Goal: Task Accomplishment & Management: Manage account settings

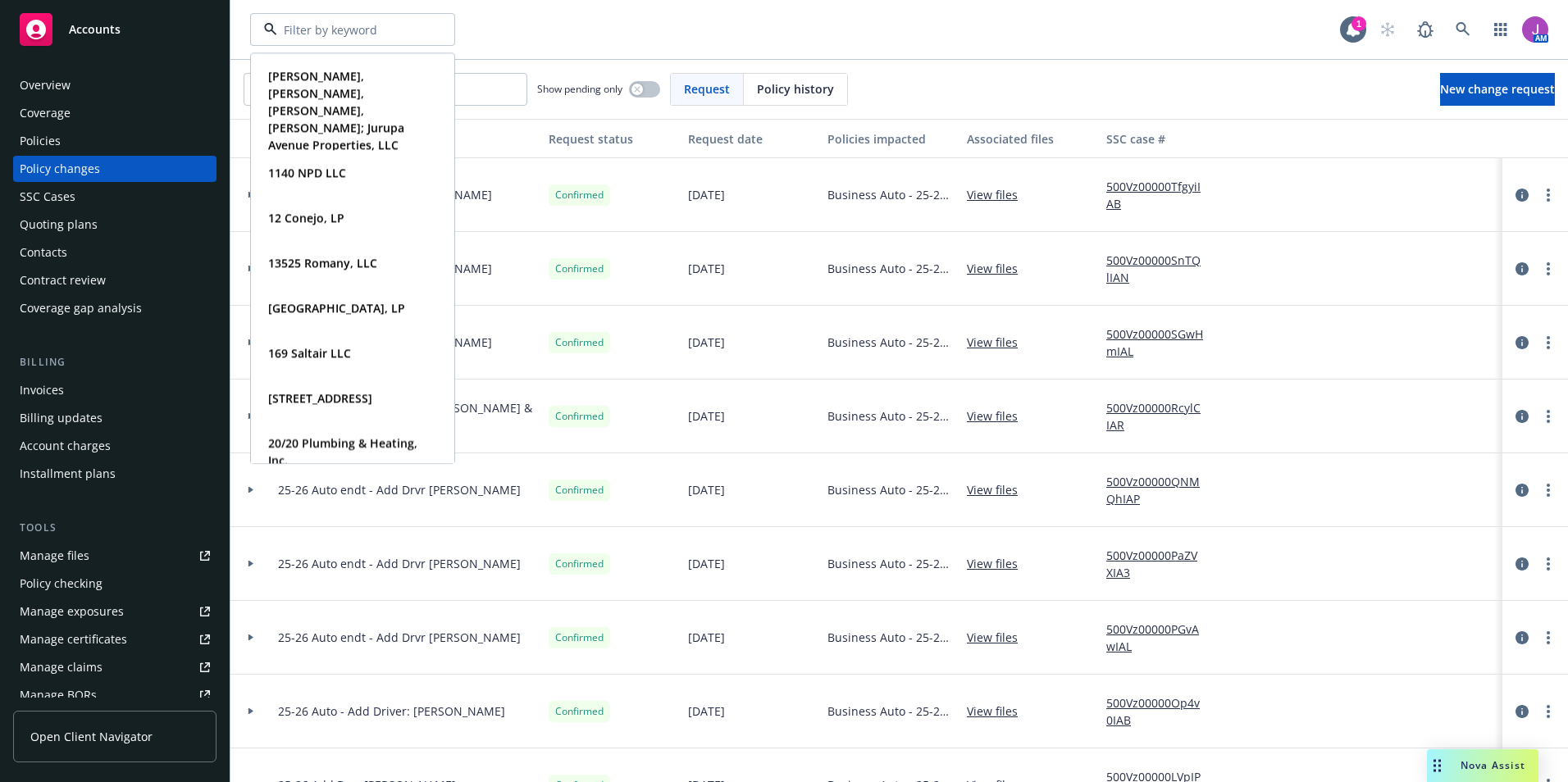
scroll to position [164, 0]
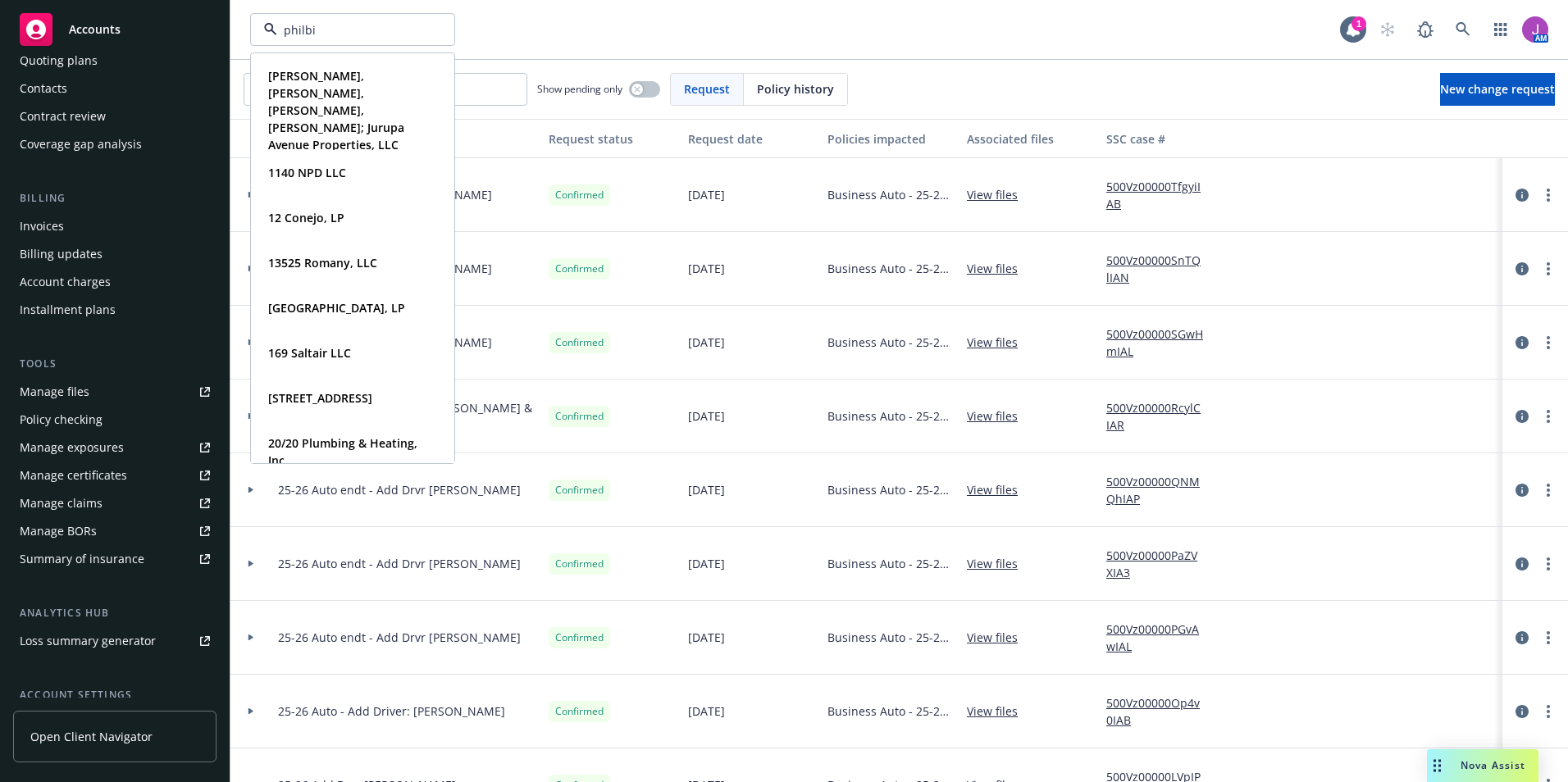
type input "[PERSON_NAME]"
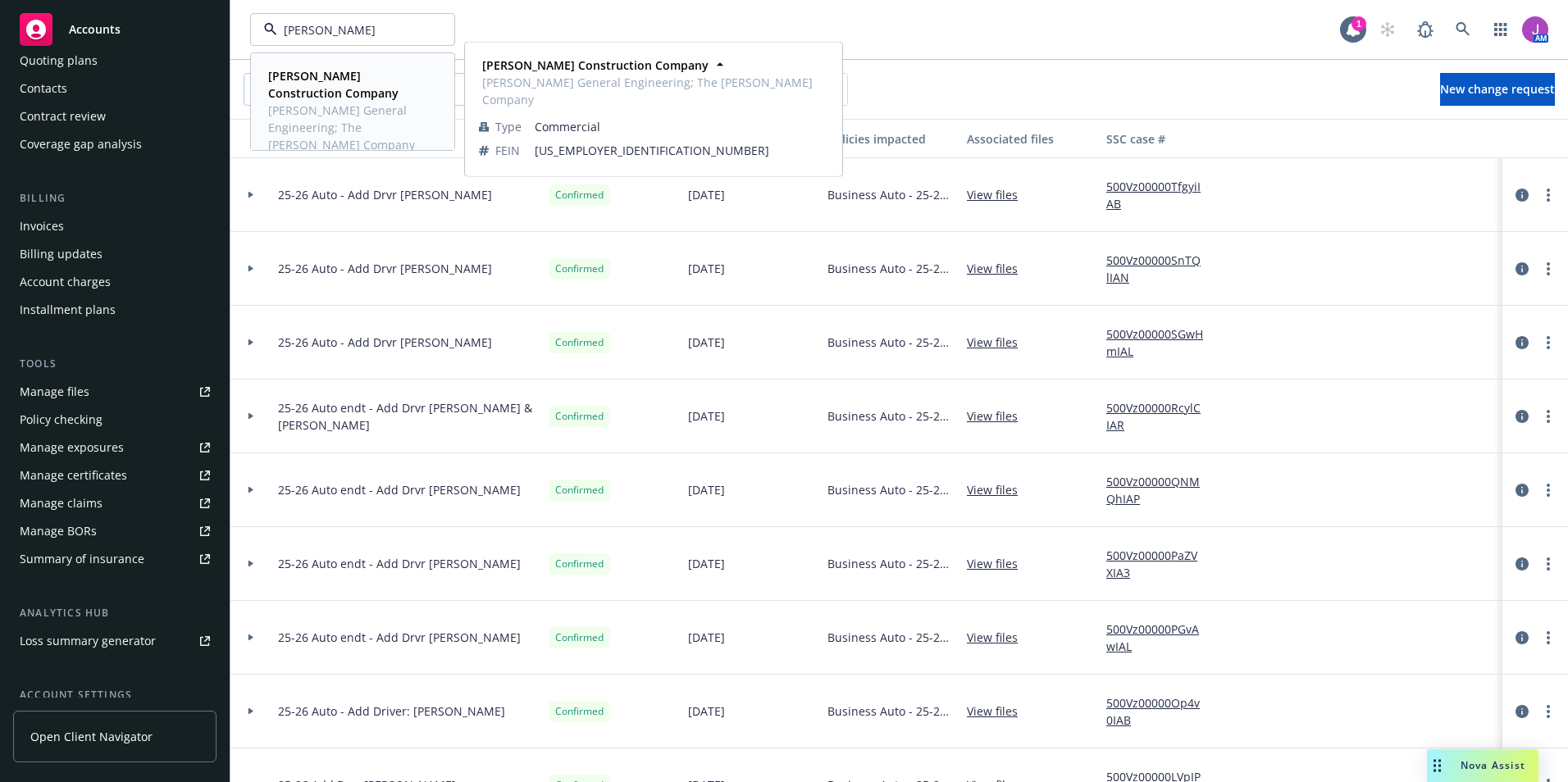
click at [338, 89] on span "[PERSON_NAME] Construction Company" at bounding box center [351, 84] width 165 height 35
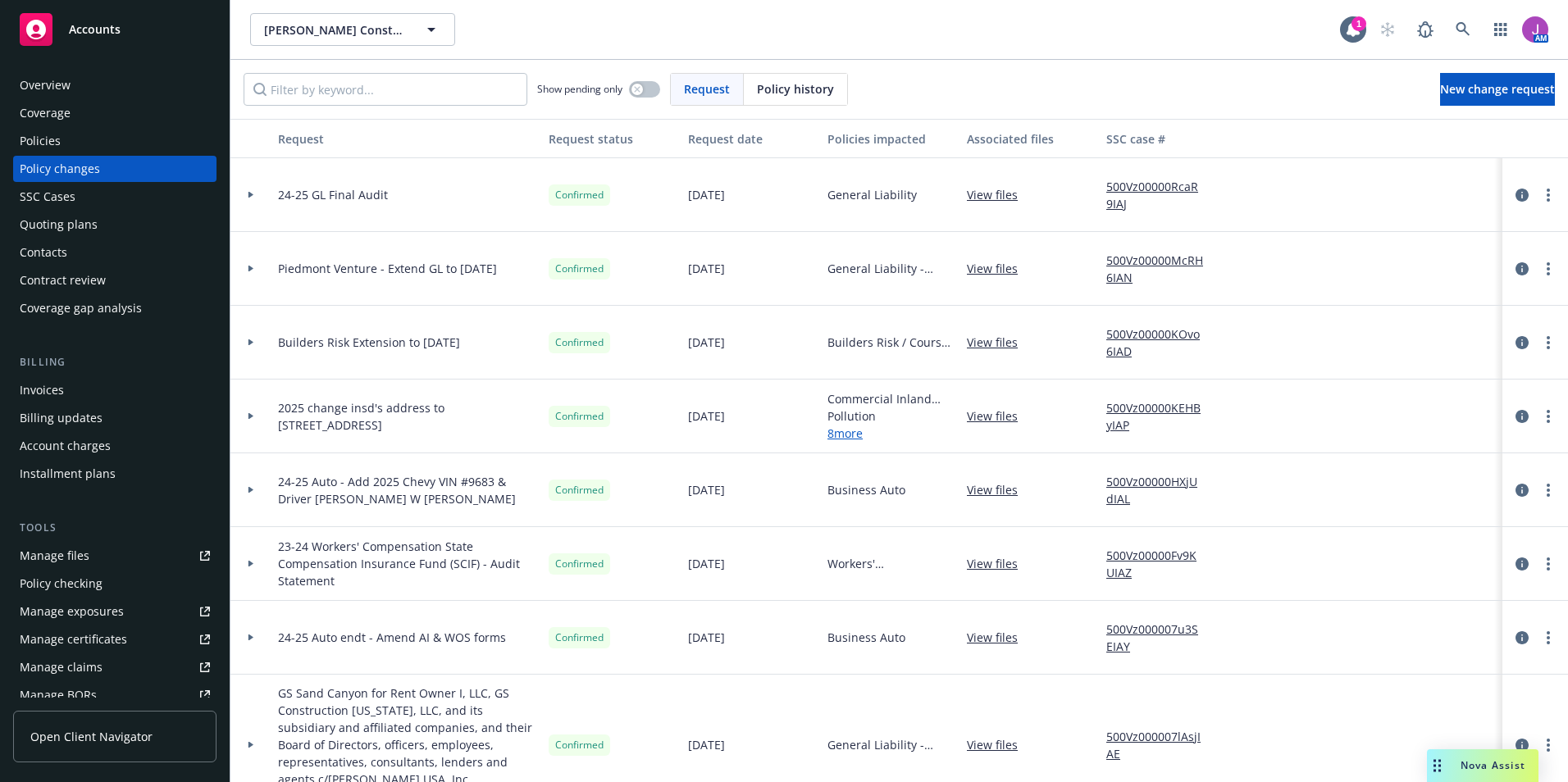
click at [45, 135] on div "Policies" at bounding box center [40, 141] width 41 height 26
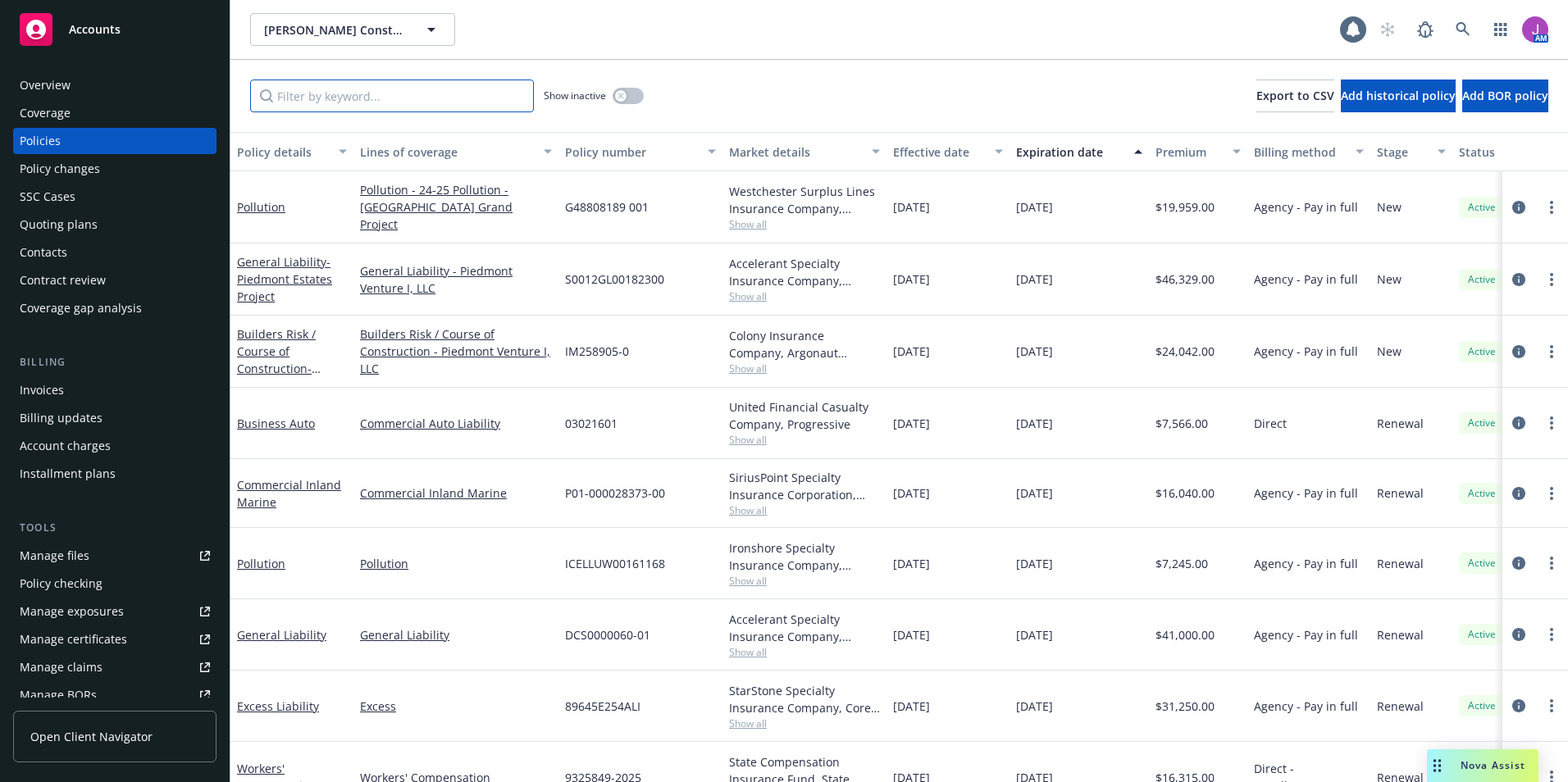
click at [338, 94] on input "Filter by keyword..." at bounding box center [392, 96] width 284 height 33
paste input "89645E254ALI"
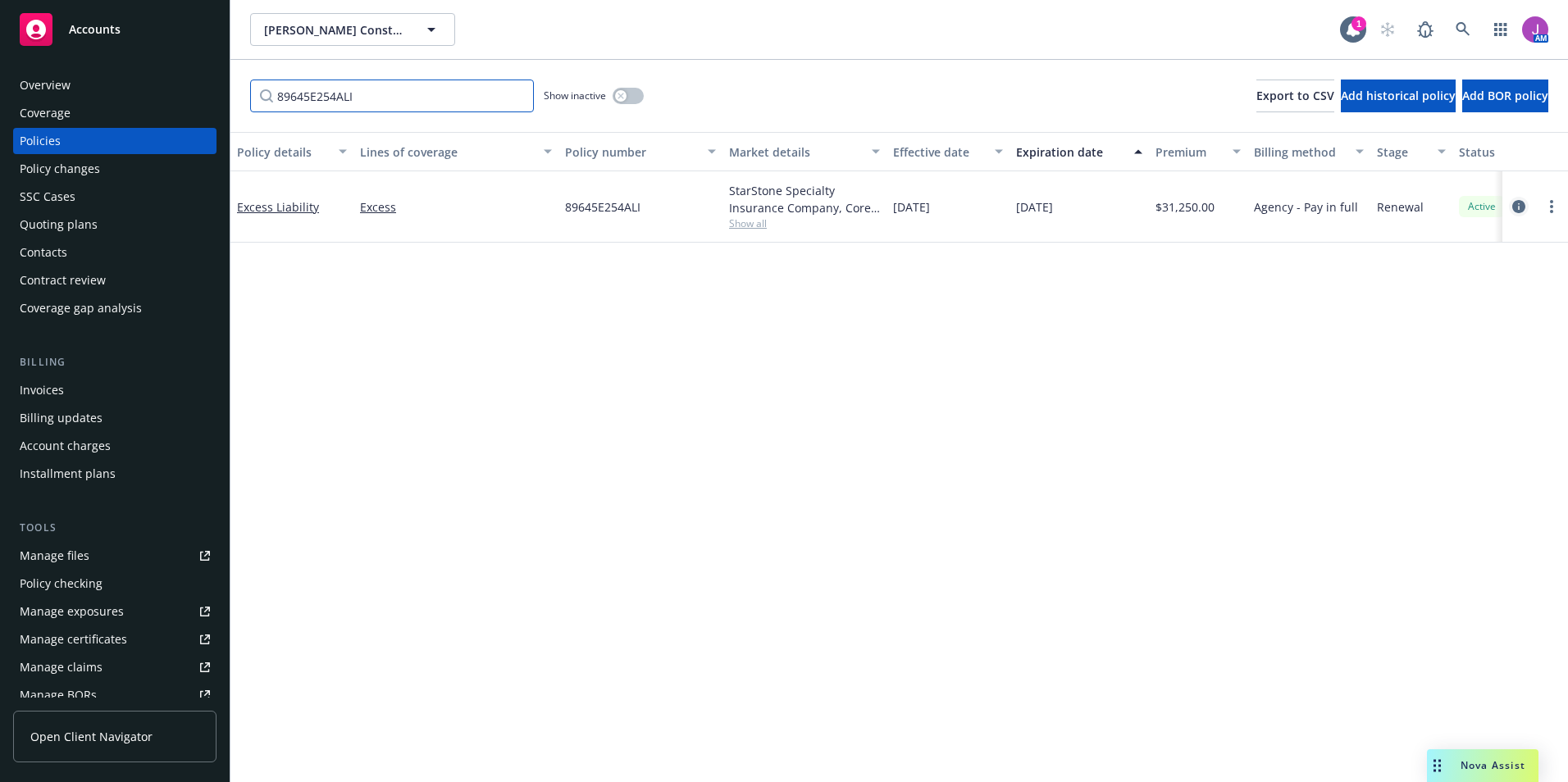
type input "89645E254ALI"
click at [1520, 209] on icon "circleInformation" at bounding box center [1518, 206] width 13 height 13
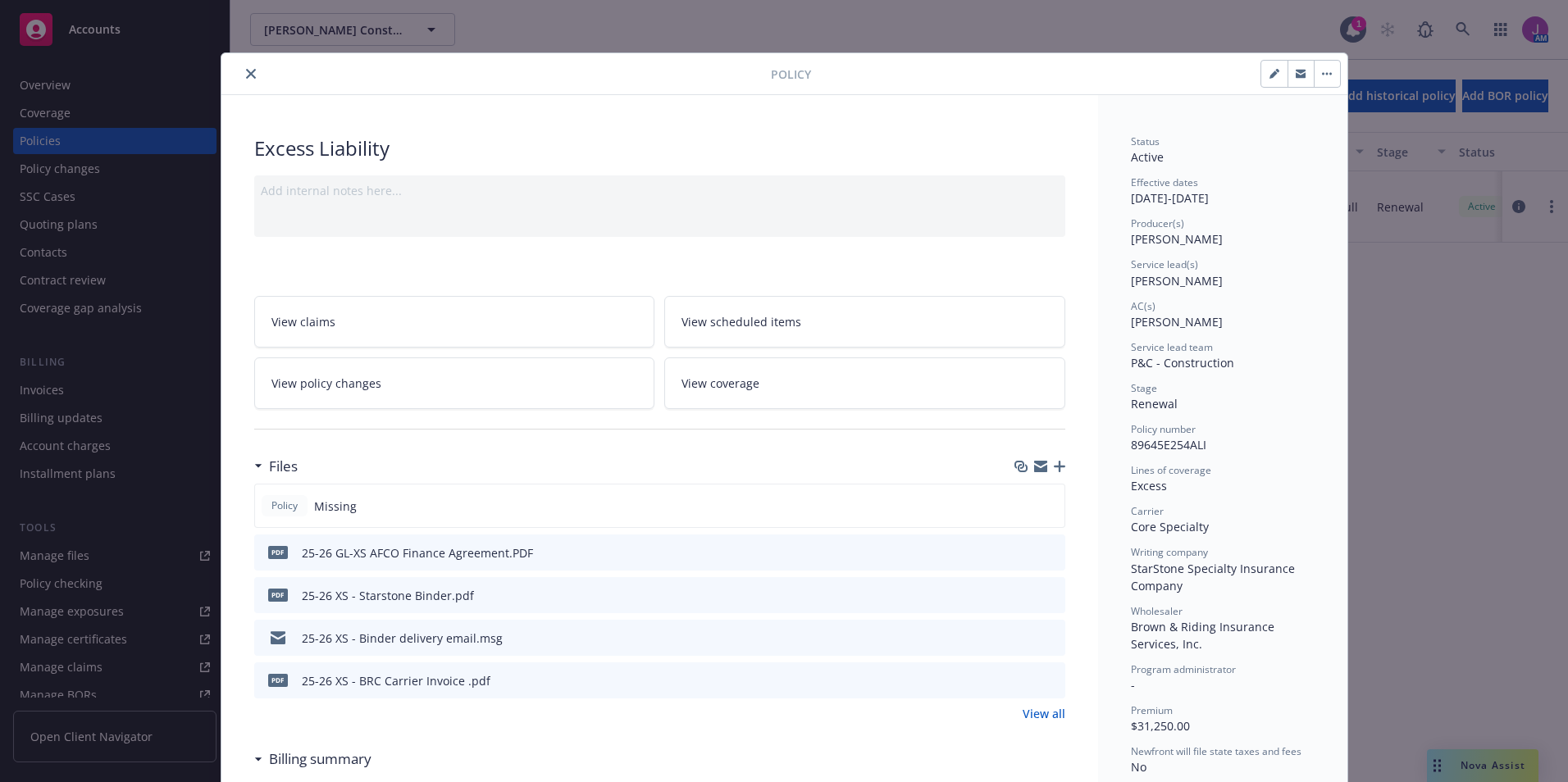
click at [305, 390] on span "View policy changes" at bounding box center [326, 384] width 110 height 17
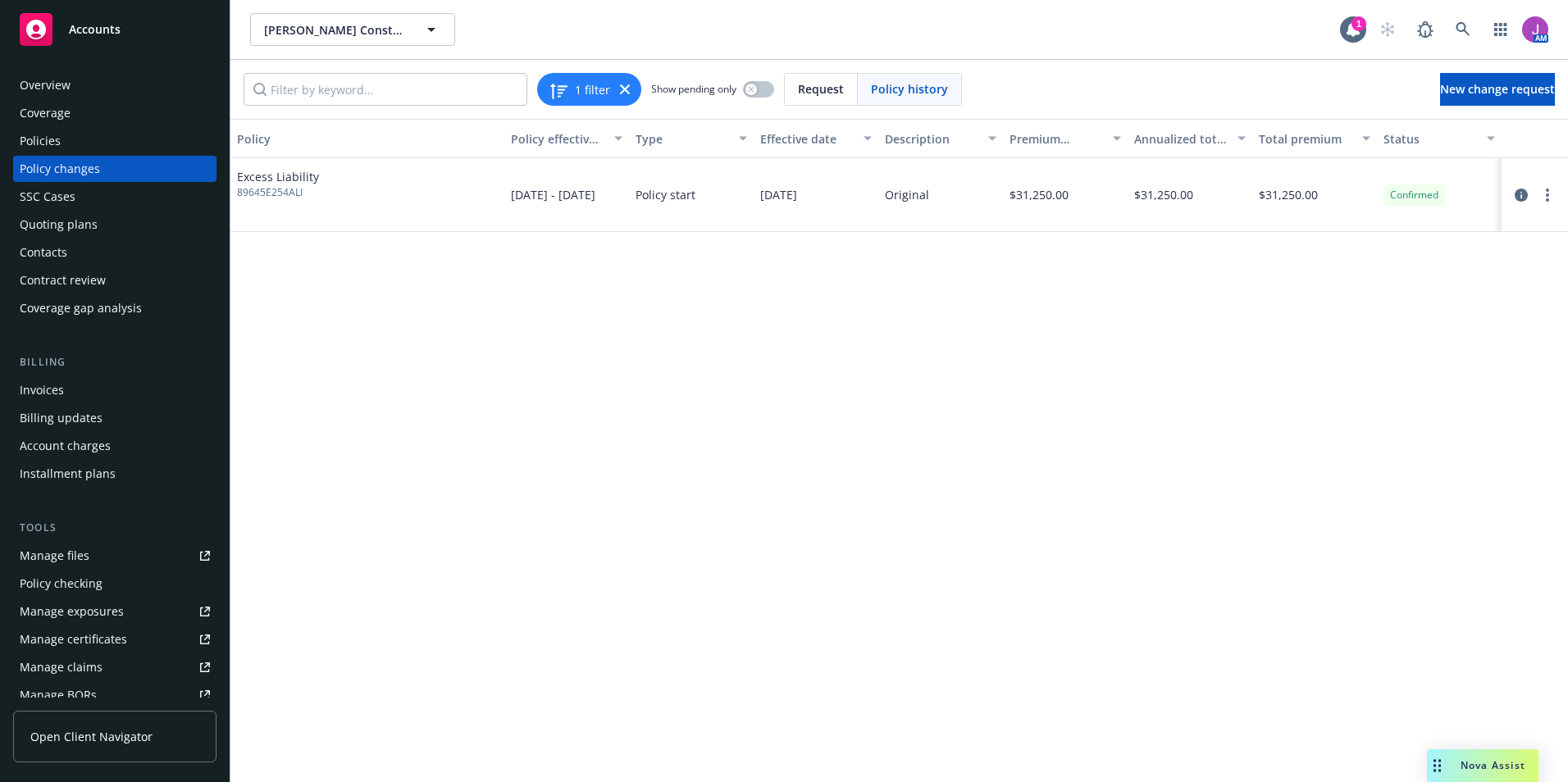
click at [79, 143] on div "Policies" at bounding box center [115, 141] width 191 height 26
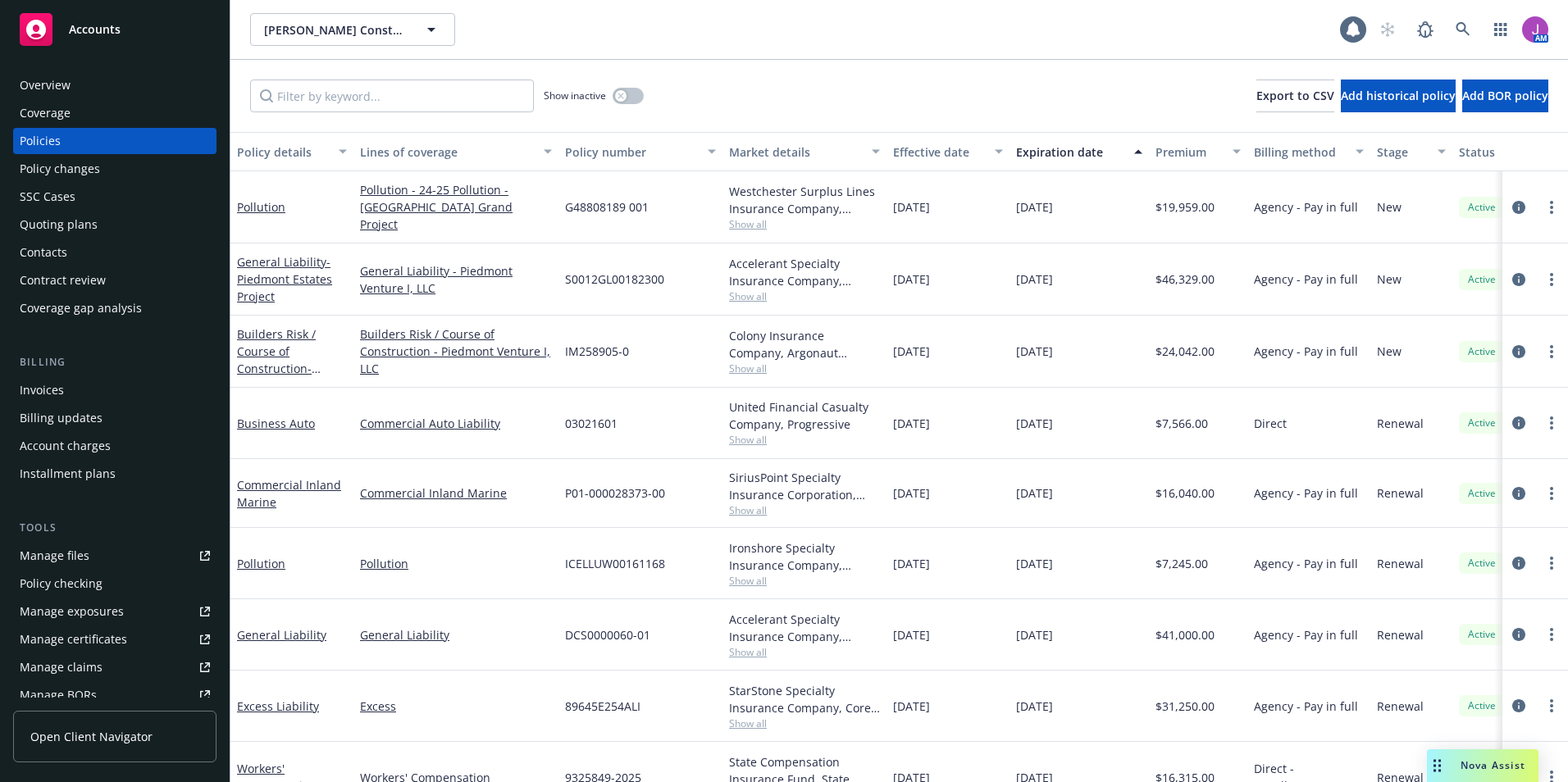
click at [85, 172] on div "Policy changes" at bounding box center [60, 169] width 80 height 26
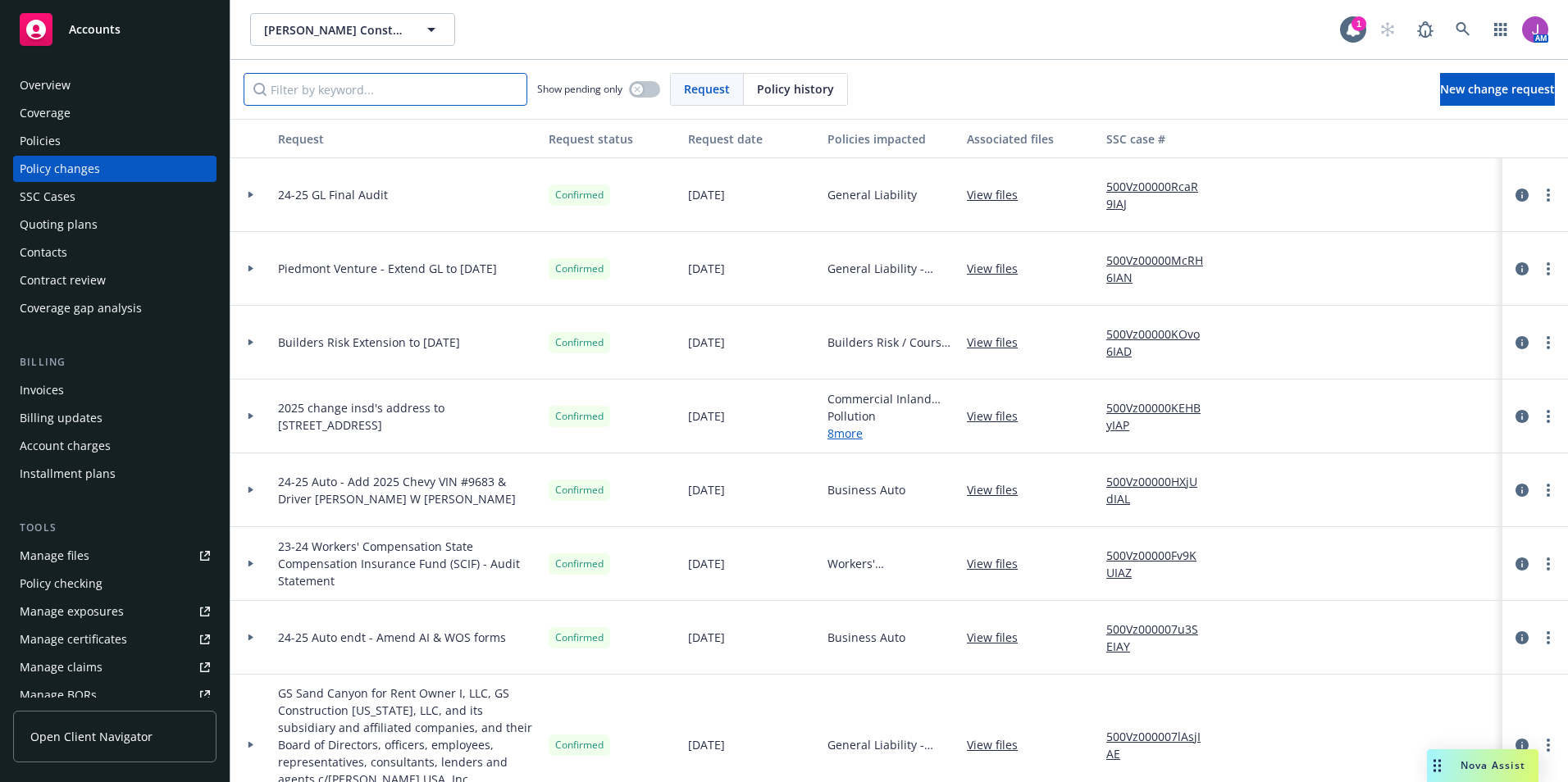
click at [305, 99] on input "Filter by keyword..." at bounding box center [385, 90] width 284 height 33
paste input "89645E254ALI"
type input "89645E254ALI"
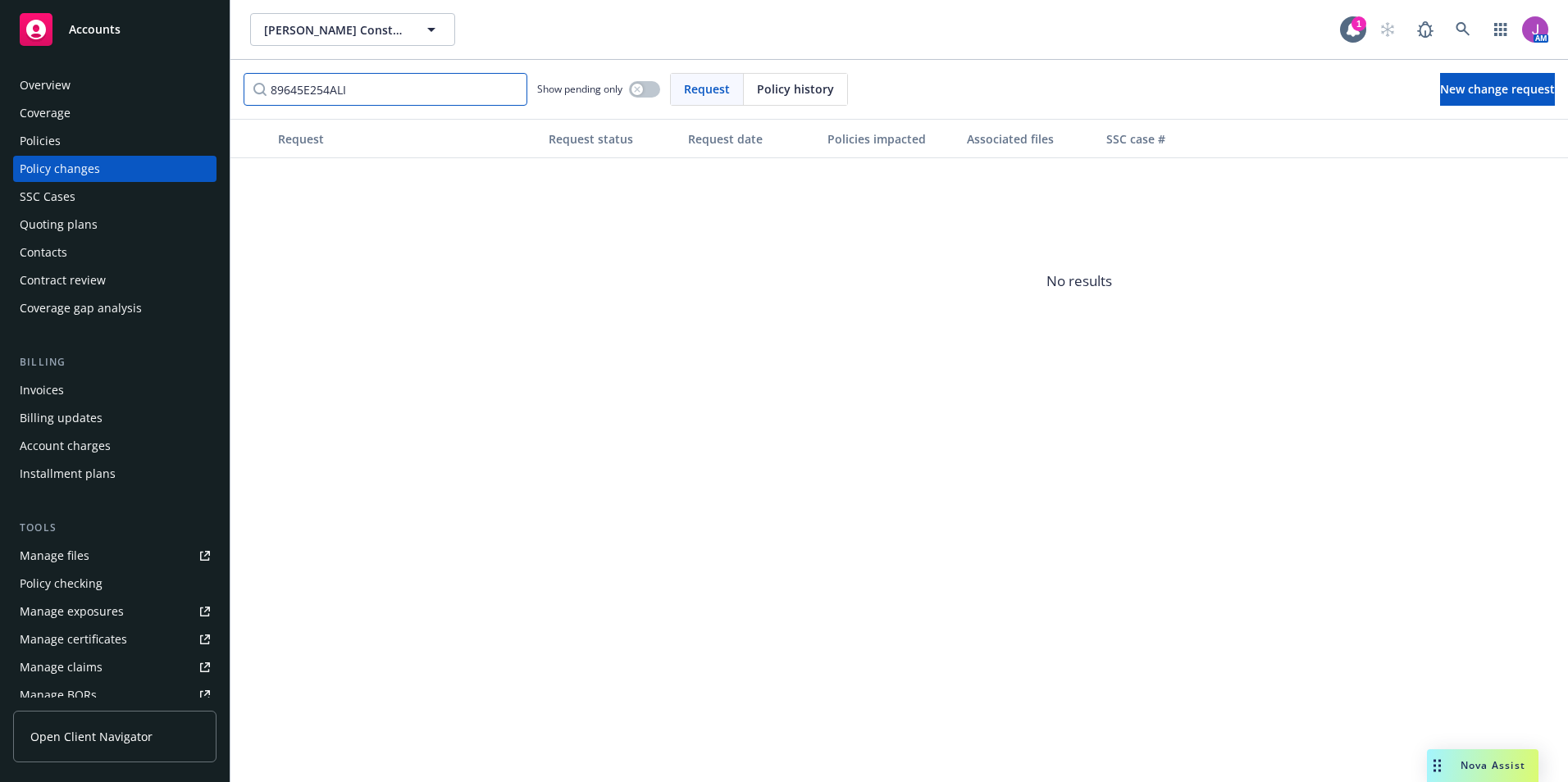
drag, startPoint x: 392, startPoint y: 87, endPoint x: 164, endPoint y: 80, distance: 228.1
click at [165, 82] on div "Accounts Overview Coverage Policies Policy changes SSC Cases Quoting plans Cont…" at bounding box center [784, 391] width 1568 height 782
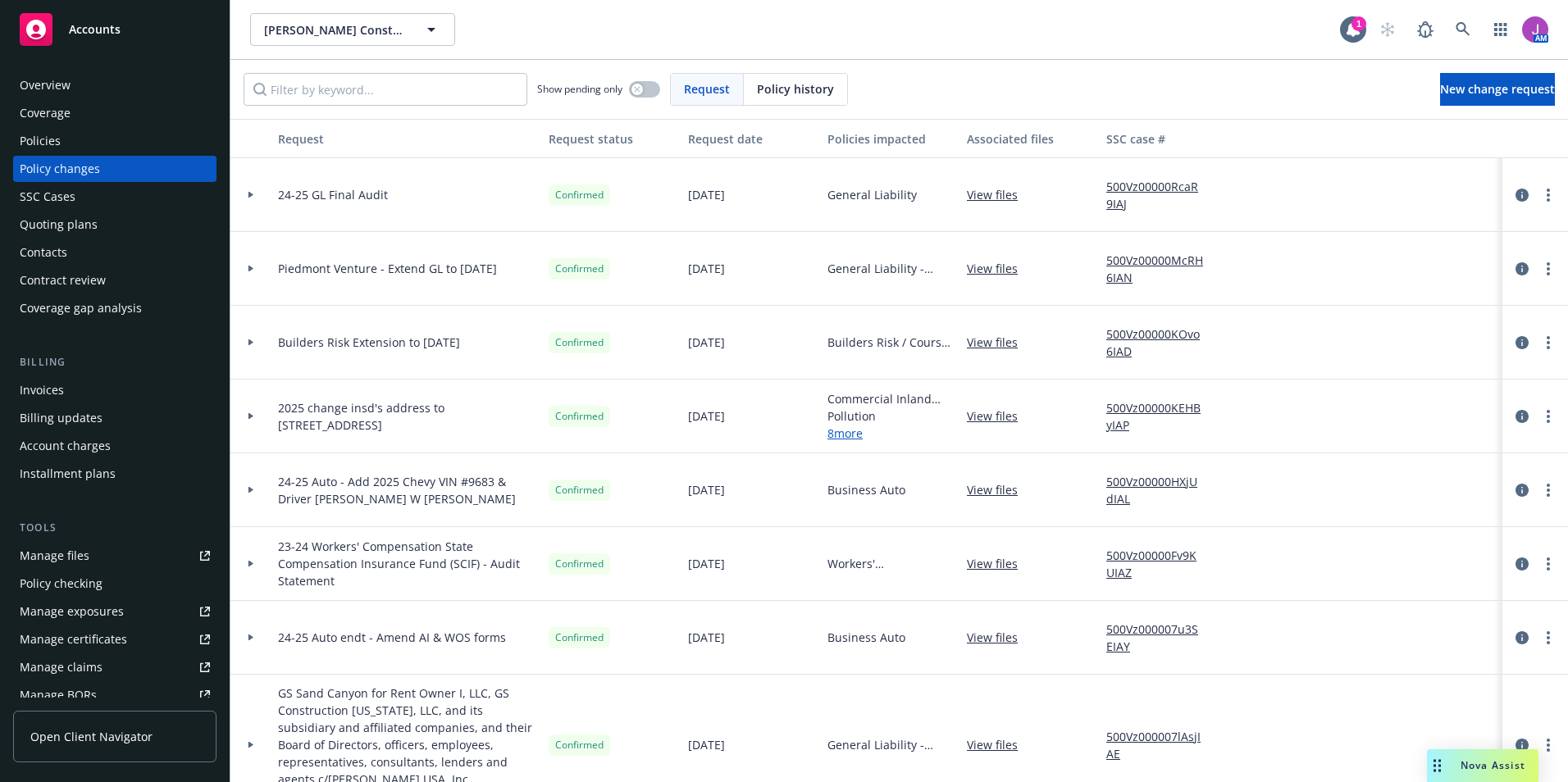
click at [251, 418] on icon at bounding box center [251, 416] width 7 height 6
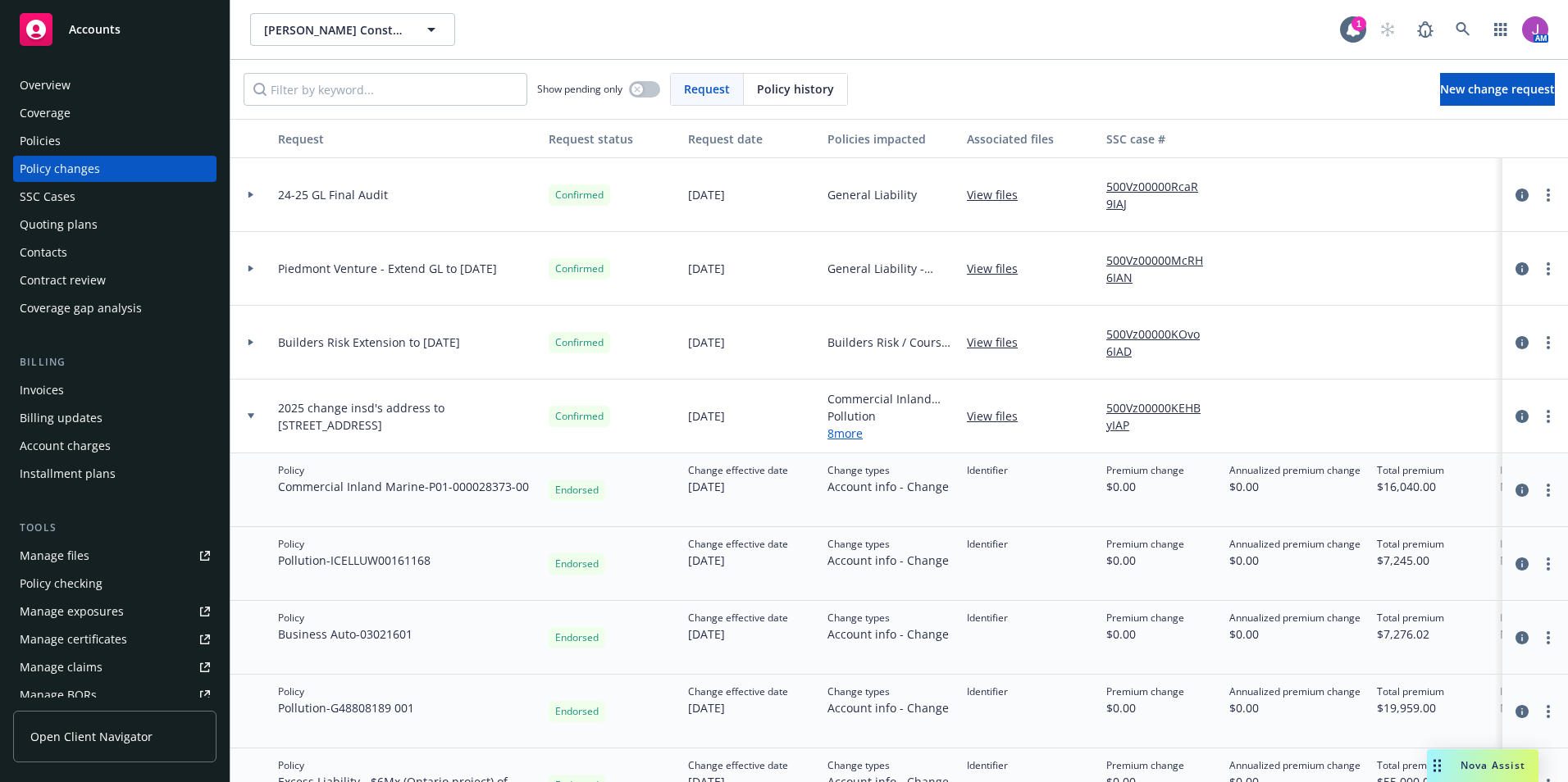
click at [251, 417] on icon at bounding box center [251, 416] width 7 height 5
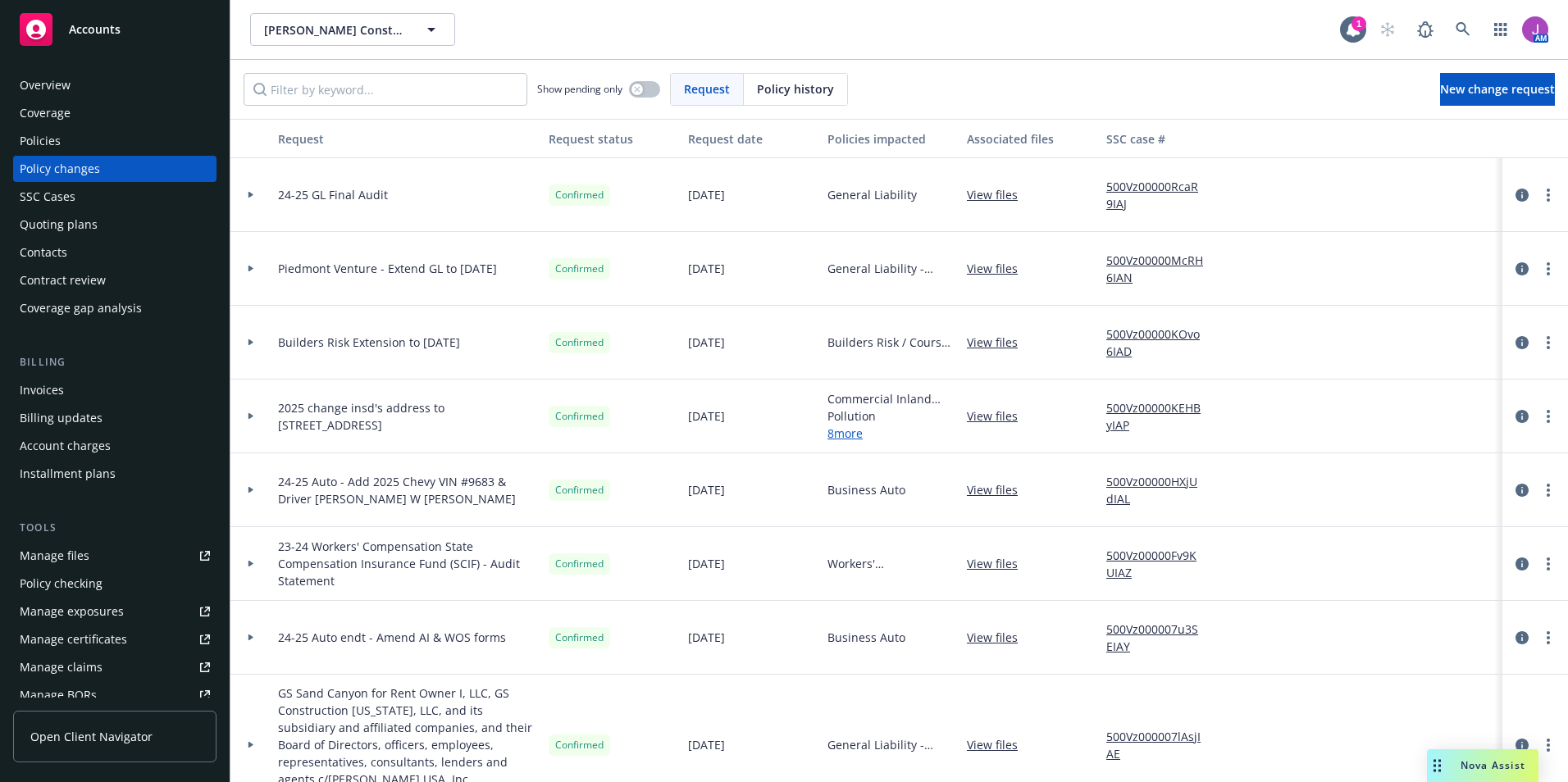
click at [853, 431] on link "8 more" at bounding box center [890, 433] width 126 height 17
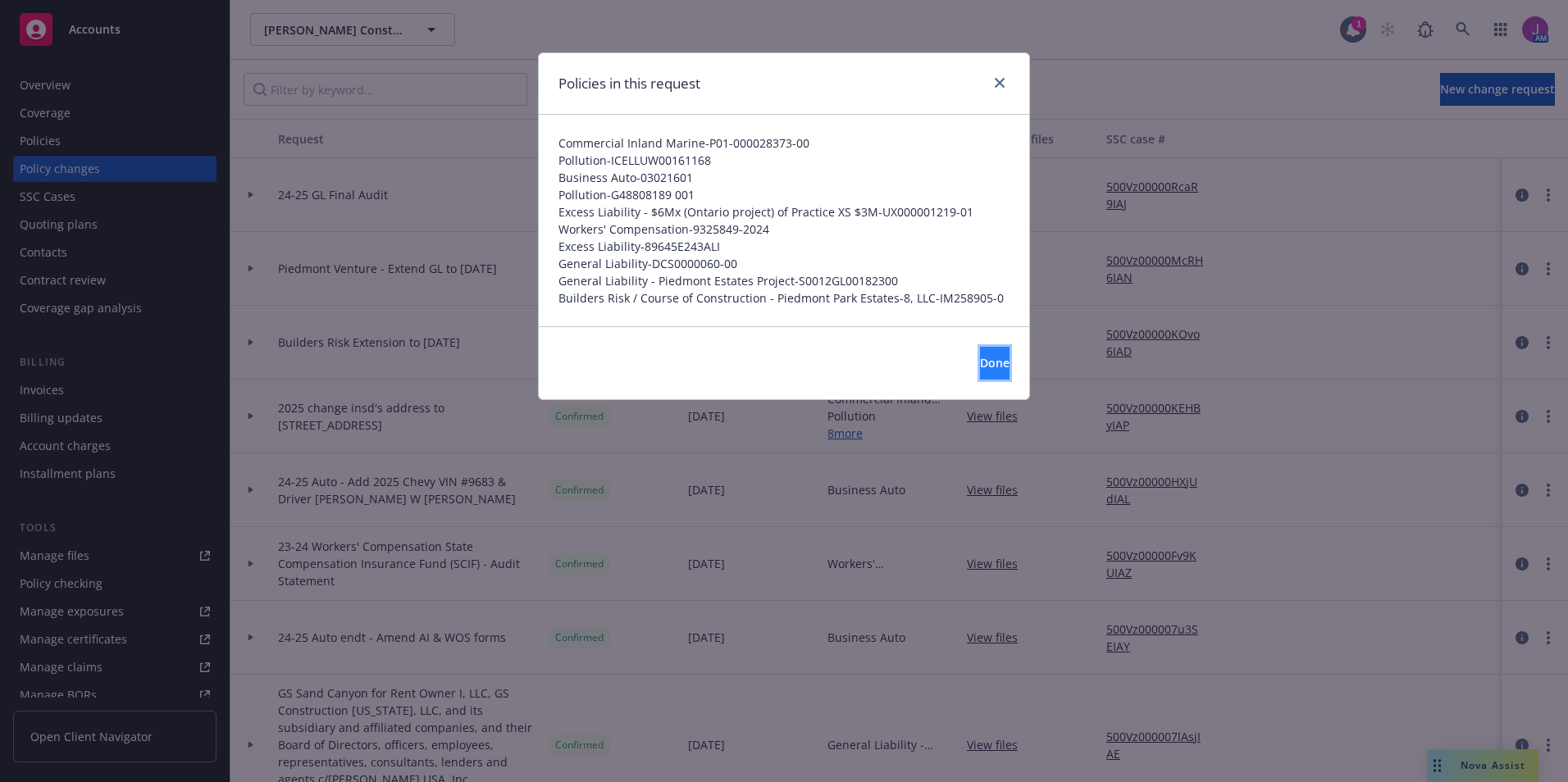
click at [980, 368] on span "Done" at bounding box center [995, 363] width 30 height 16
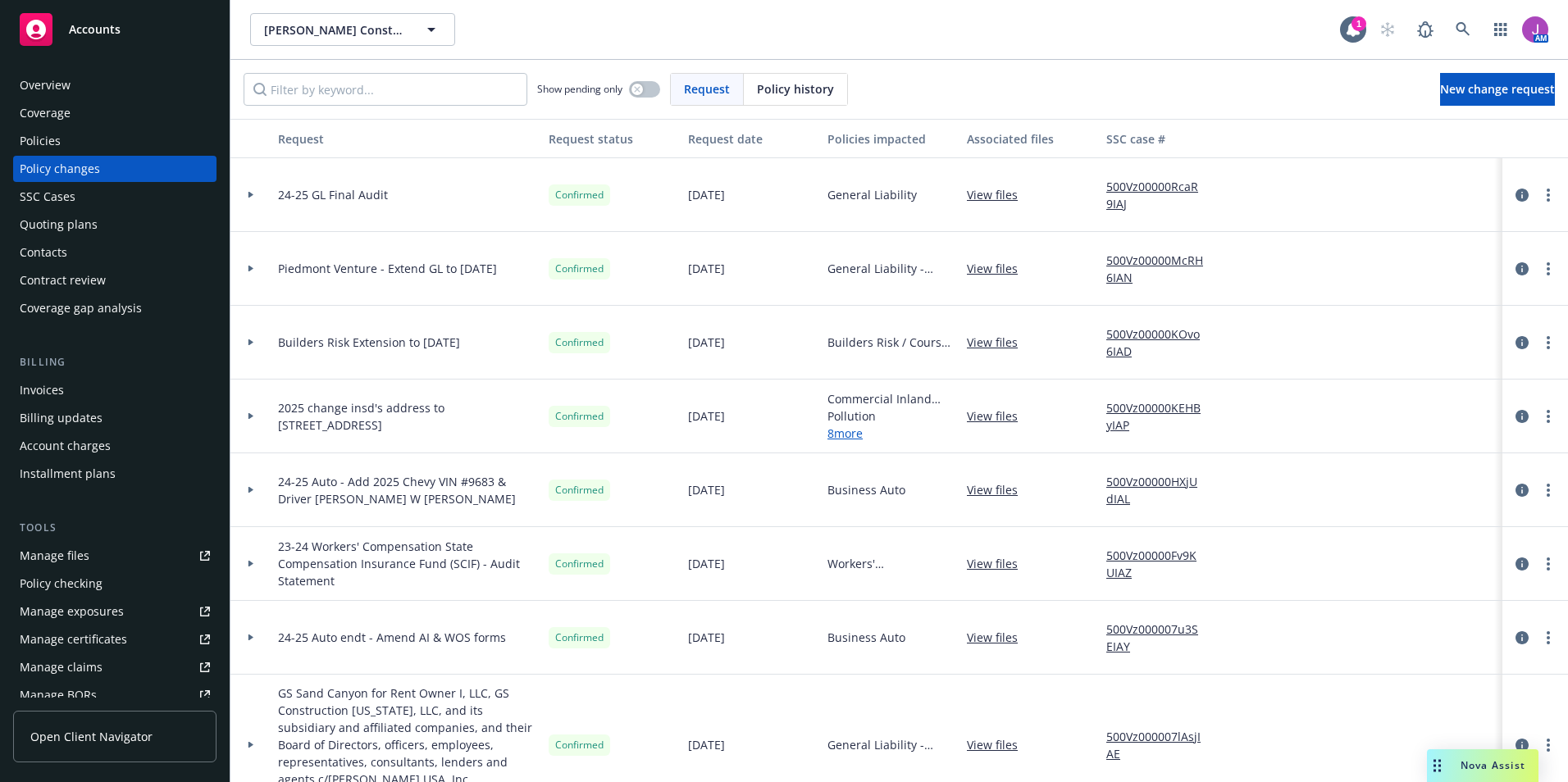
click at [245, 418] on div at bounding box center [251, 416] width 28 height 6
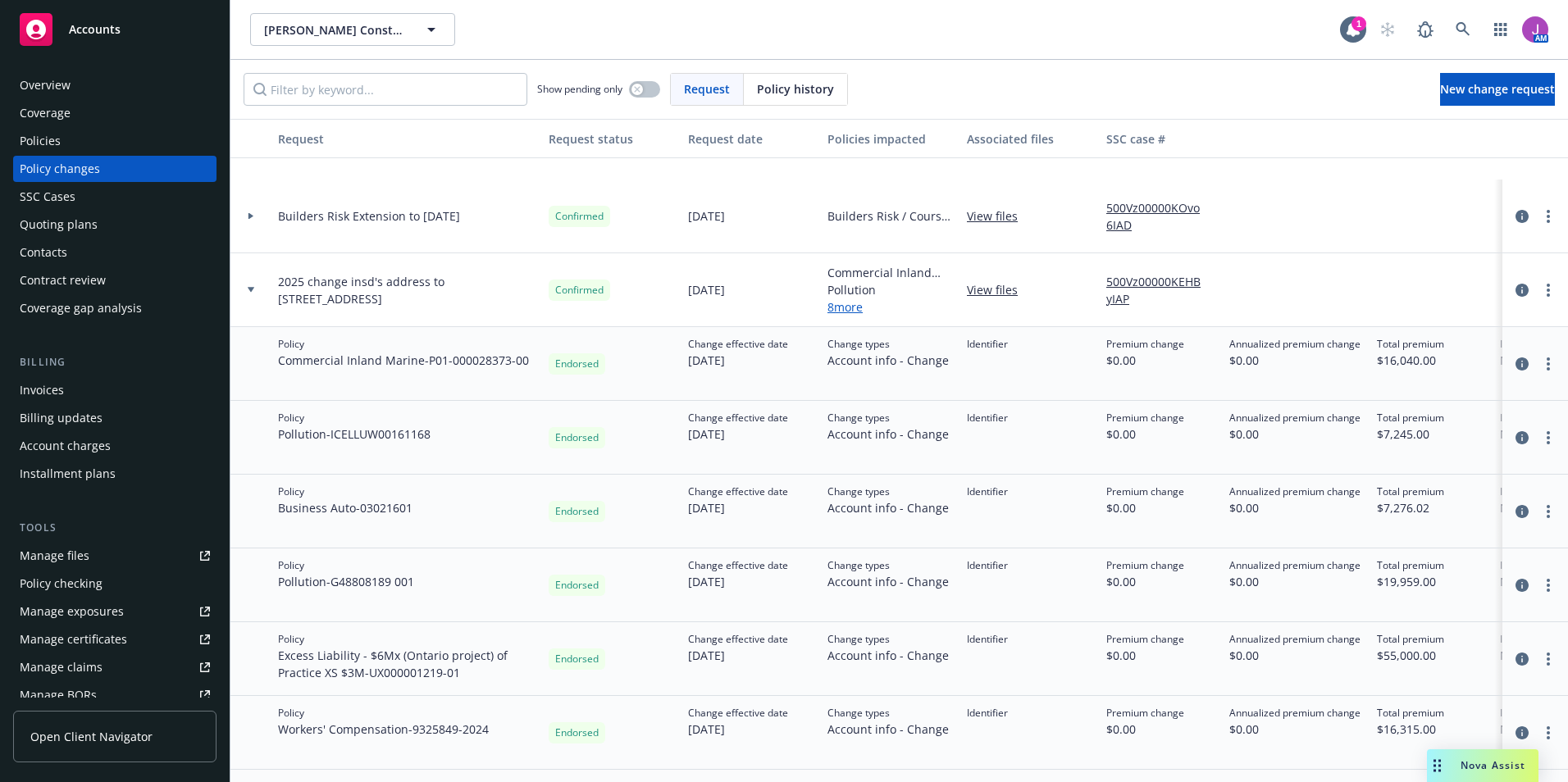
scroll to position [372, 0]
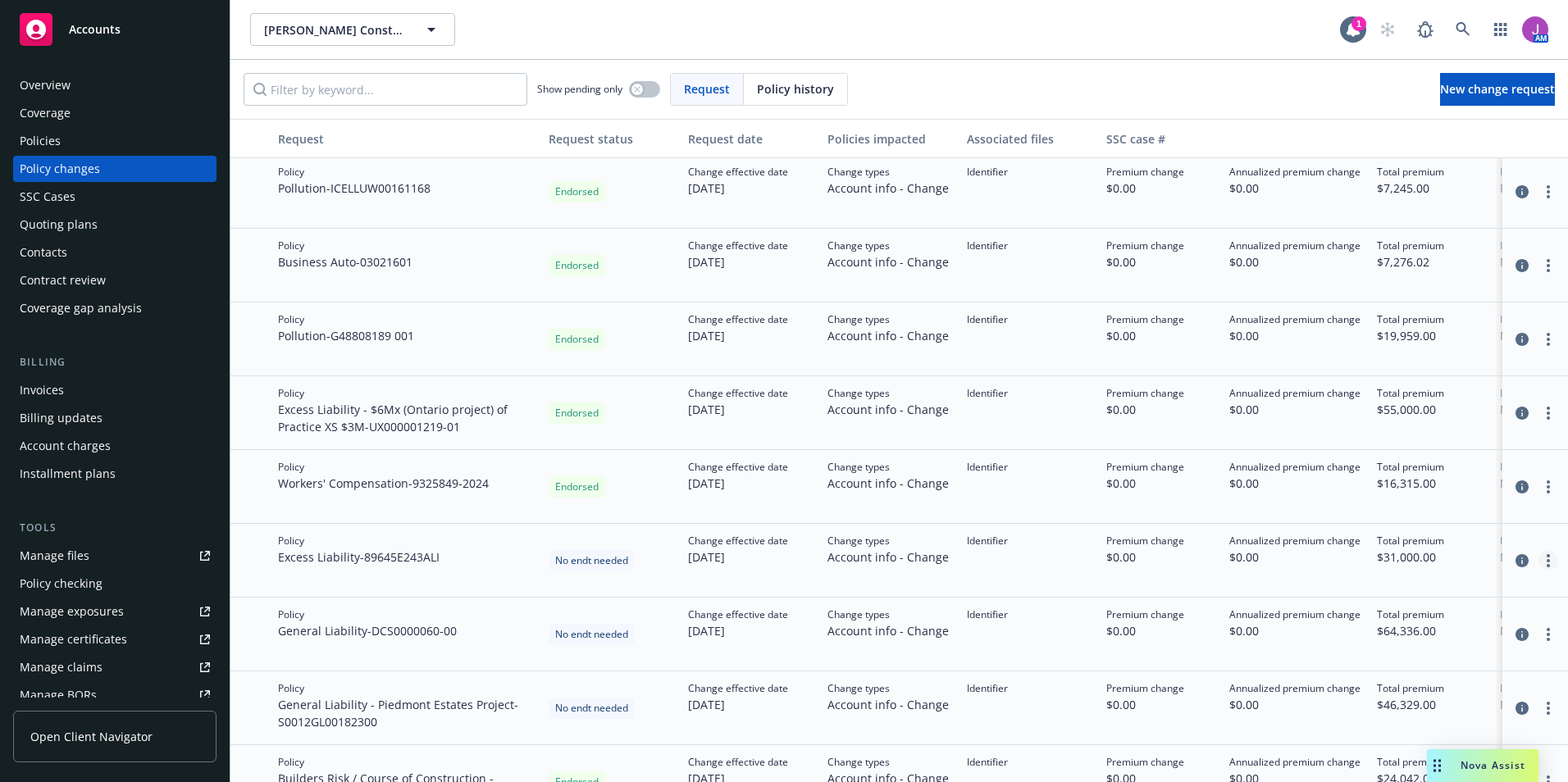
click at [1539, 560] on link "more" at bounding box center [1548, 560] width 20 height 20
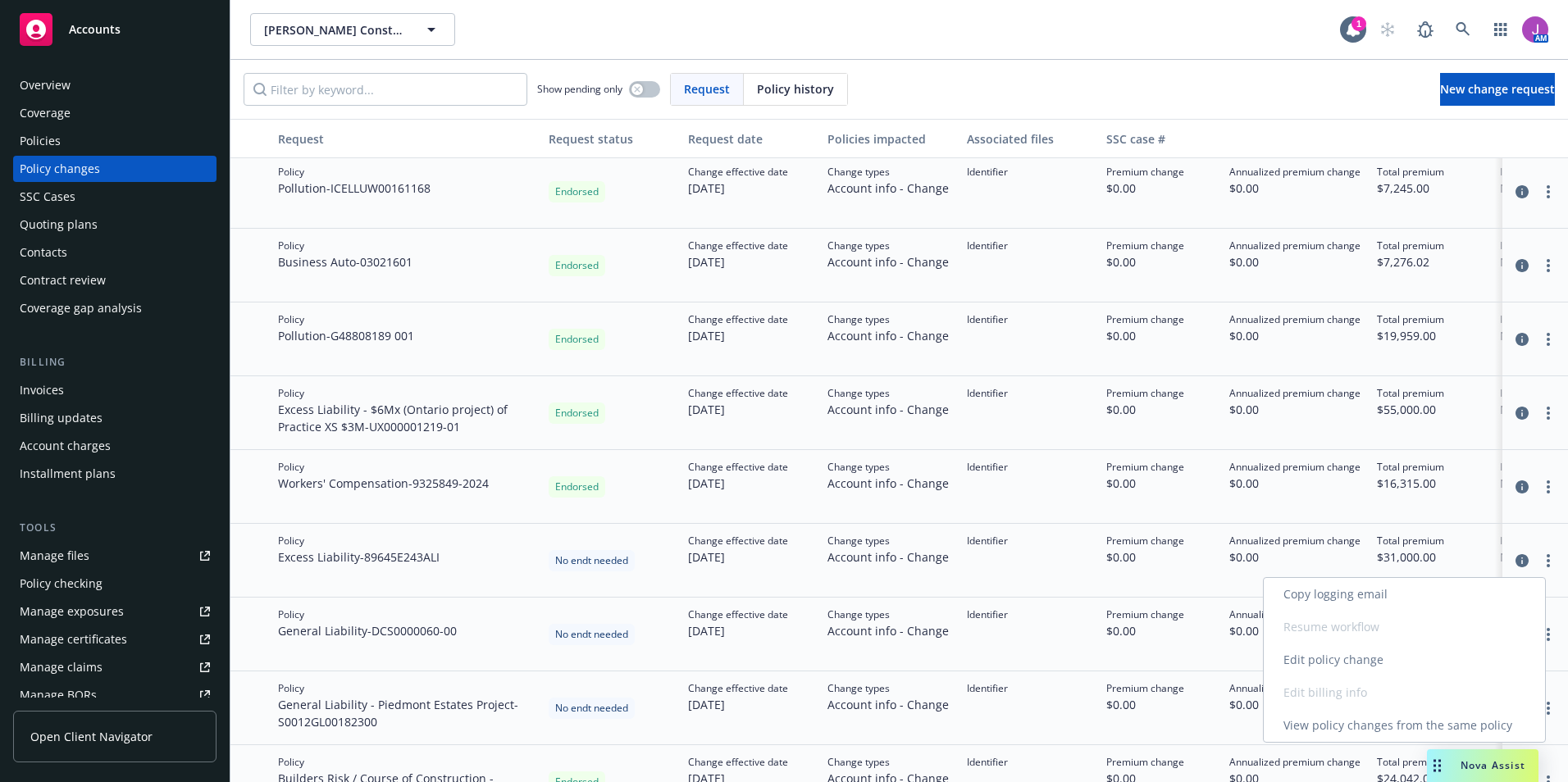
click at [1349, 665] on link "Edit policy change" at bounding box center [1404, 660] width 281 height 33
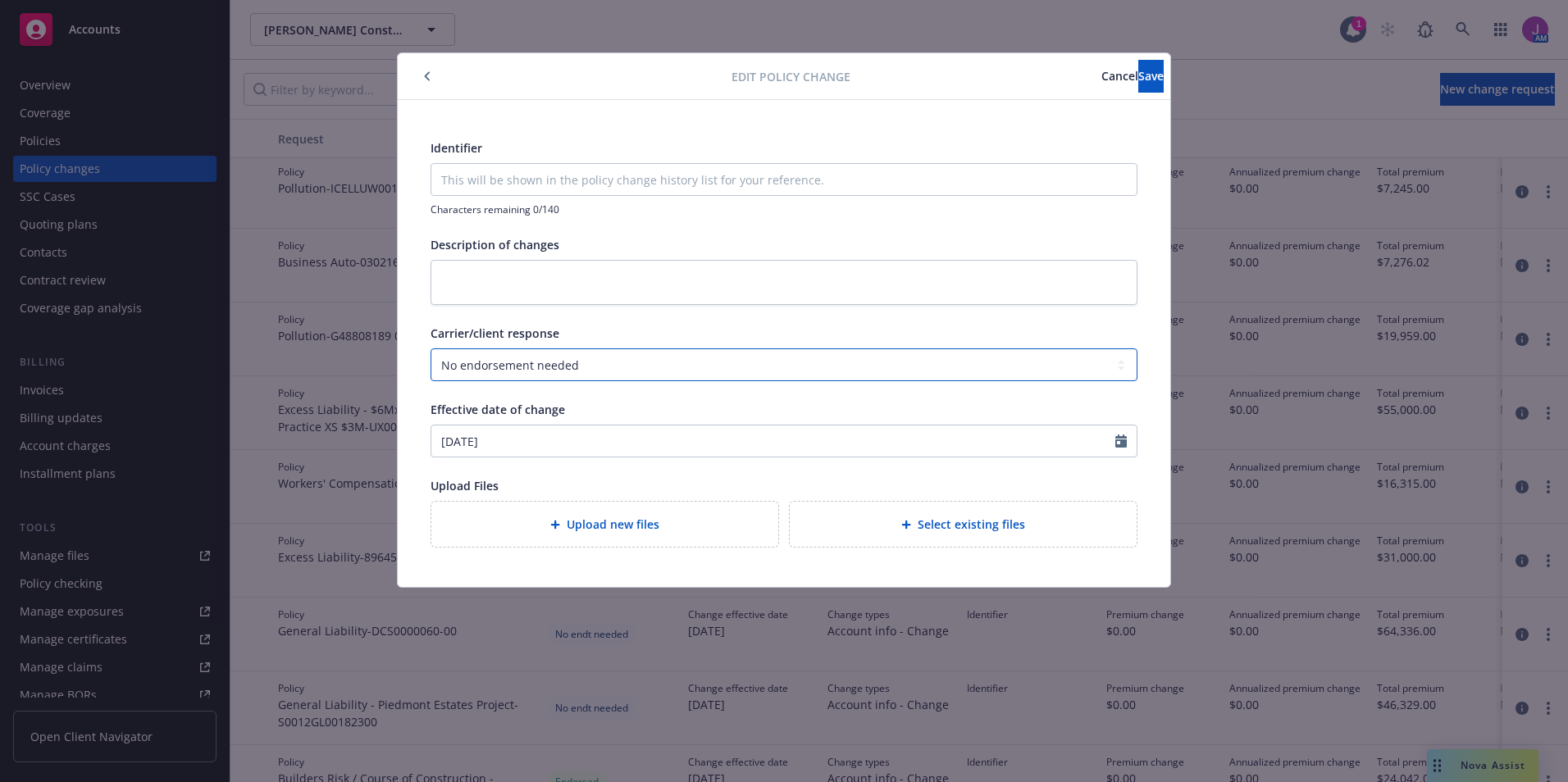
click at [539, 370] on select "Select a carrier response Accepted Accepted with revision No endorsement needed…" at bounding box center [784, 365] width 707 height 33
select select "ACCEPTED"
click at [431, 349] on select "Select a carrier response Accepted Accepted with revision No endorsement needed…" at bounding box center [784, 365] width 707 height 33
click at [614, 537] on div "Upload new files" at bounding box center [605, 525] width 347 height 45
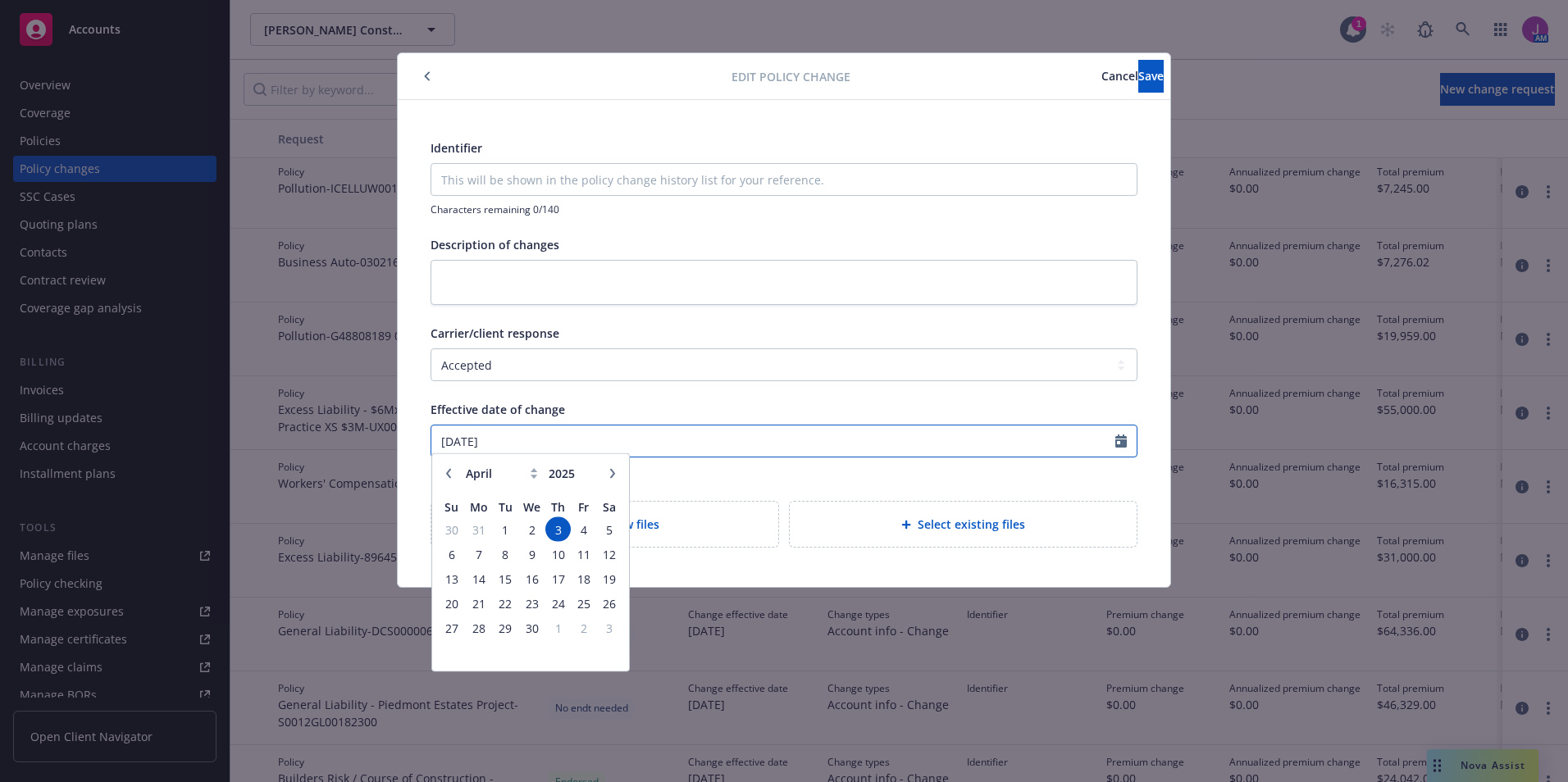
click at [553, 440] on input "[DATE]" at bounding box center [774, 441] width 684 height 31
click at [615, 486] on button "button" at bounding box center [613, 480] width 20 height 20
click at [614, 485] on icon "button" at bounding box center [612, 480] width 10 height 10
click at [610, 478] on button "button" at bounding box center [613, 480] width 20 height 20
click at [610, 478] on icon "button" at bounding box center [612, 480] width 10 height 10
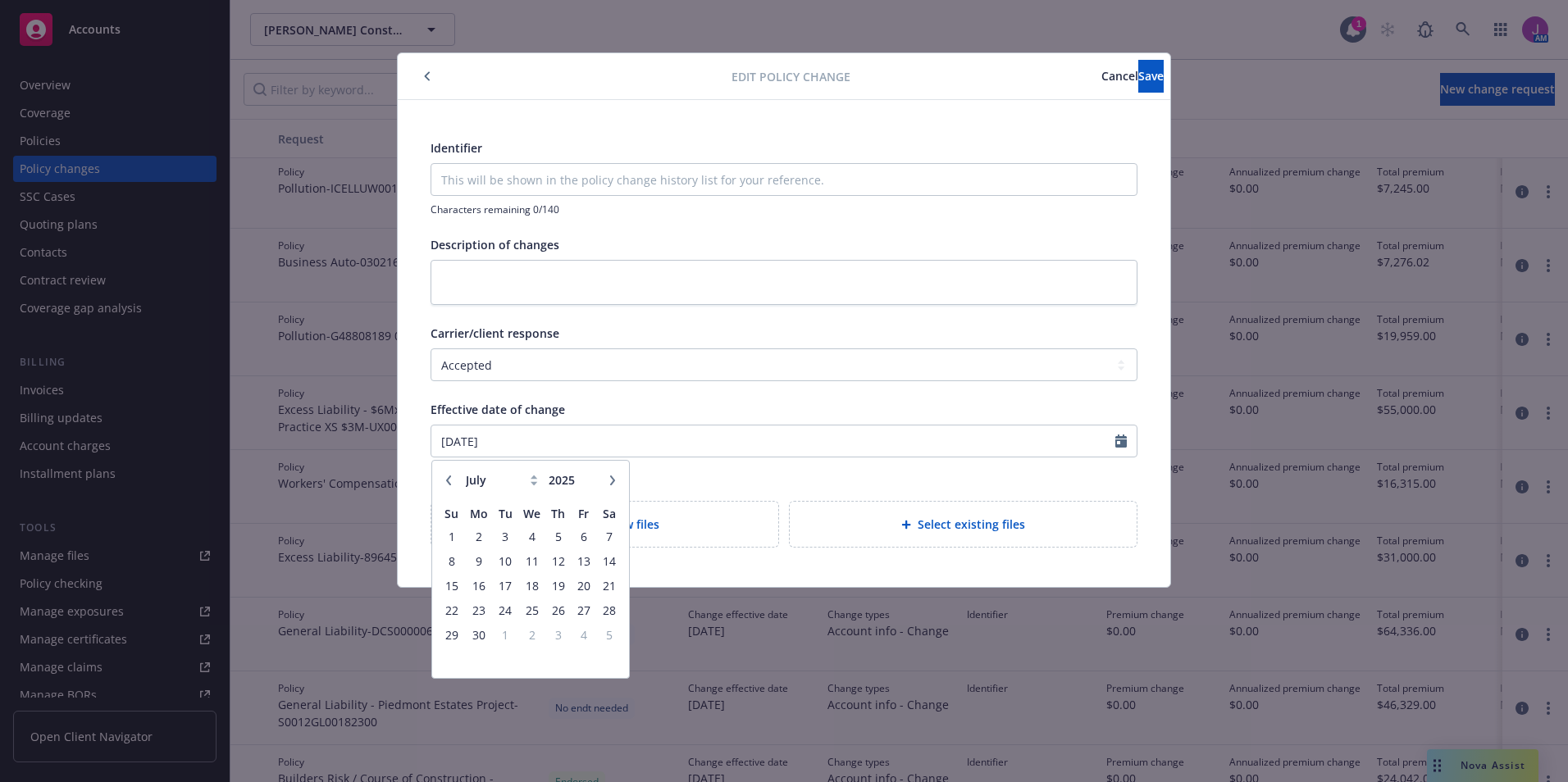
select select "8"
click at [509, 561] on span "5" at bounding box center [505, 561] width 22 height 21
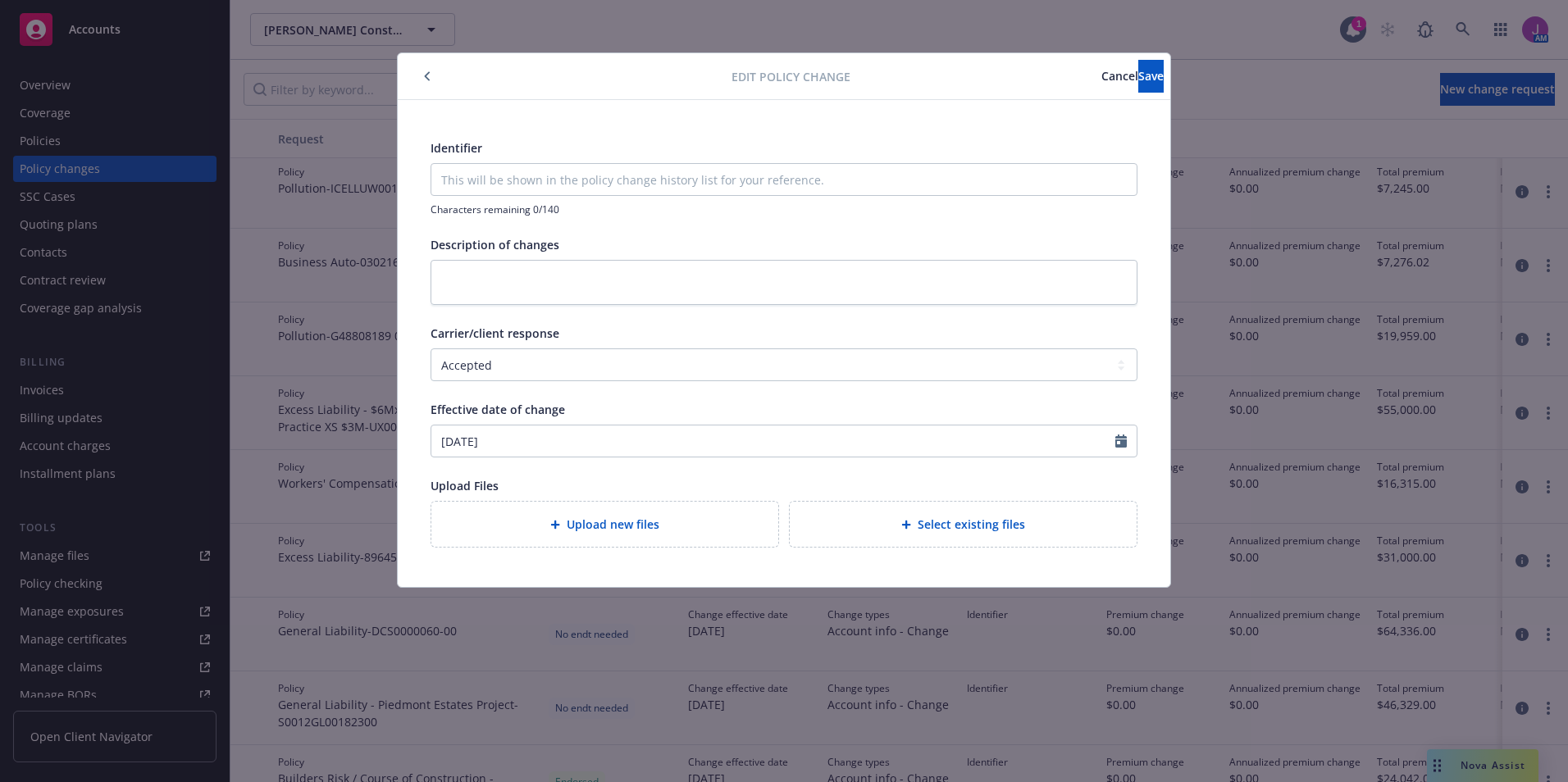
type input "[DATE]"
click at [1138, 78] on span "Save" at bounding box center [1150, 76] width 25 height 16
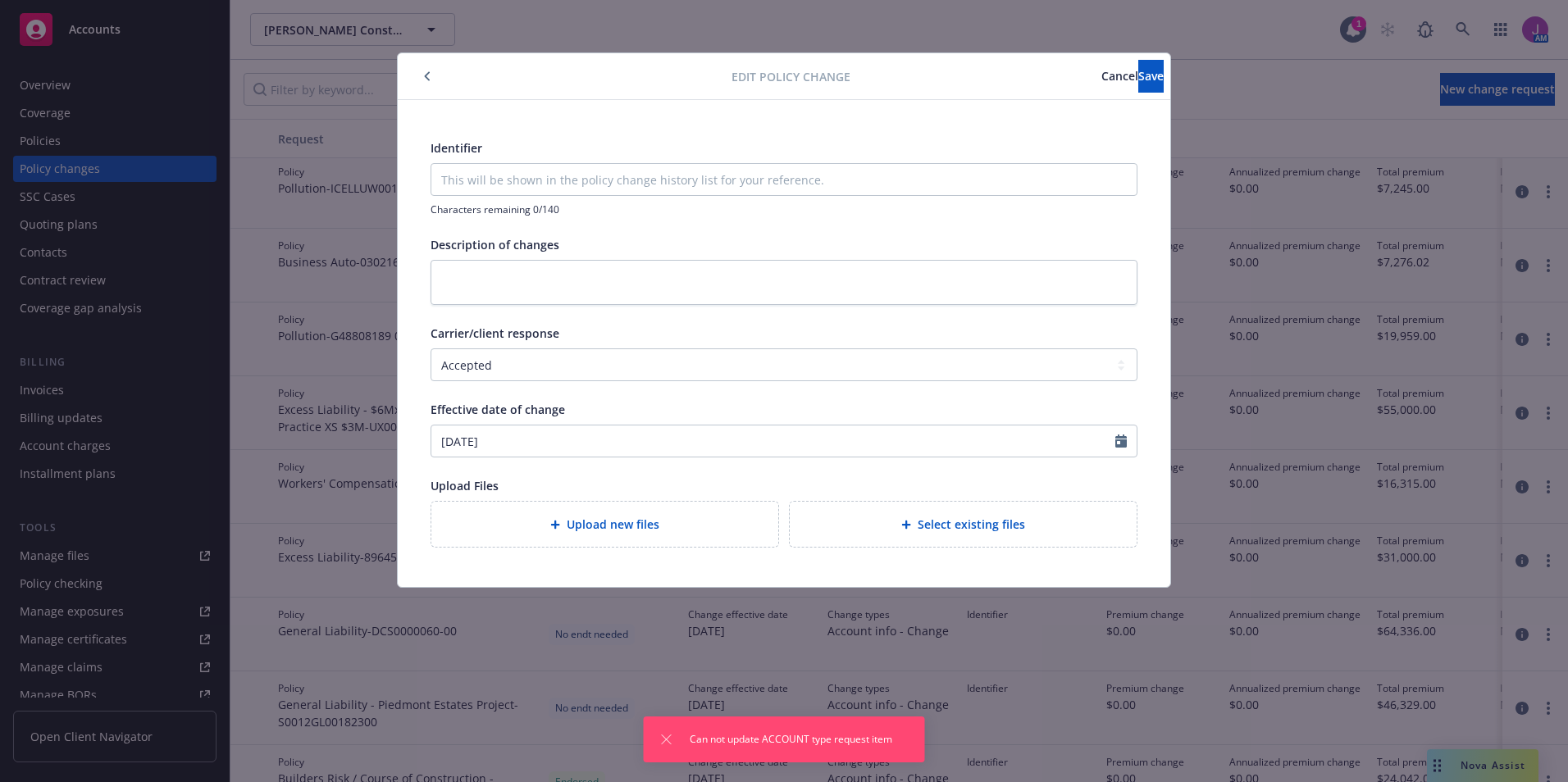
drag, startPoint x: 1046, startPoint y: 83, endPoint x: 1031, endPoint y: 81, distance: 15.1
click at [1102, 83] on span "Cancel" at bounding box center [1120, 76] width 37 height 16
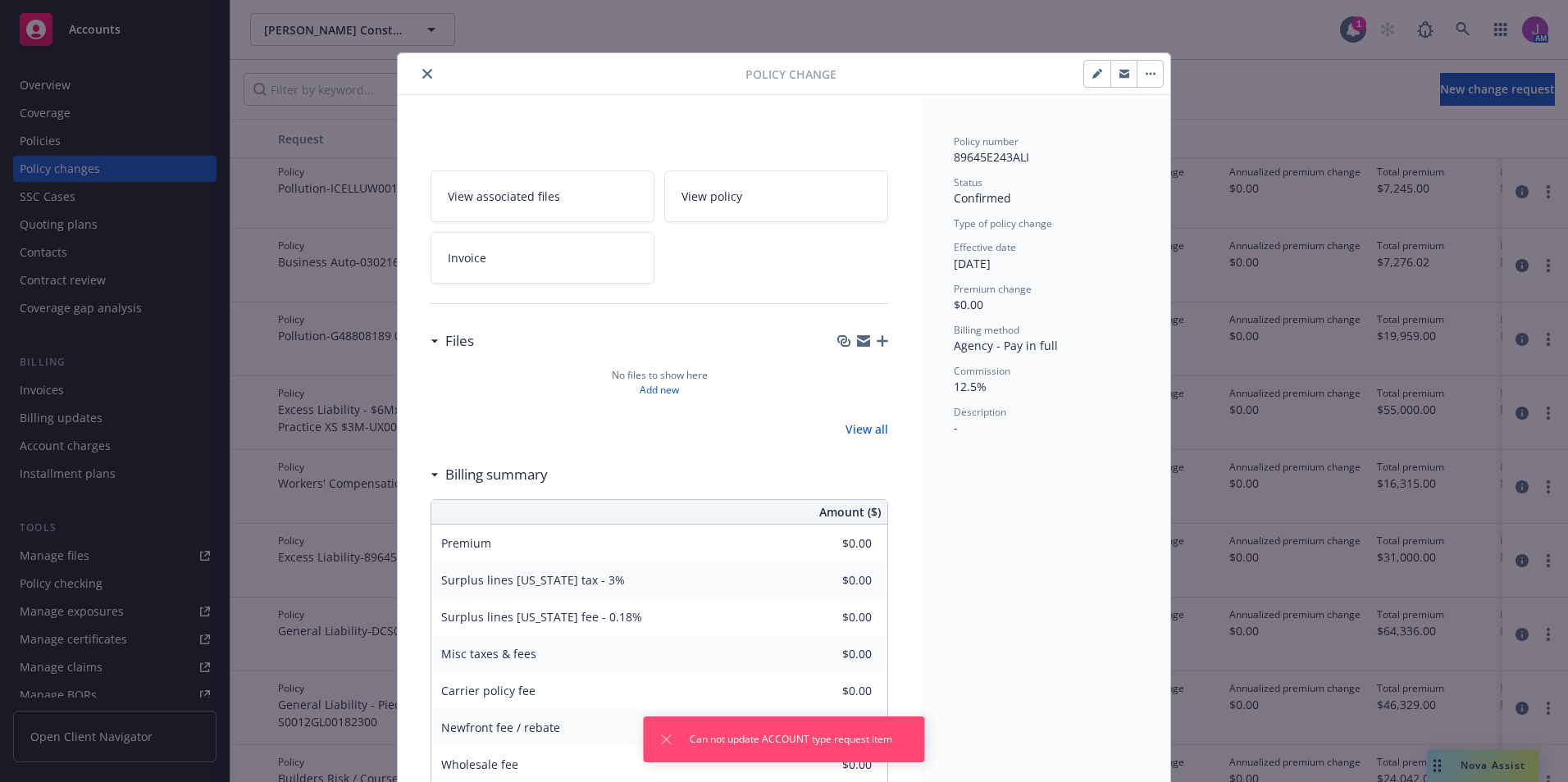
click at [422, 70] on icon "close" at bounding box center [426, 73] width 10 height 10
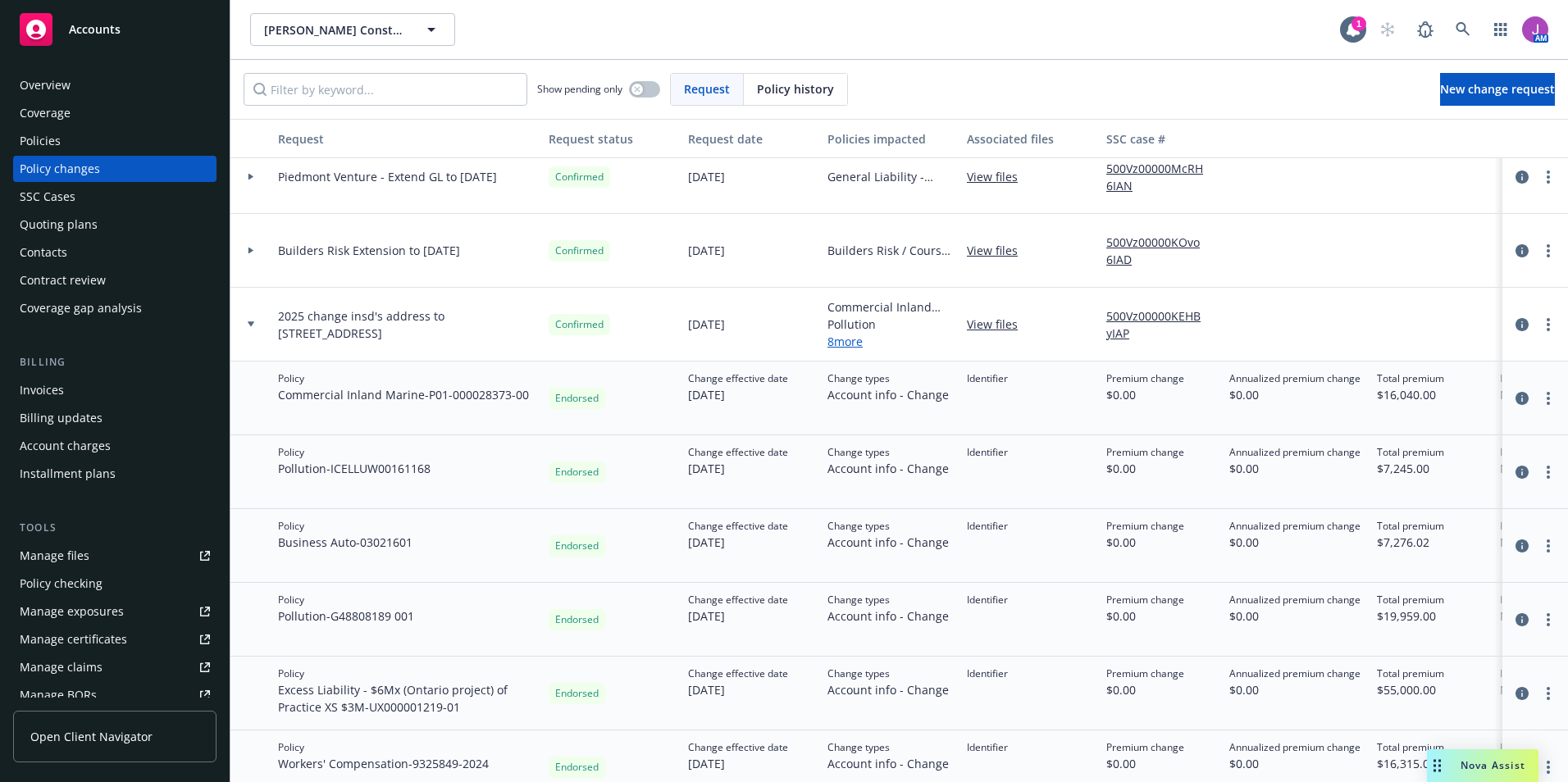
scroll to position [44, 0]
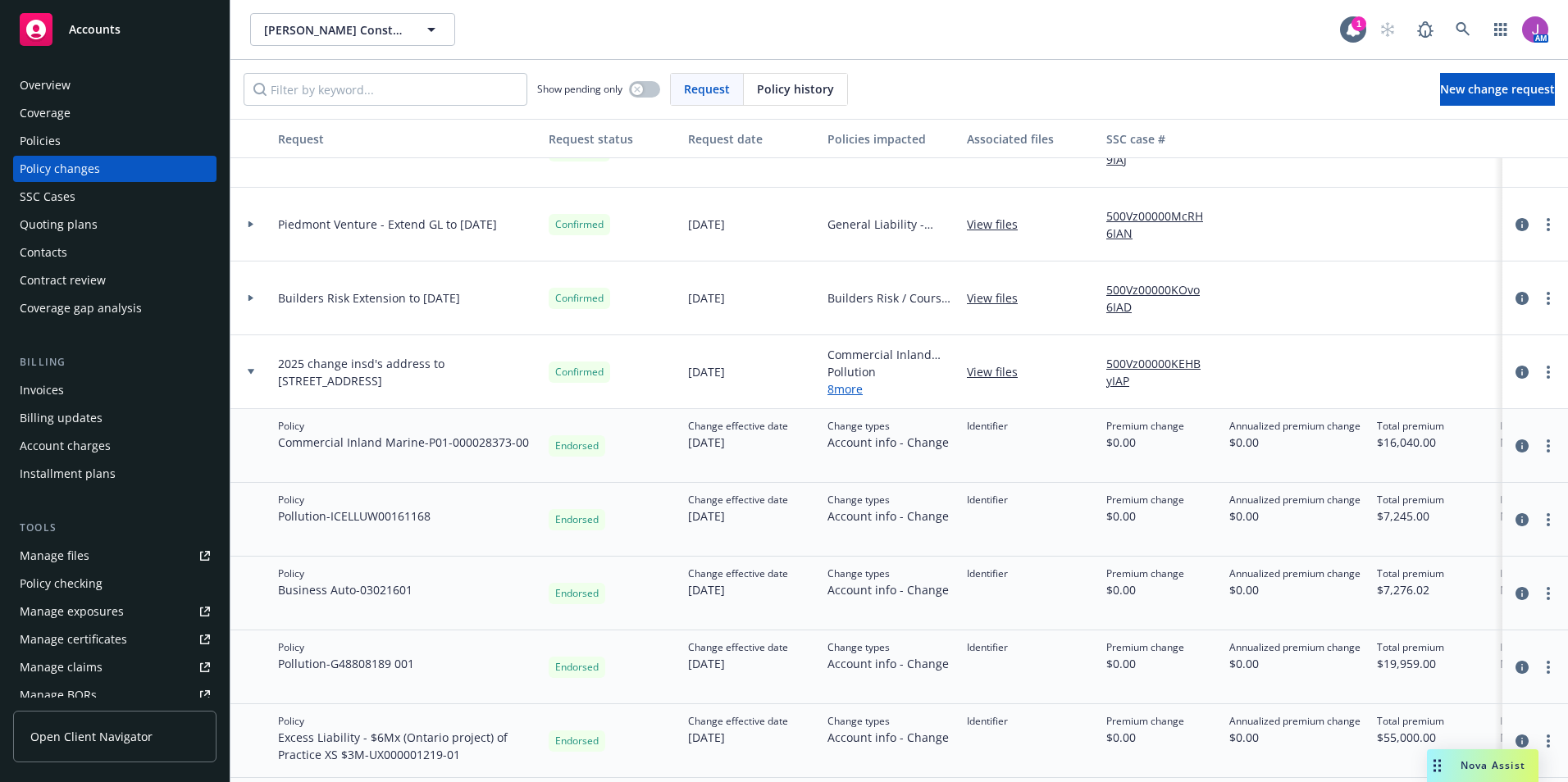
click at [845, 384] on link "8 more" at bounding box center [890, 389] width 126 height 17
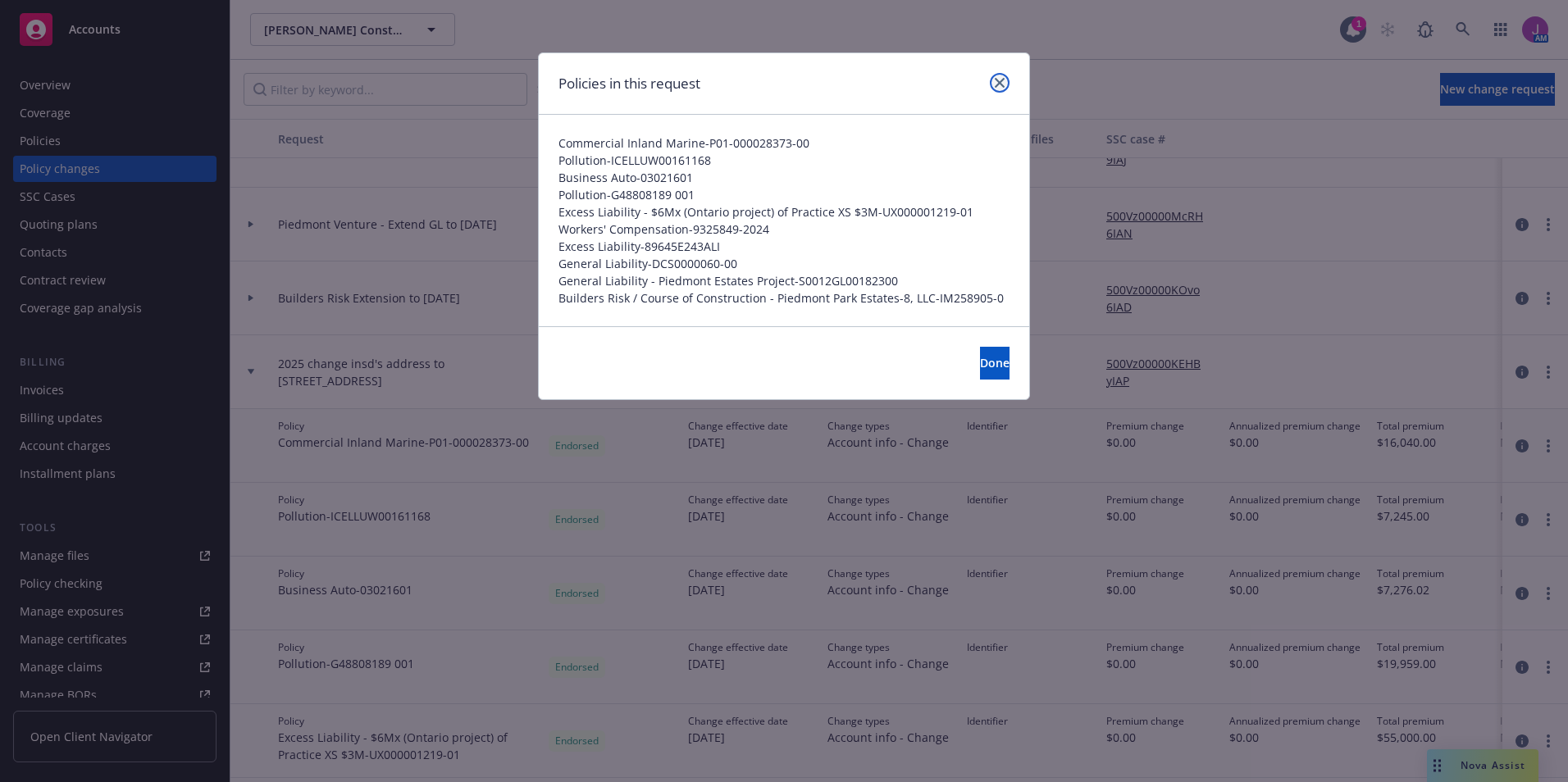
click at [1004, 84] on icon "close" at bounding box center [999, 83] width 10 height 10
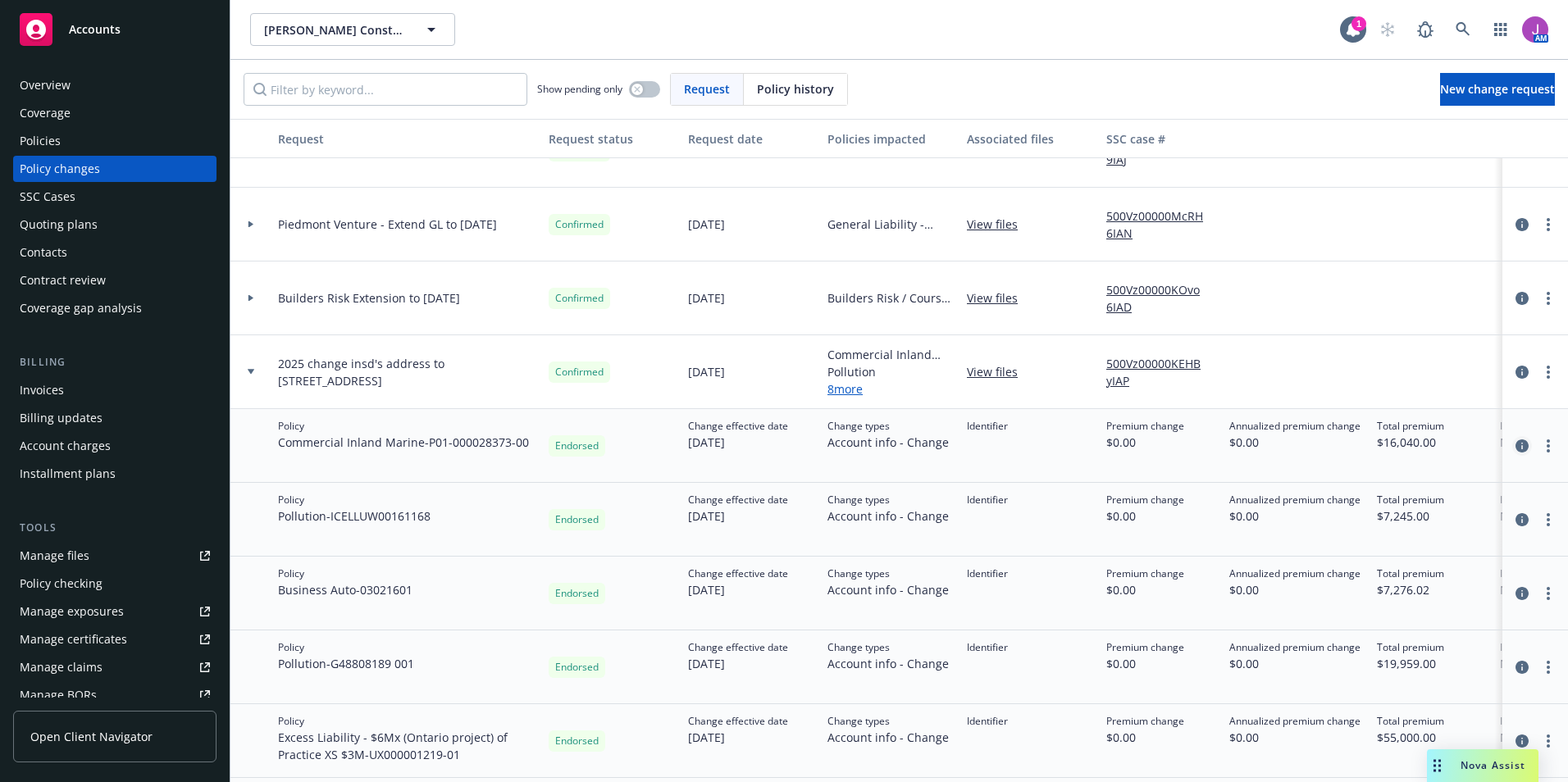
click at [1516, 442] on icon "circleInformation" at bounding box center [1522, 445] width 13 height 13
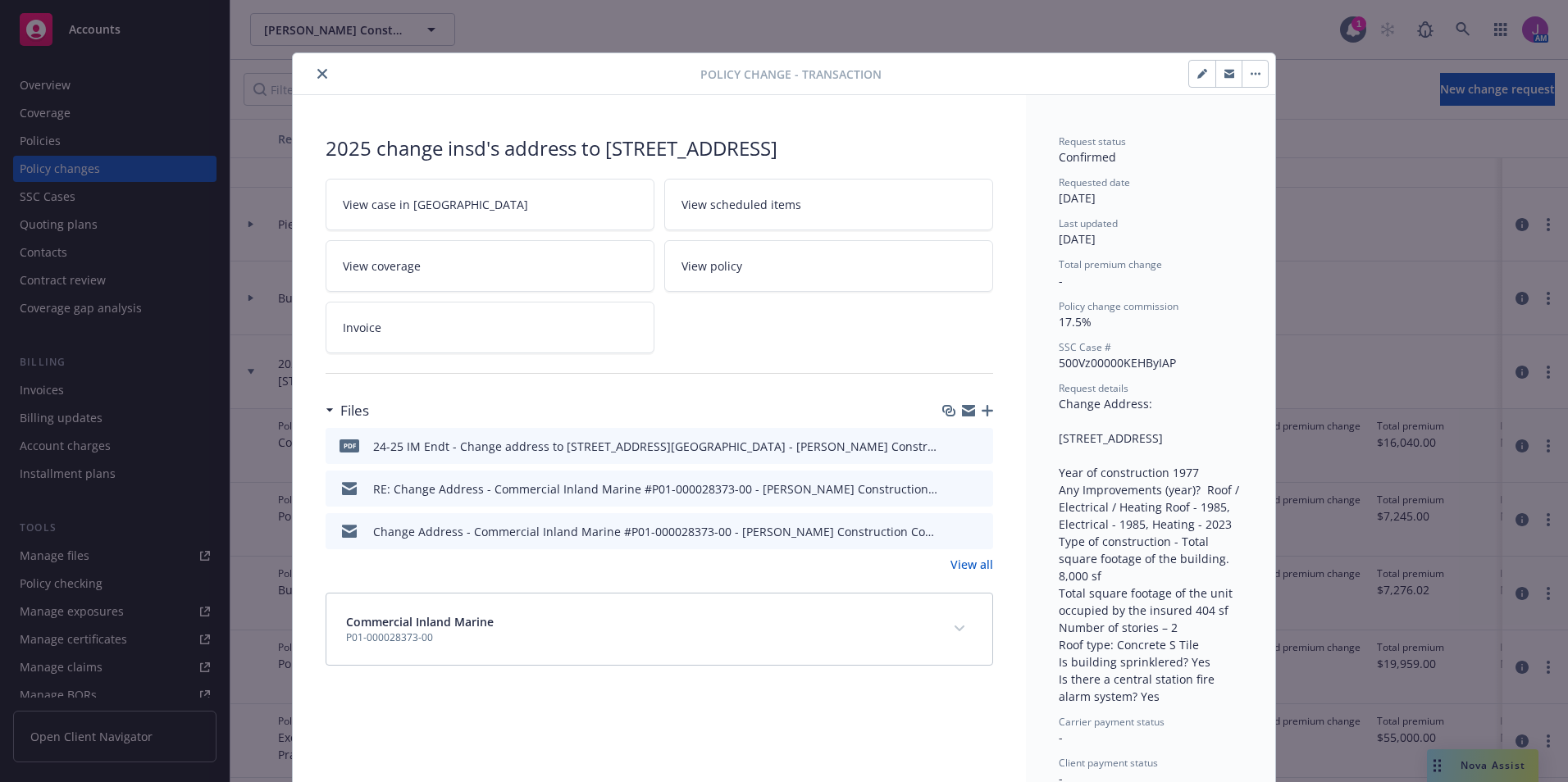
scroll to position [50, 0]
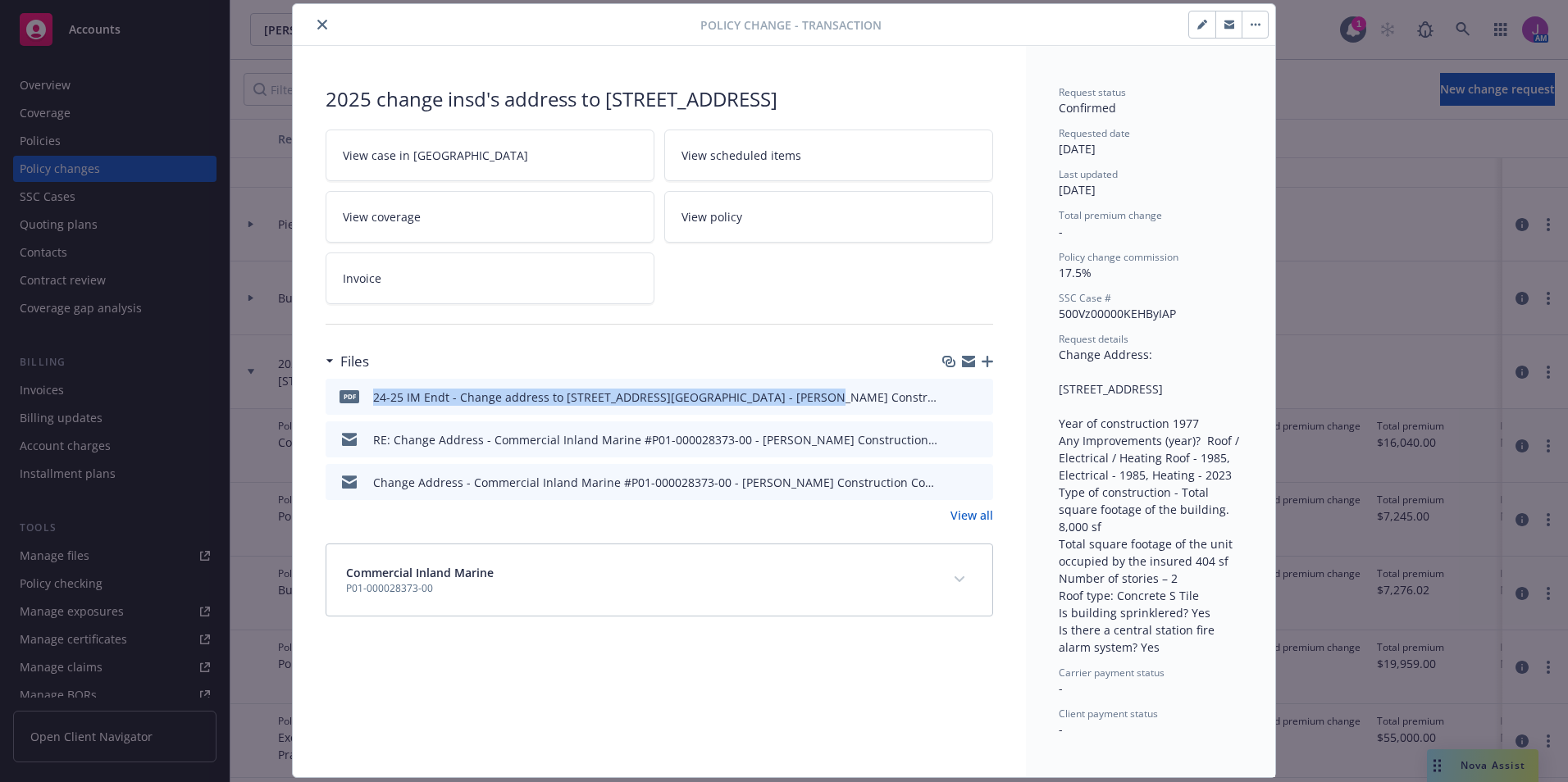
drag, startPoint x: 365, startPoint y: 397, endPoint x: 785, endPoint y: 395, distance: 420.0
click at [785, 395] on div "pdf 24-25 IM Endt - Change address to [STREET_ADDRESS][PERSON_NAME] Constructio…" at bounding box center [635, 397] width 606 height 35
copy div "24-25 IM Endt - Change address to [STREET_ADDRESS][PERSON_NAME] Construction."
click at [318, 26] on icon "close" at bounding box center [322, 24] width 10 height 10
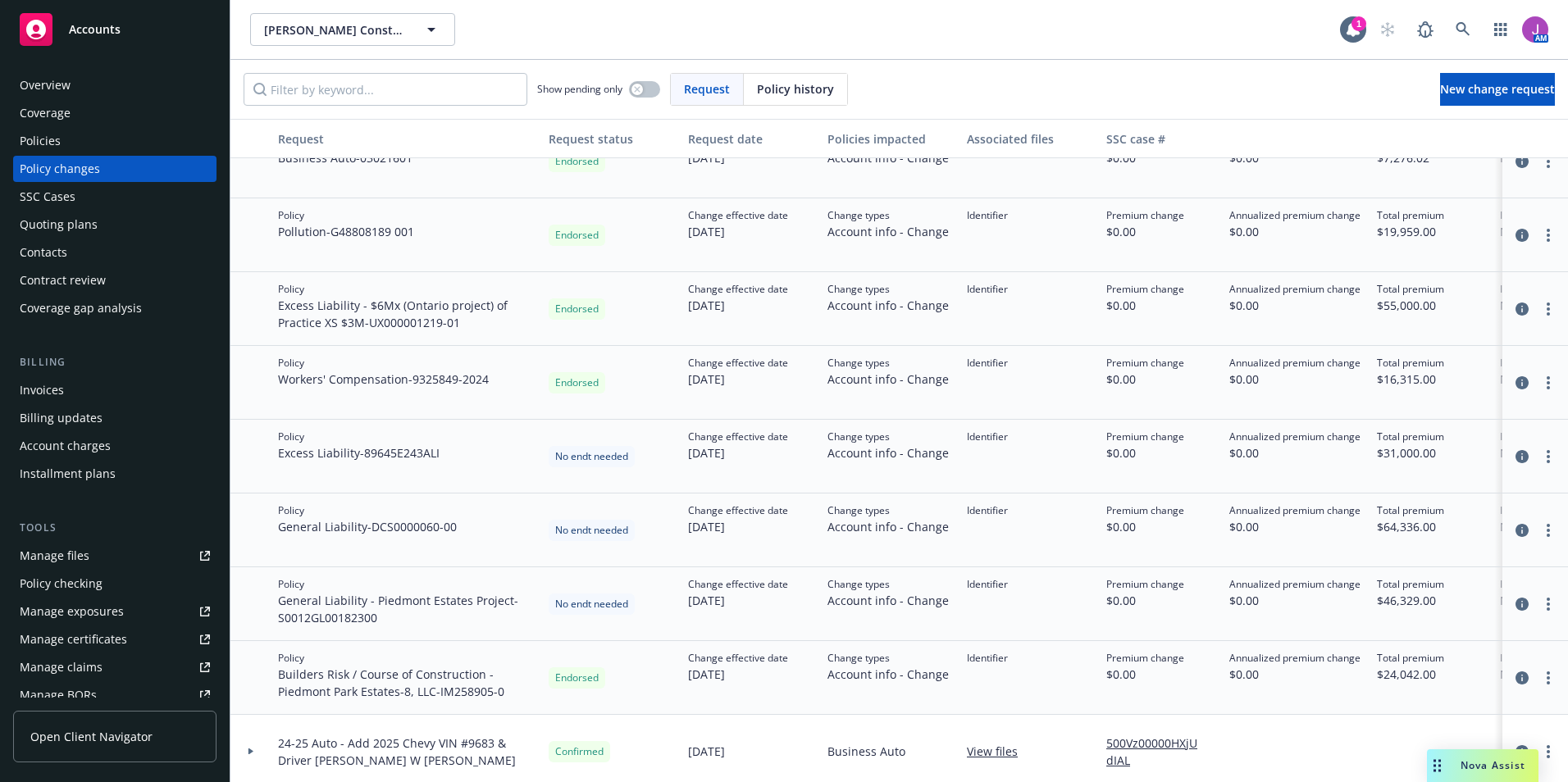
scroll to position [536, 0]
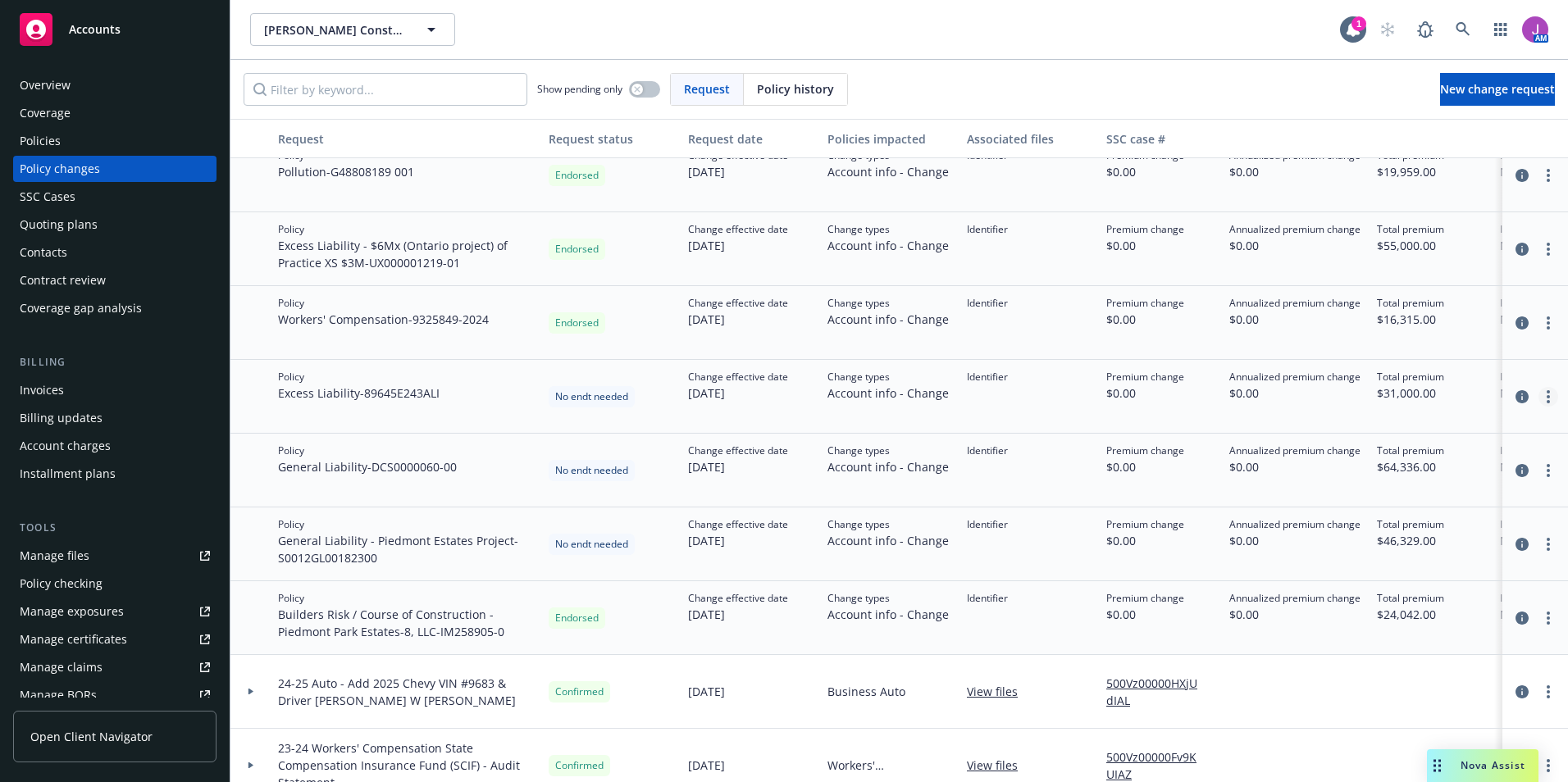
click at [1538, 401] on link "more" at bounding box center [1548, 397] width 20 height 20
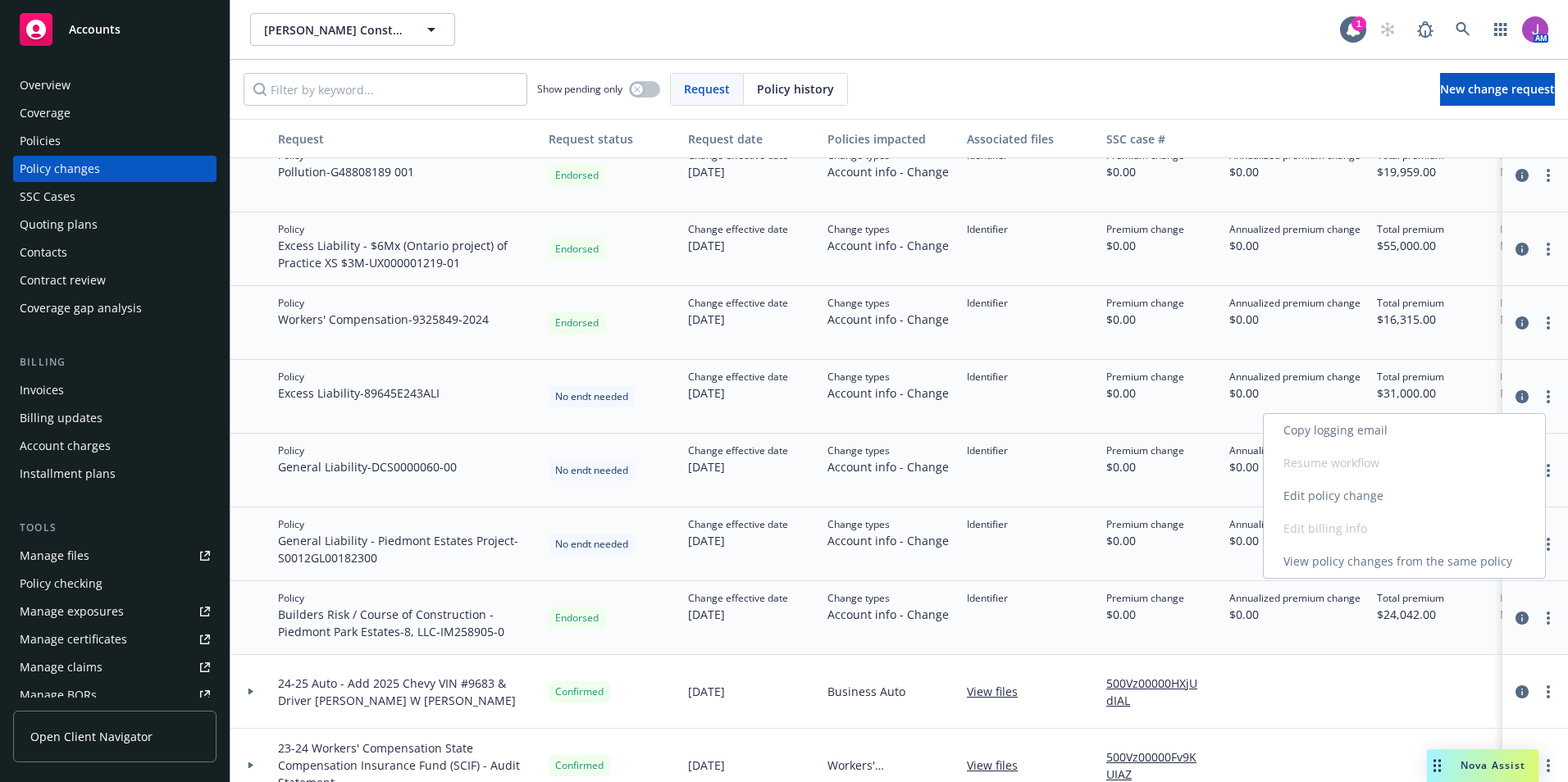
click at [1345, 491] on link "Edit policy change" at bounding box center [1404, 496] width 281 height 33
select select "NO_ENDORSEMENT_NEEDED"
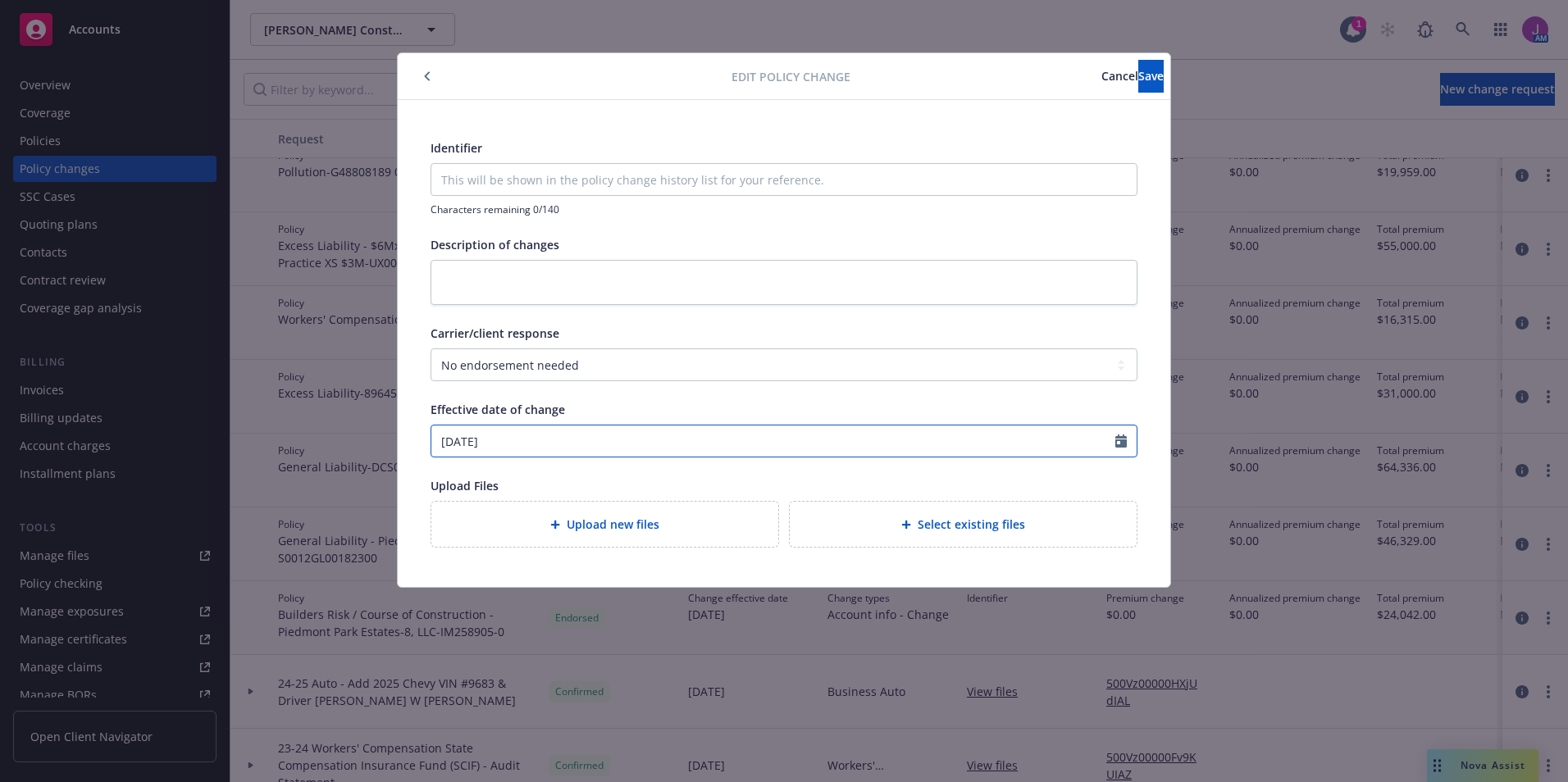
select select "4"
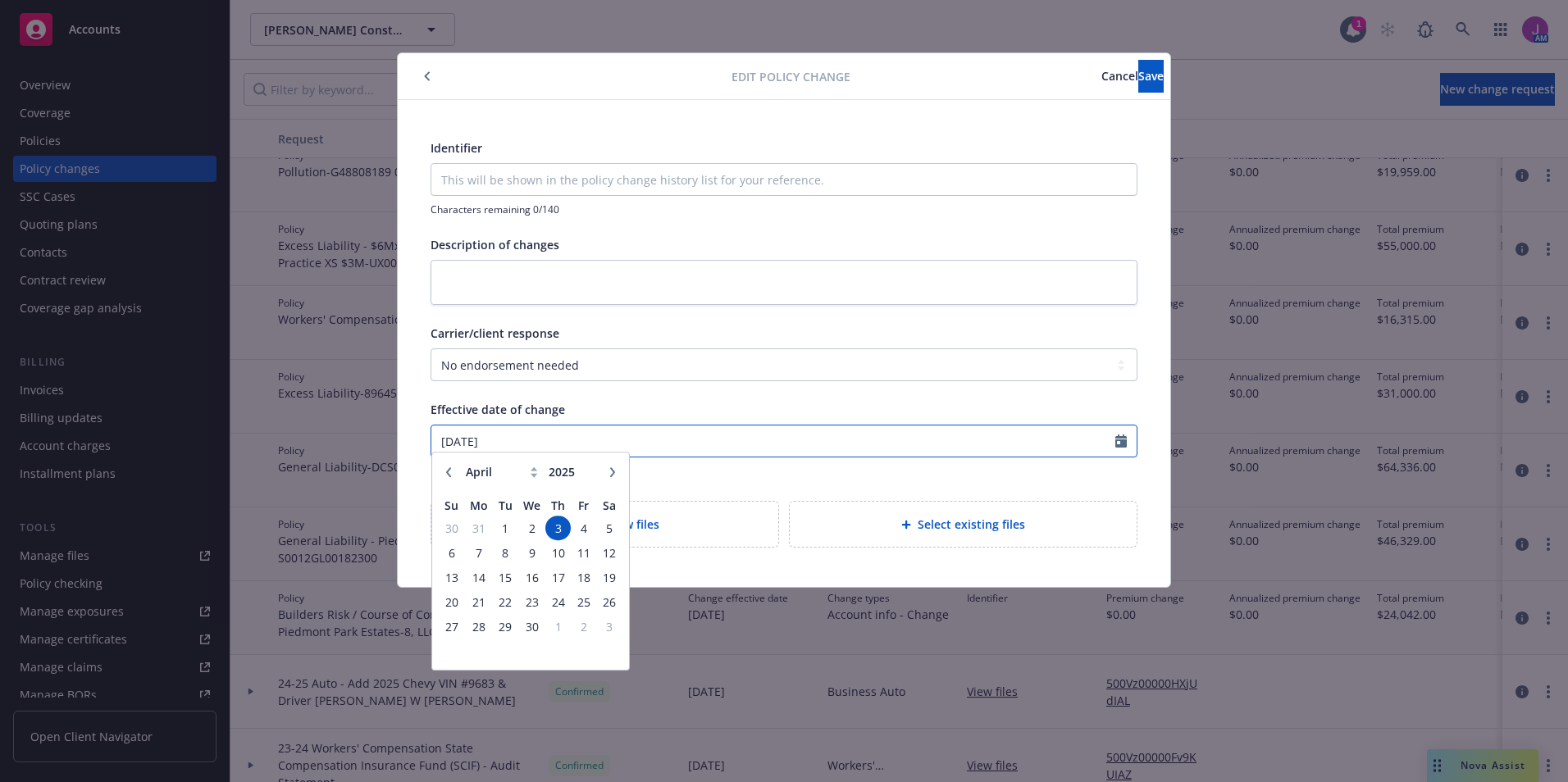
click at [577, 445] on input "[DATE]" at bounding box center [774, 441] width 684 height 31
drag, startPoint x: 539, startPoint y: 445, endPoint x: 368, endPoint y: 434, distance: 171.4
click at [372, 433] on div "Edit policy change Cancel Save Identifier Characters remaining 0/140 Descriptio…" at bounding box center [784, 391] width 1568 height 782
type input "[DATE]"
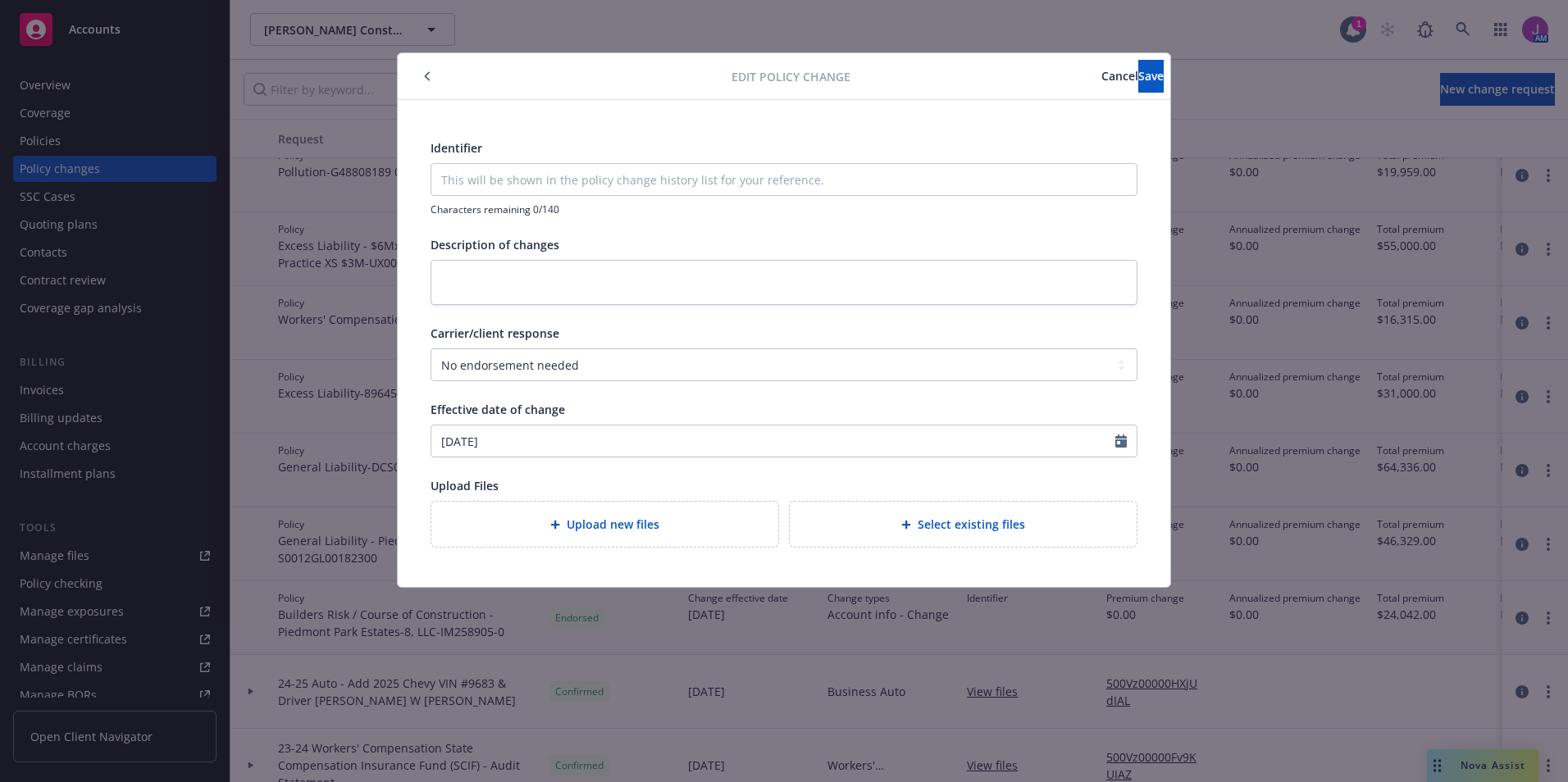
click at [652, 335] on div "Carrier/client response" at bounding box center [784, 333] width 707 height 17
click at [560, 370] on select "Select a carrier response Accepted Accepted with revision No endorsement needed…" at bounding box center [784, 365] width 707 height 33
select select "ACCEPTED"
click at [431, 349] on select "Select a carrier response Accepted Accepted with revision No endorsement needed…" at bounding box center [784, 365] width 707 height 33
click at [624, 534] on div "Upload new files" at bounding box center [605, 525] width 320 height 19
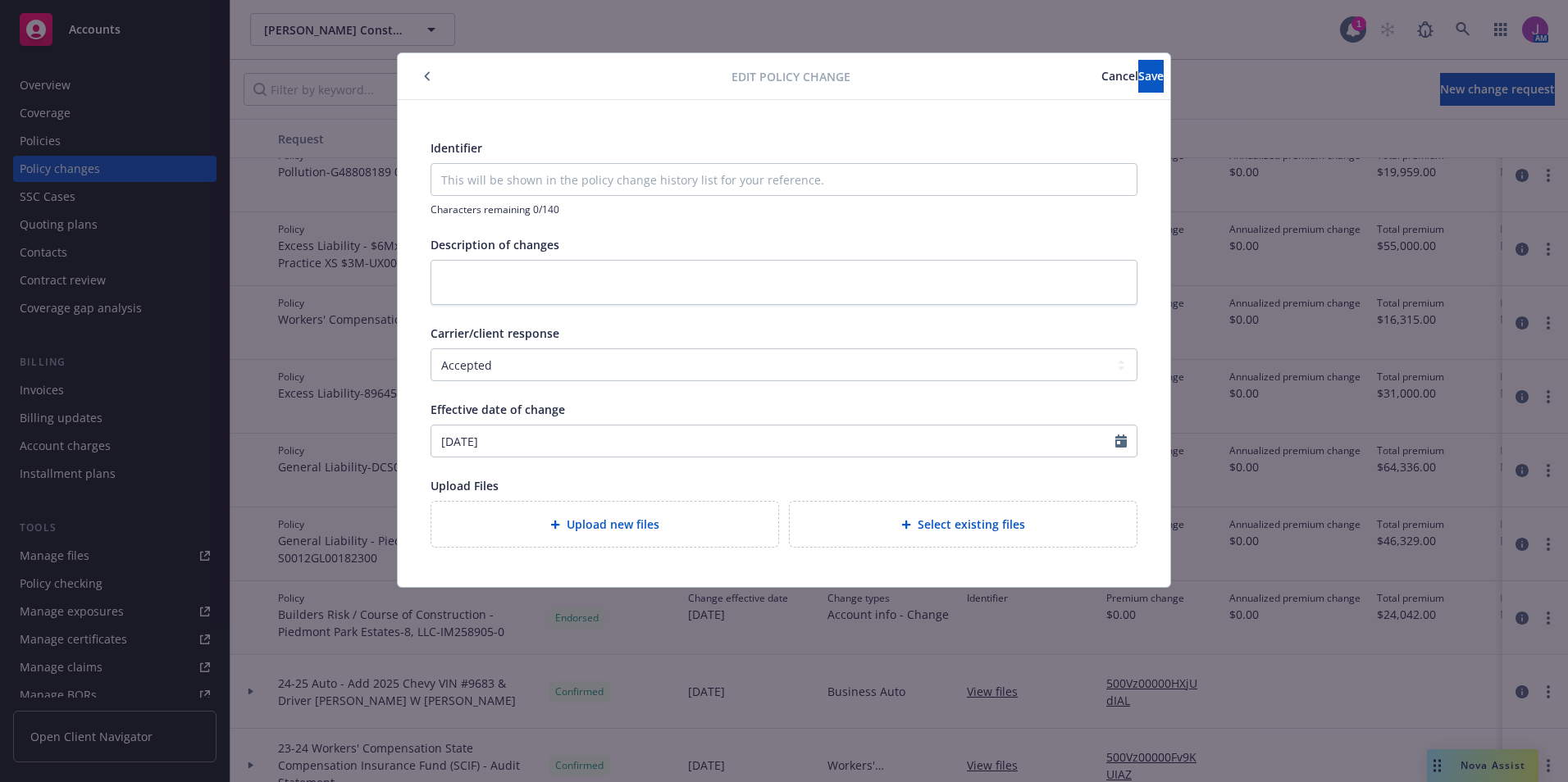
click at [1102, 72] on span "Cancel" at bounding box center [1120, 76] width 37 height 16
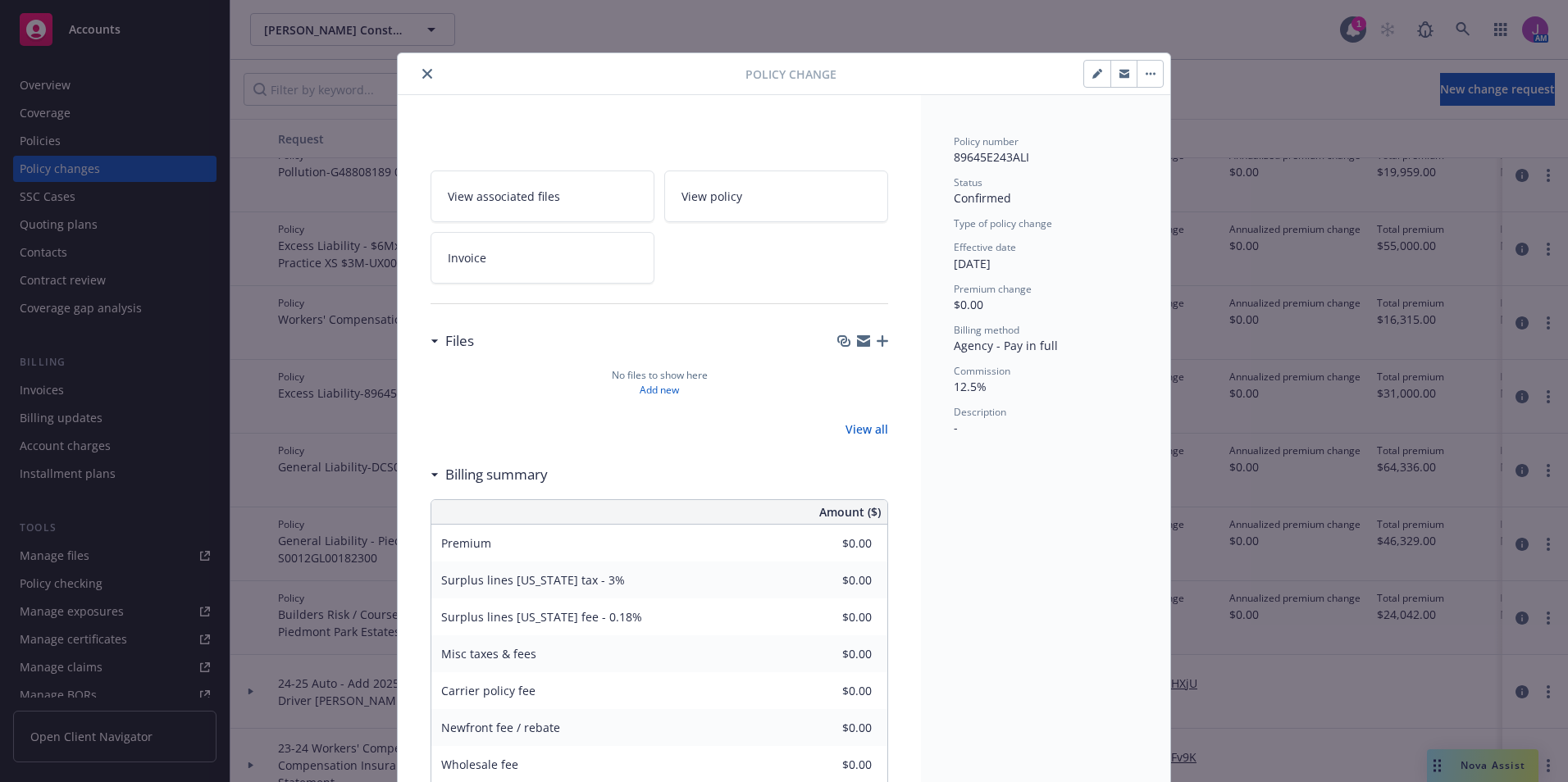
click at [1092, 73] on icon "button" at bounding box center [1096, 73] width 10 height 10
select select "ACCEPTED"
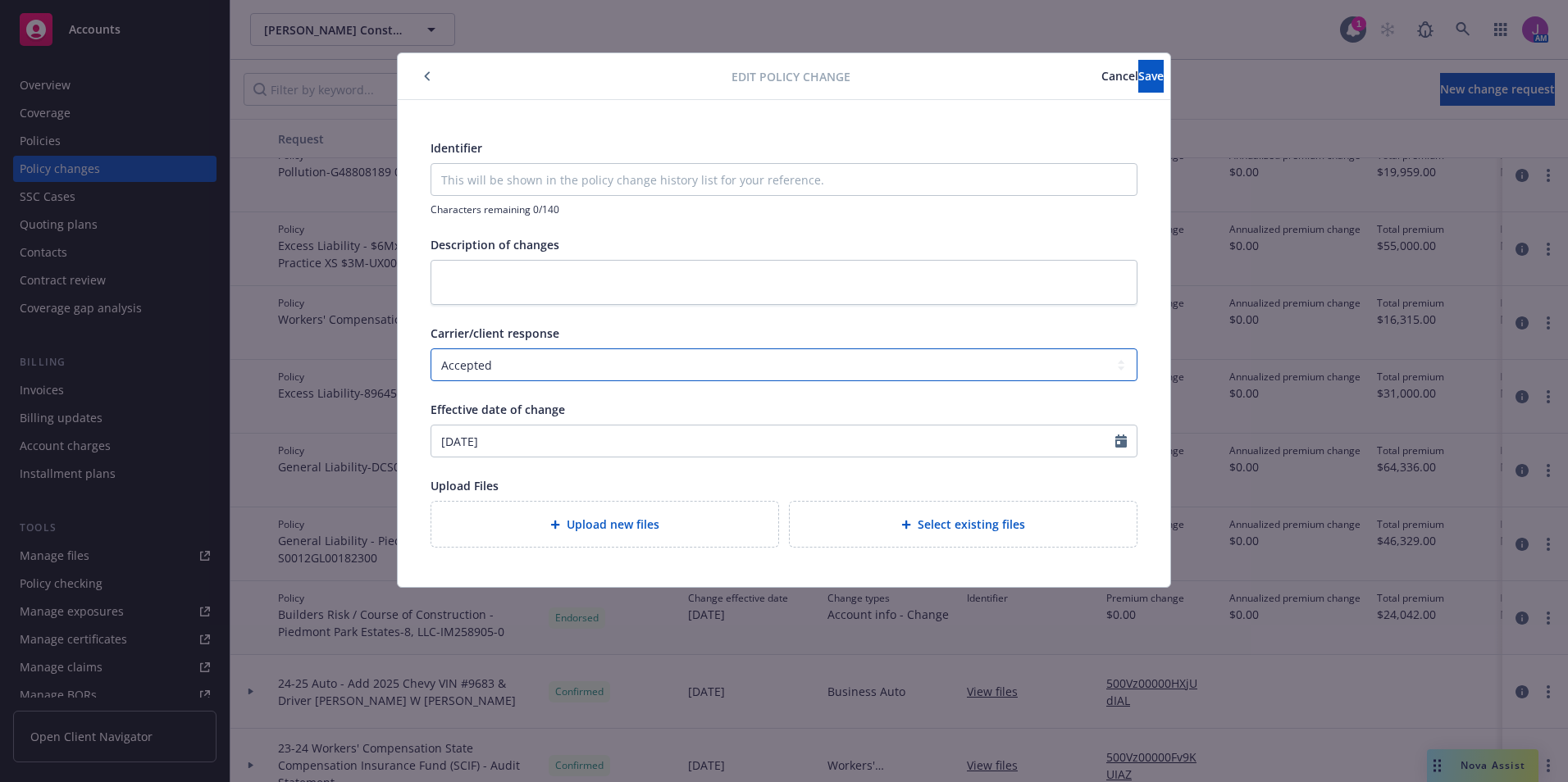
click at [499, 361] on select "Select a carrier response Accepted Accepted with revision No endorsement needed…" at bounding box center [784, 365] width 707 height 33
click at [558, 292] on textarea at bounding box center [784, 283] width 707 height 45
click at [566, 536] on div "Upload new files" at bounding box center [605, 525] width 347 height 45
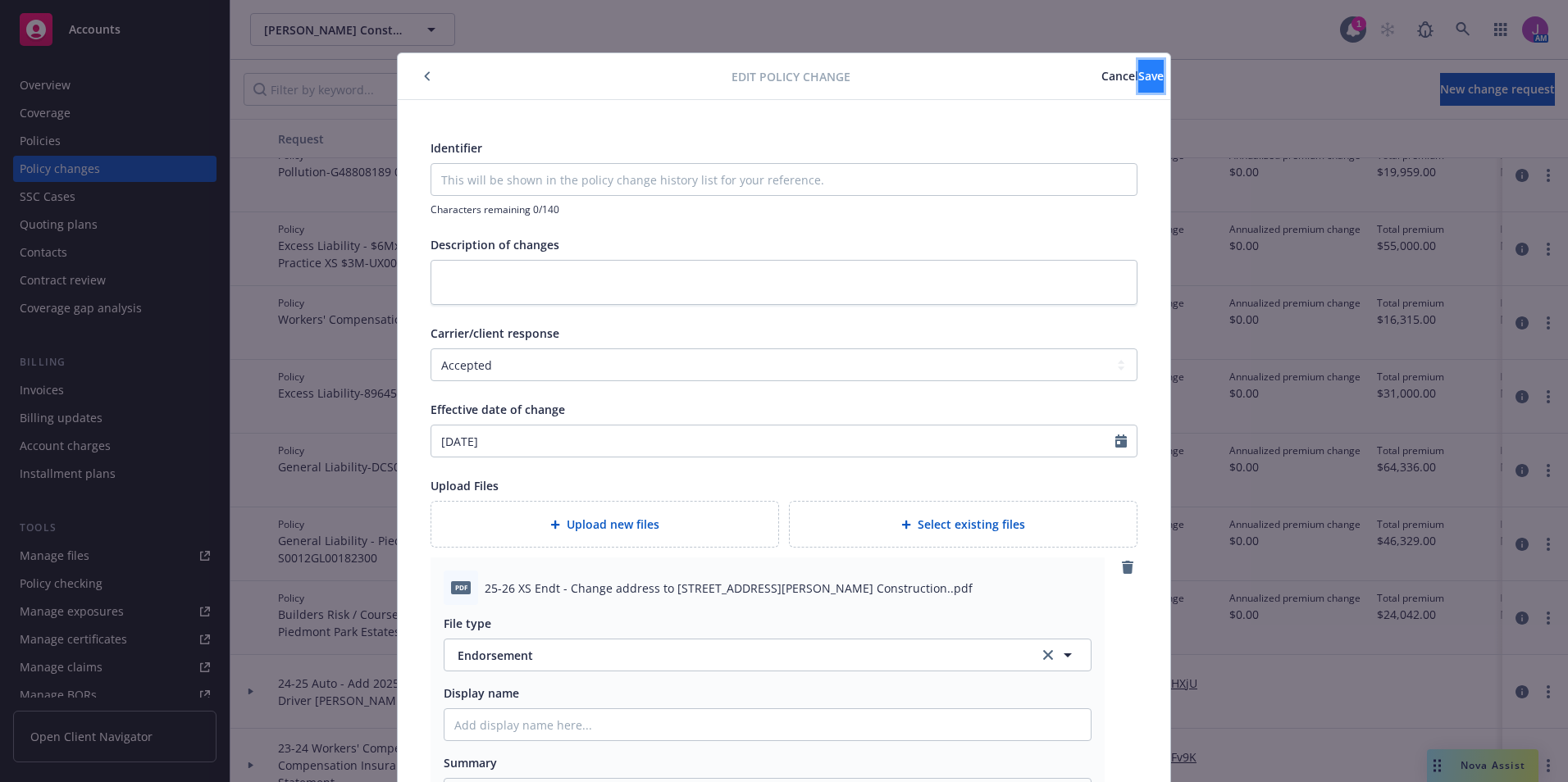
click at [1138, 78] on span "Save" at bounding box center [1150, 76] width 25 height 16
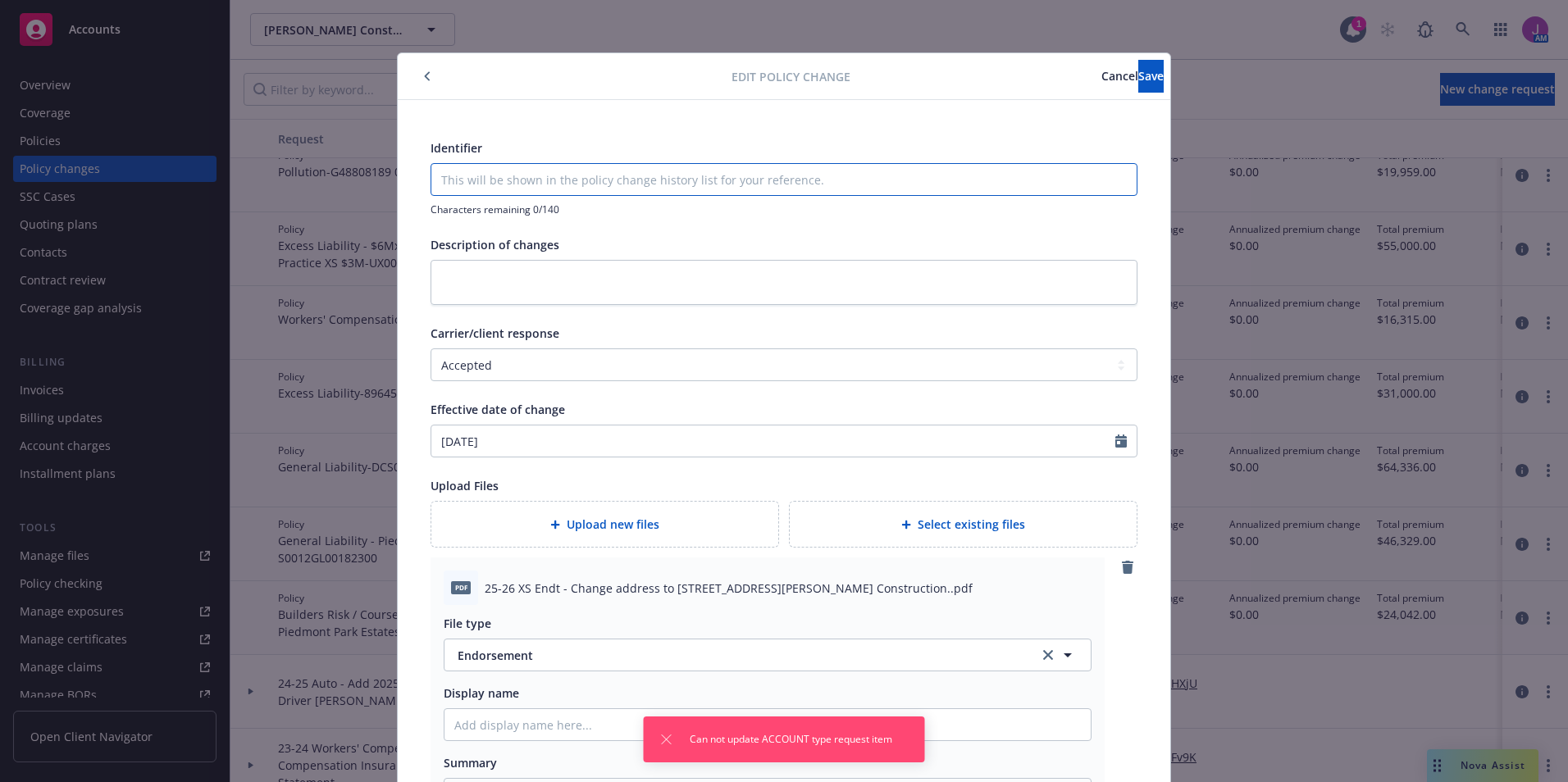
click at [511, 170] on input "Identifier" at bounding box center [784, 179] width 705 height 31
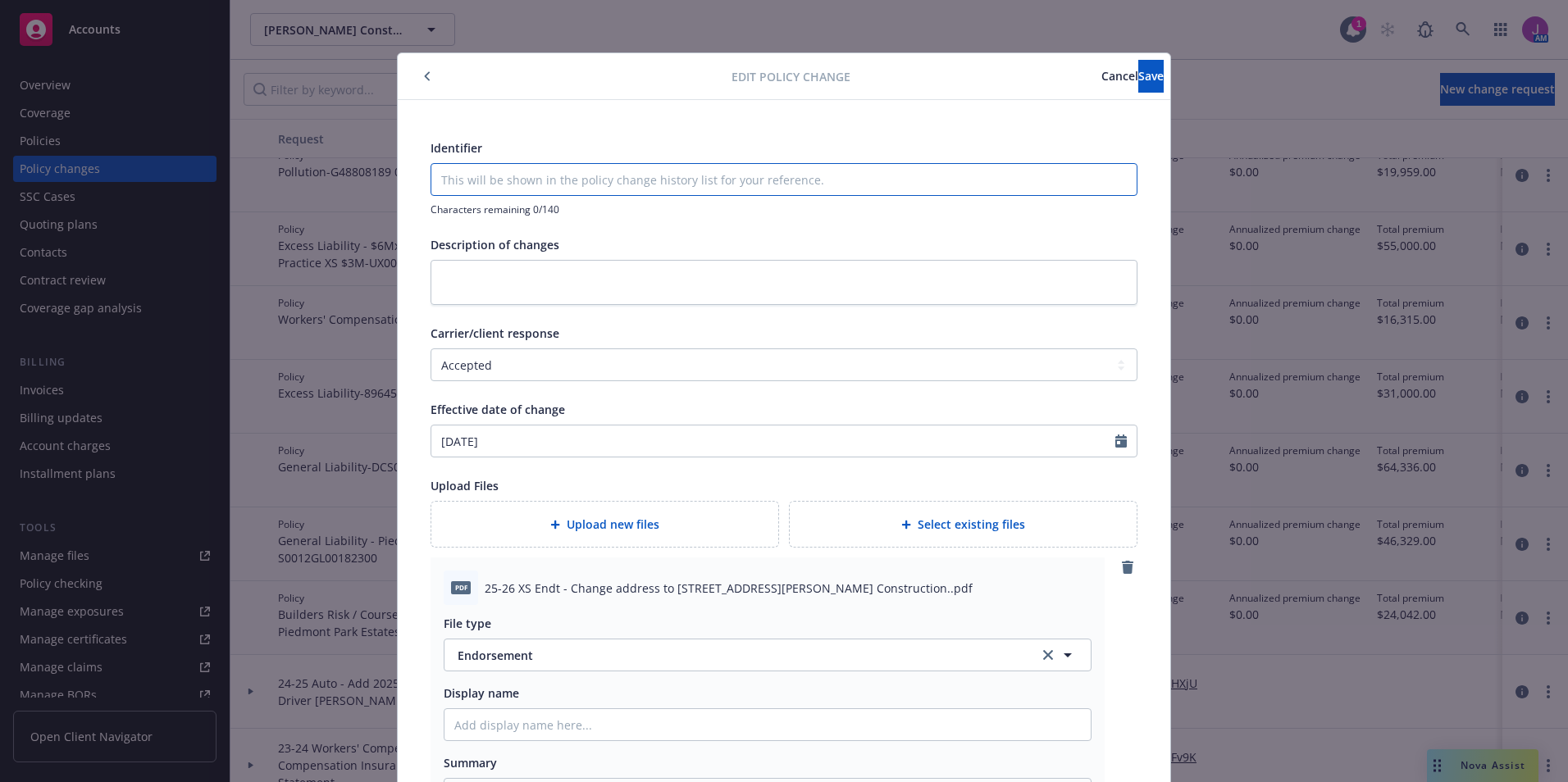
type textarea "x"
type input "S"
click at [1138, 78] on span "Save" at bounding box center [1150, 76] width 25 height 16
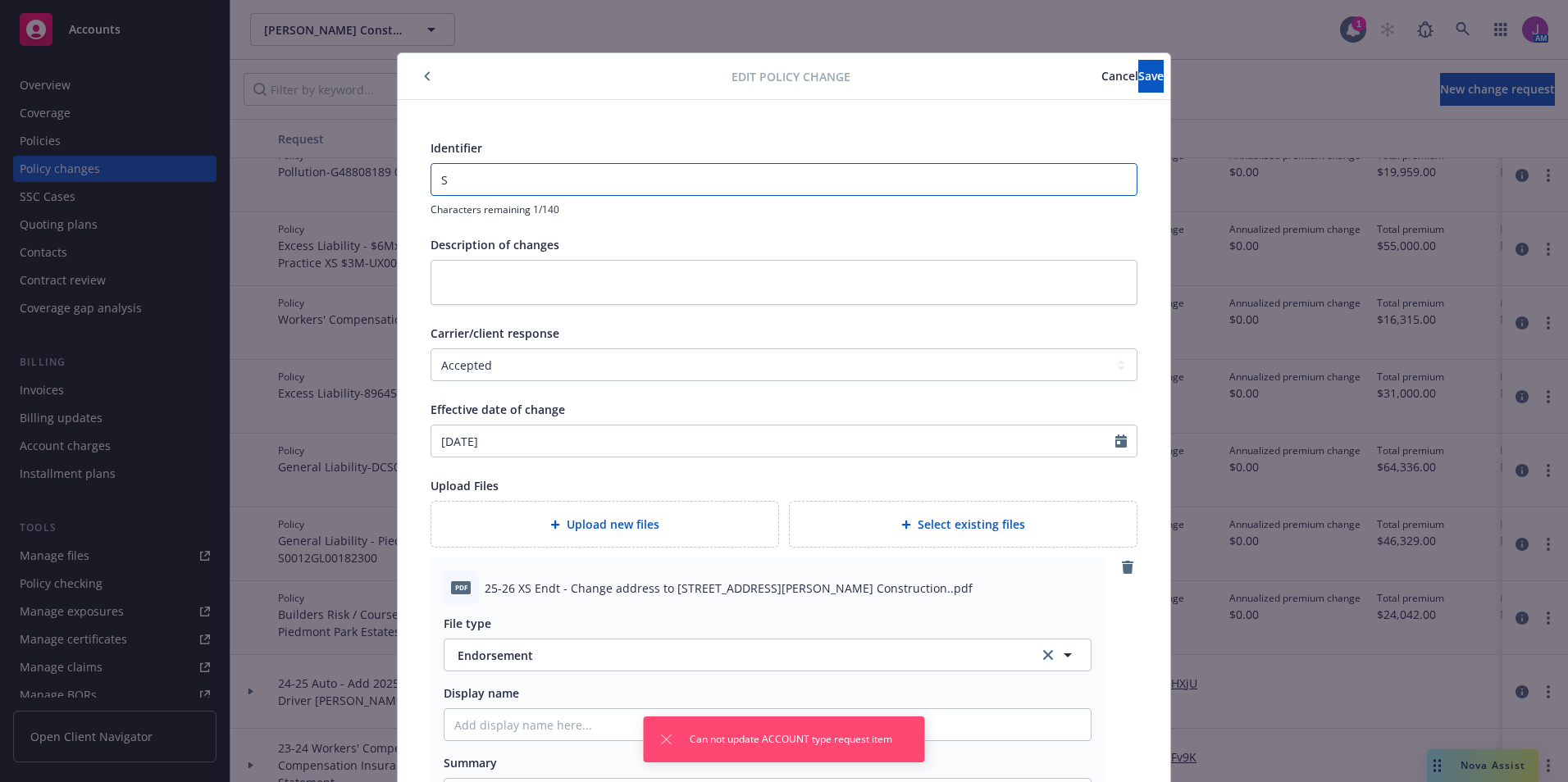
drag, startPoint x: 449, startPoint y: 193, endPoint x: 413, endPoint y: 179, distance: 38.6
click at [413, 179] on div "Identifier S Characters remaining 1/140 Description of changes Carrier/client r…" at bounding box center [784, 488] width 773 height 776
type textarea "x"
type input "-"
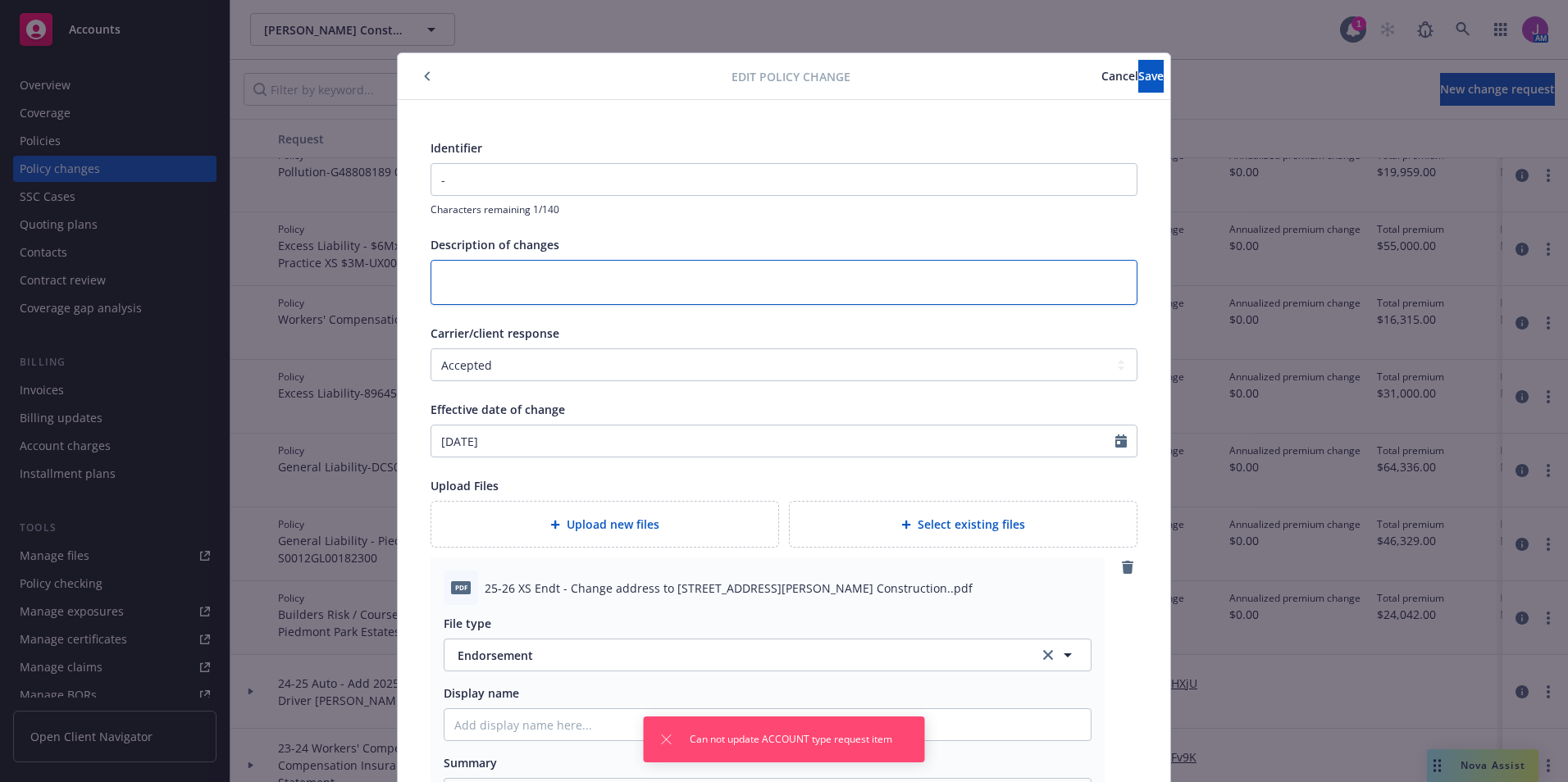
click at [580, 287] on textarea at bounding box center [784, 283] width 707 height 45
type textarea "x"
type textarea "-"
click at [1138, 74] on span "Save" at bounding box center [1150, 76] width 25 height 16
type textarea "x"
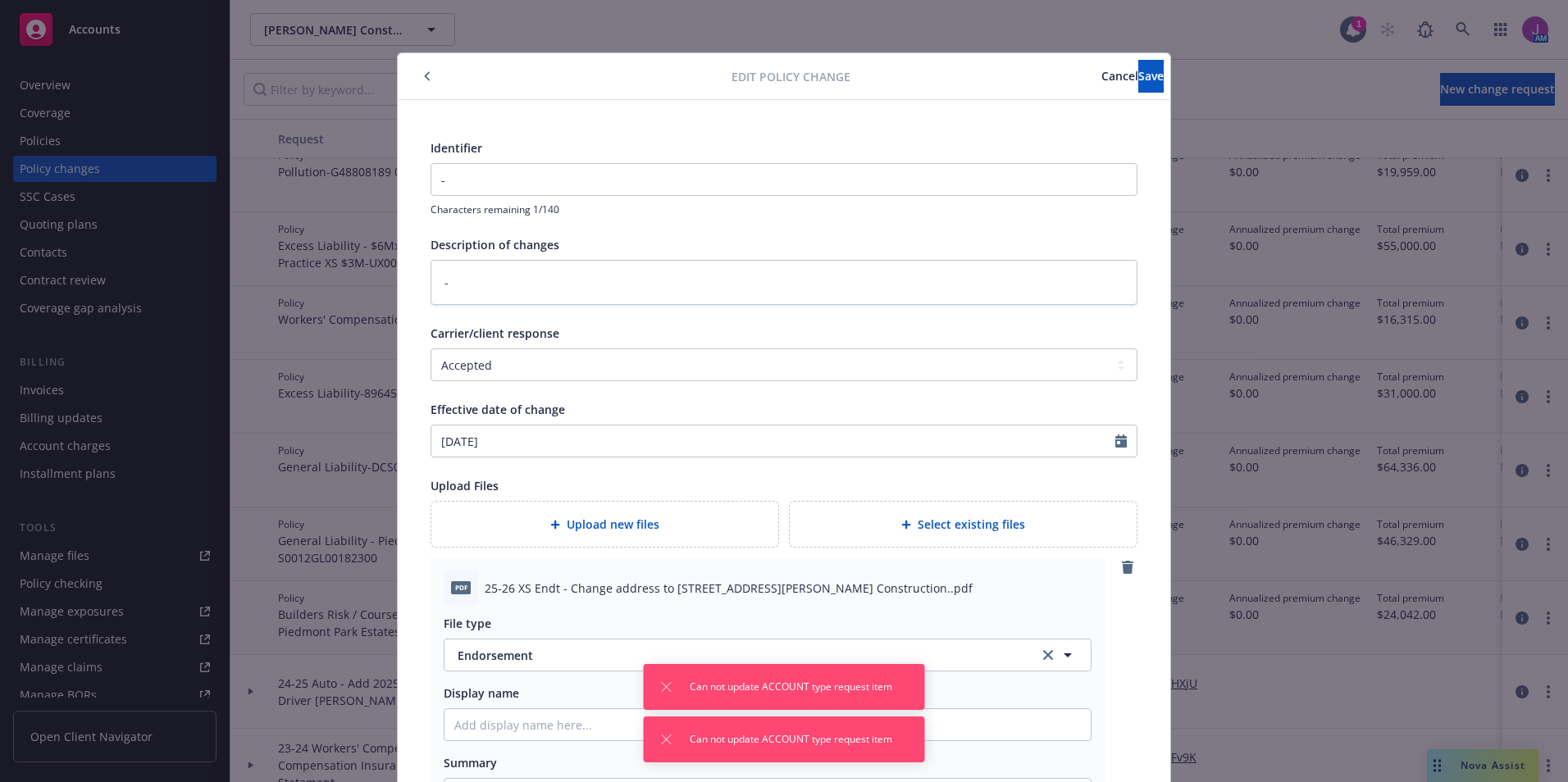
click at [424, 74] on icon "button" at bounding box center [427, 76] width 7 height 10
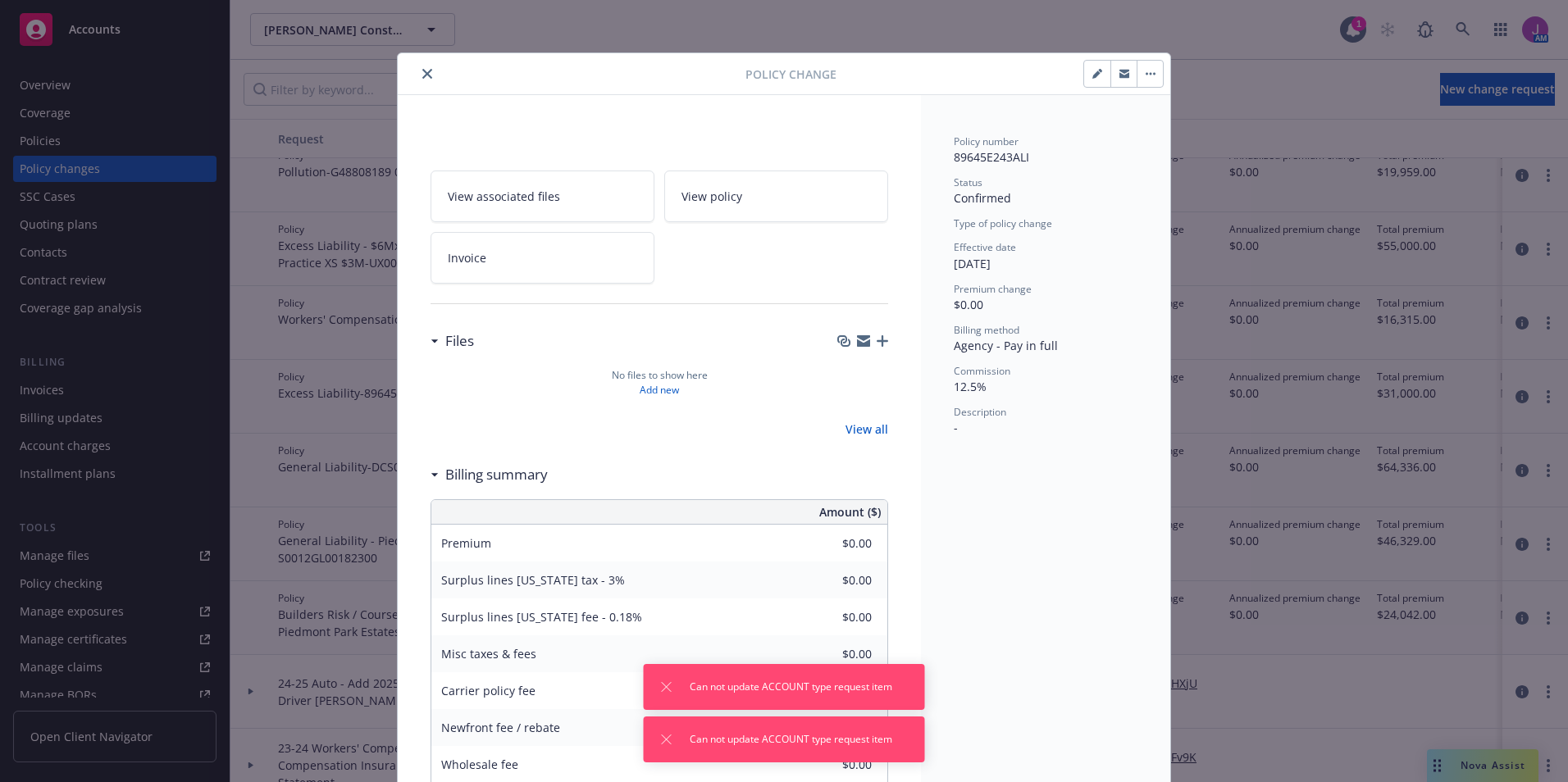
click at [1042, 77] on div at bounding box center [1000, 74] width 328 height 28
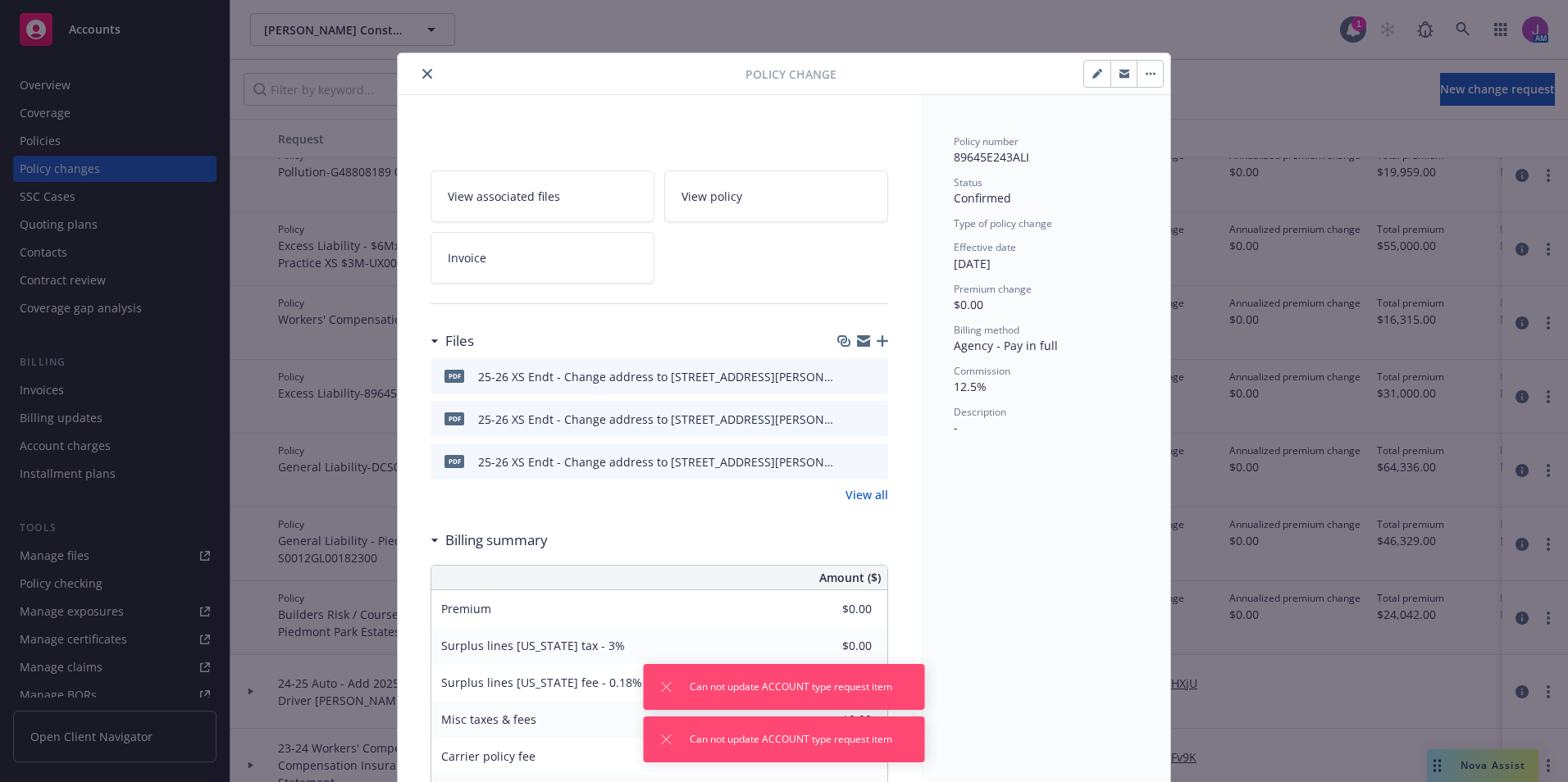
click at [425, 74] on icon "close" at bounding box center [426, 73] width 10 height 10
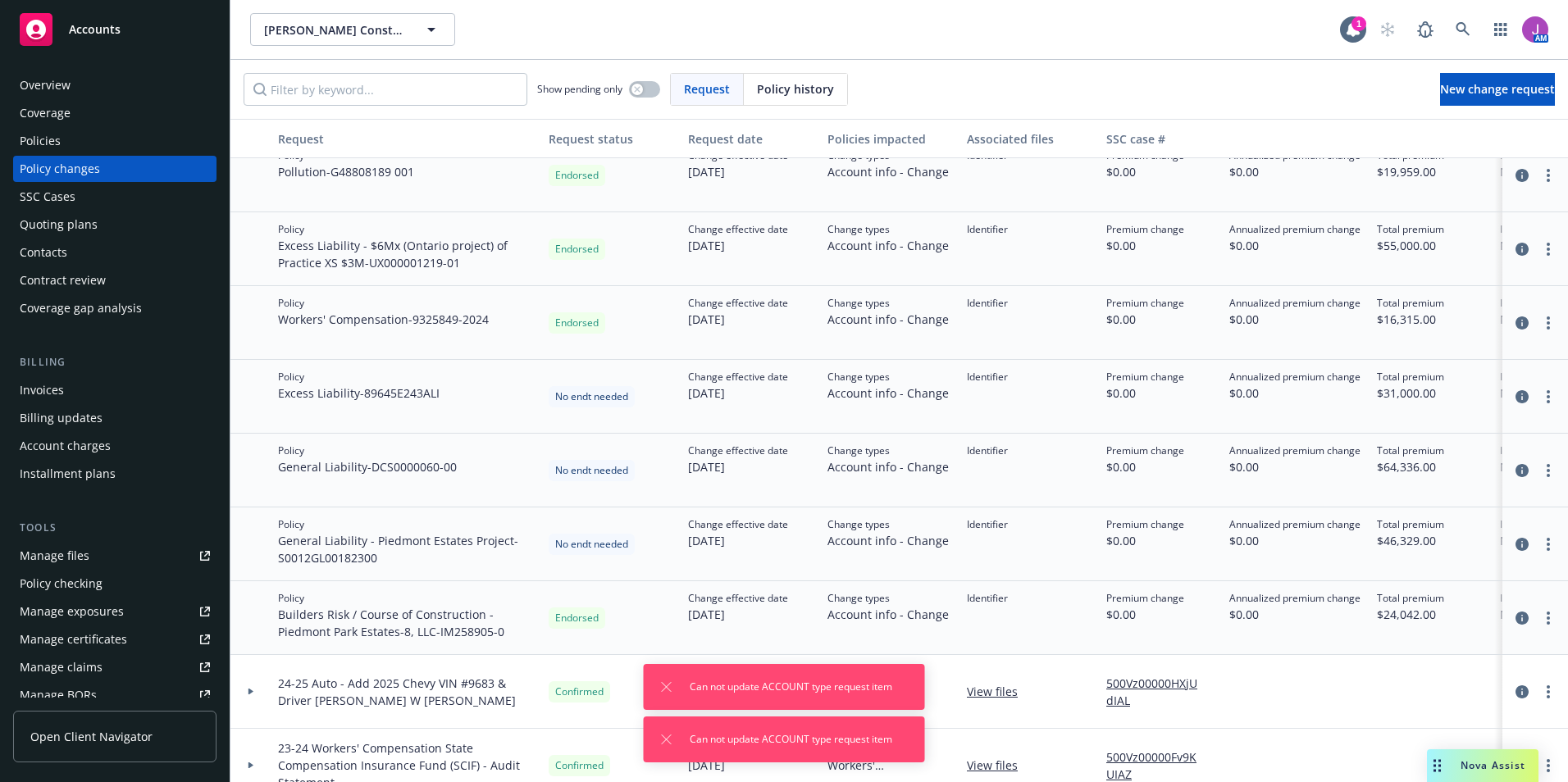
click at [43, 139] on div "Policies" at bounding box center [40, 141] width 41 height 26
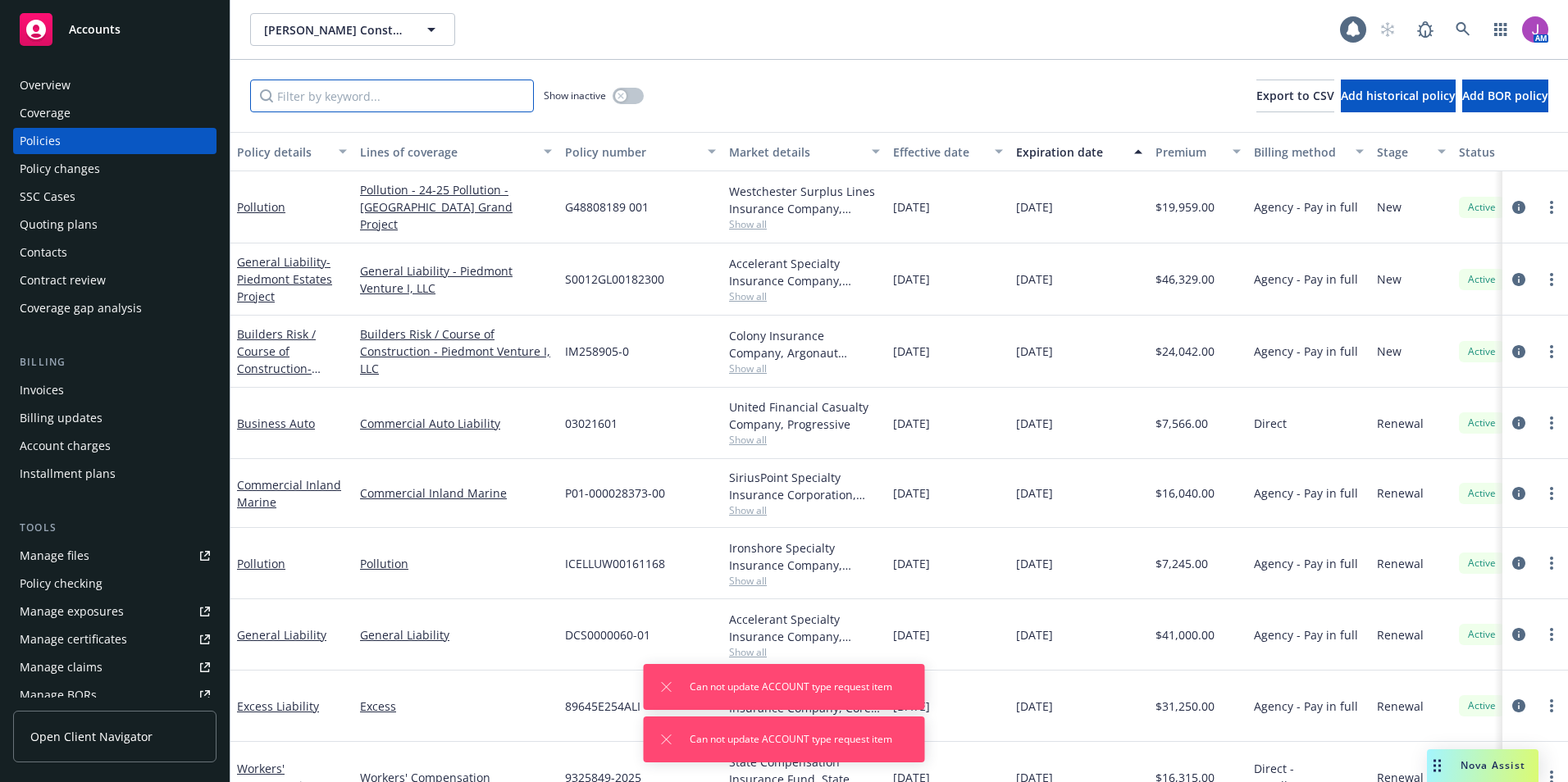
click at [322, 97] on input "Filter by keyword..." at bounding box center [392, 96] width 284 height 33
paste input "89645E254ALI"
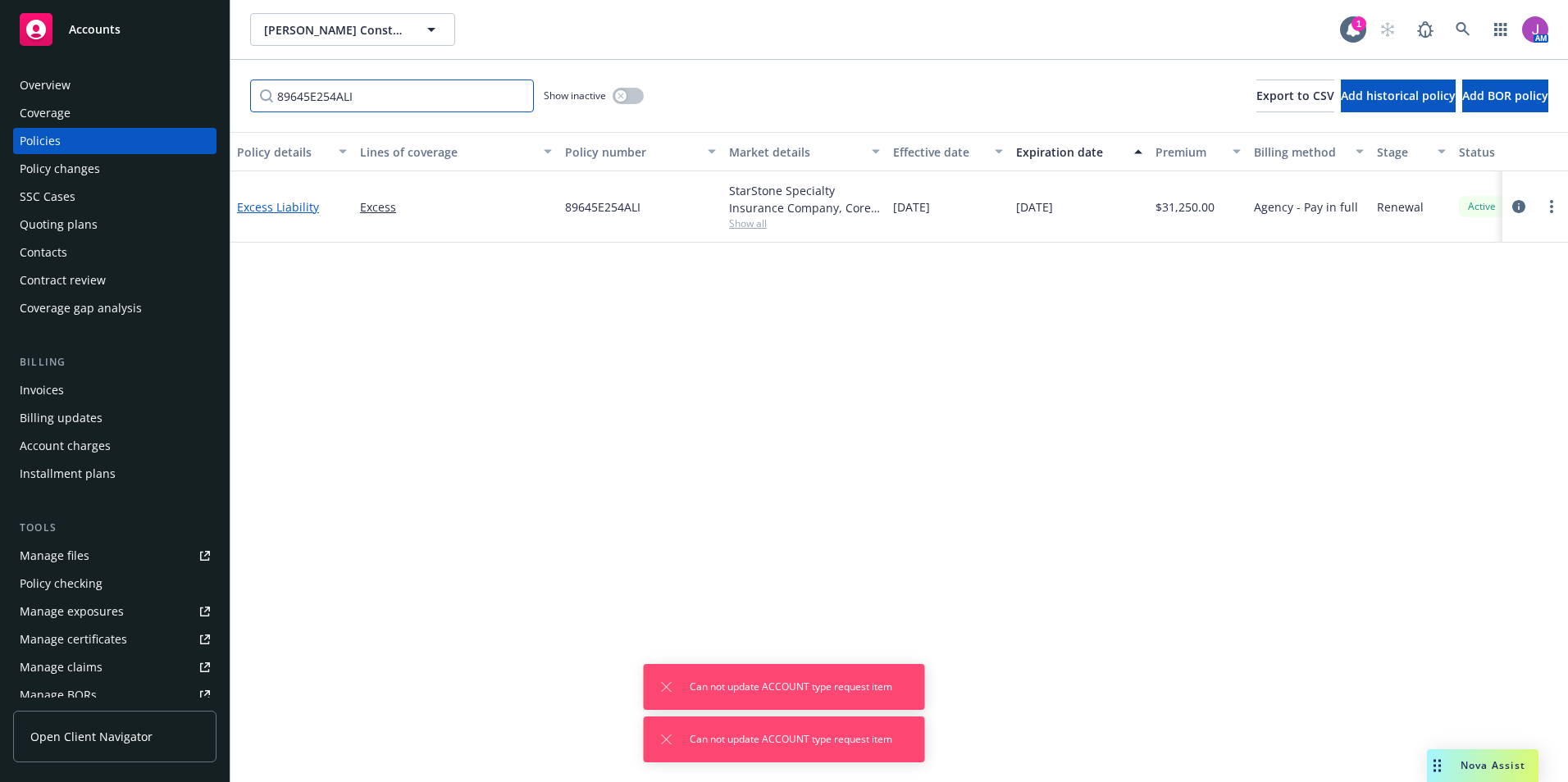
type input "89645E254ALI"
click at [263, 210] on link "Excess Liability" at bounding box center [278, 207] width 82 height 16
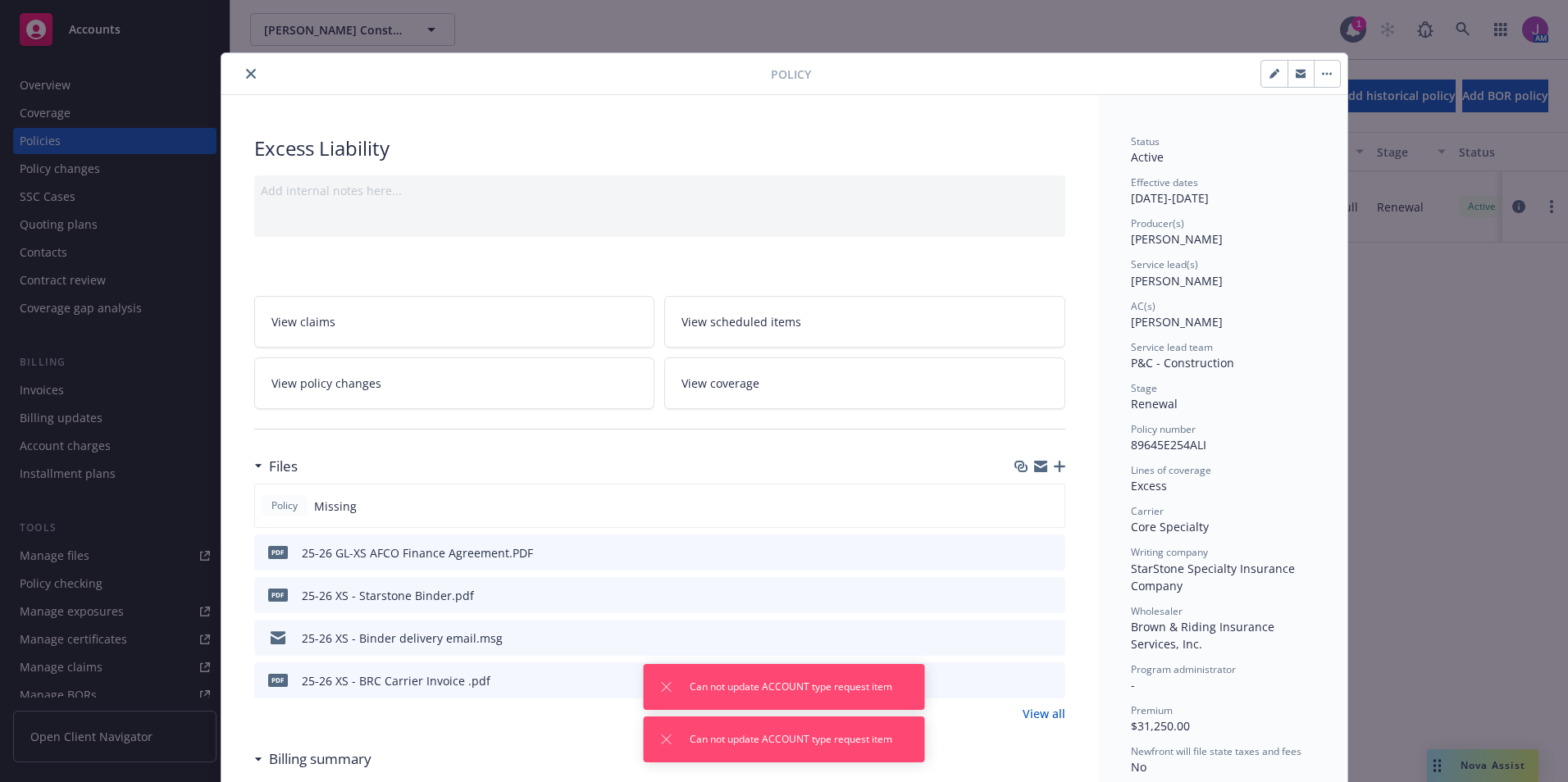
scroll to position [50, 0]
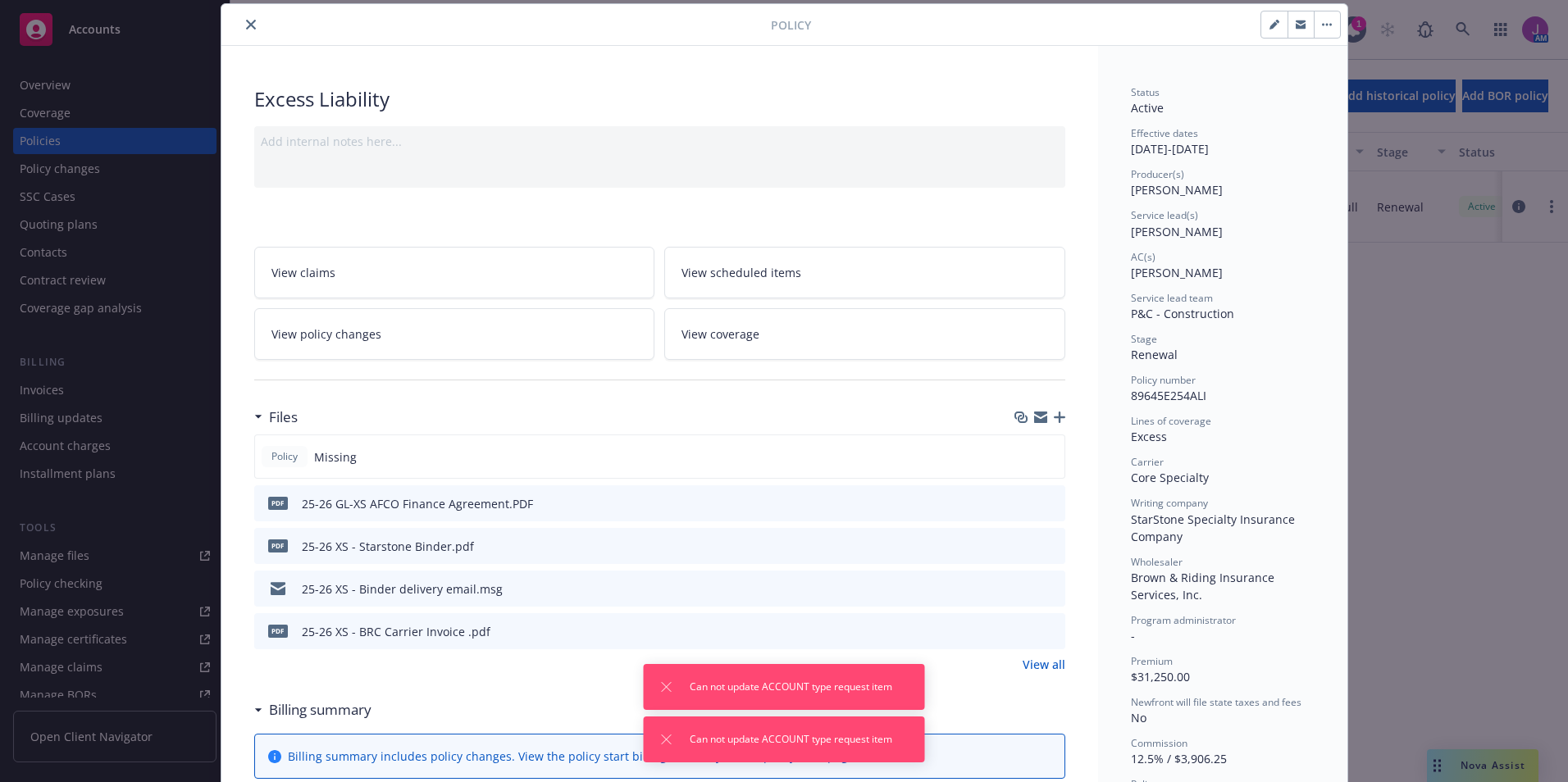
click at [1056, 420] on icon "button" at bounding box center [1059, 417] width 11 height 11
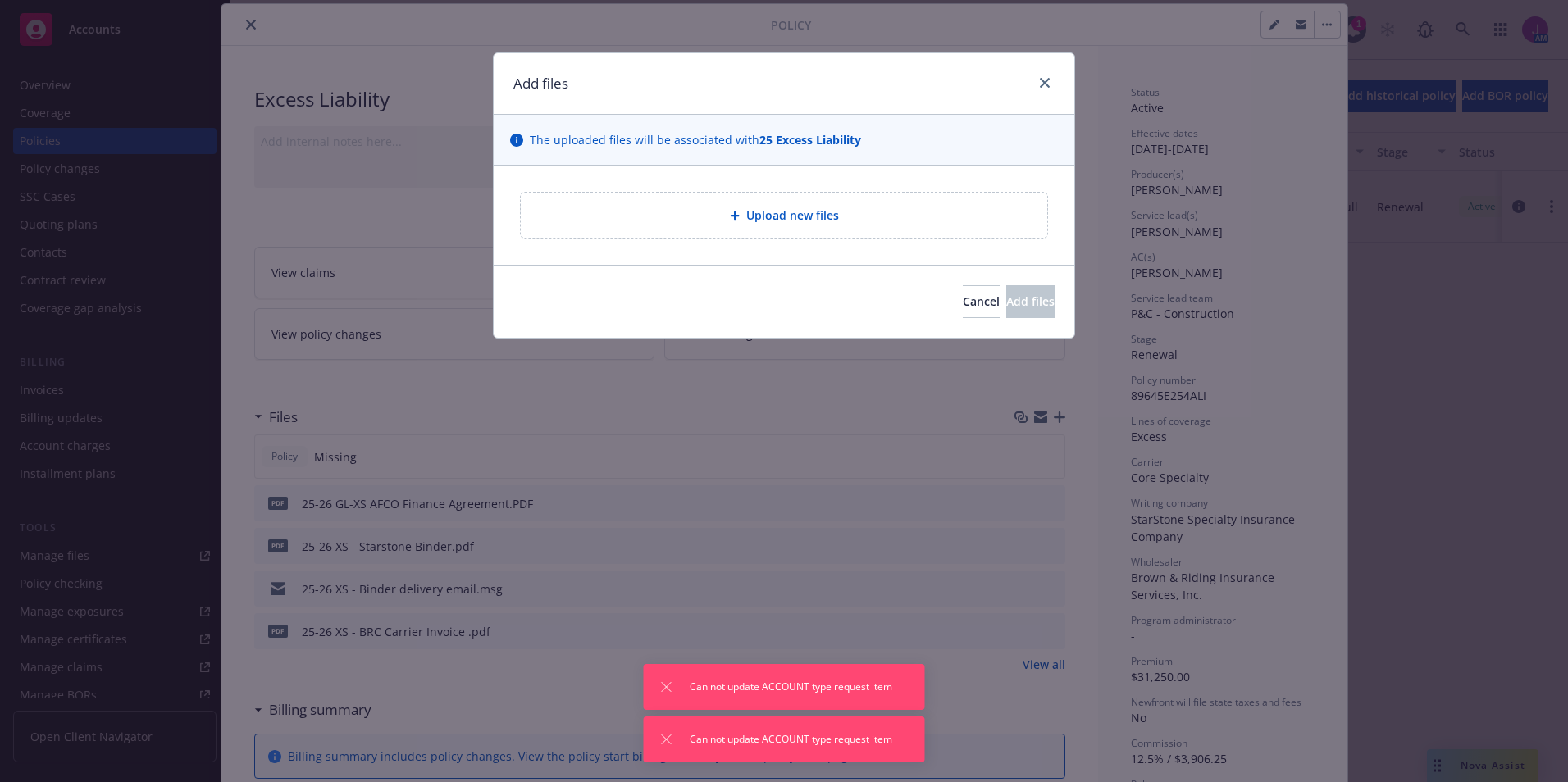
click at [764, 229] on div "Upload new files" at bounding box center [783, 215] width 526 height 45
type textarea "x"
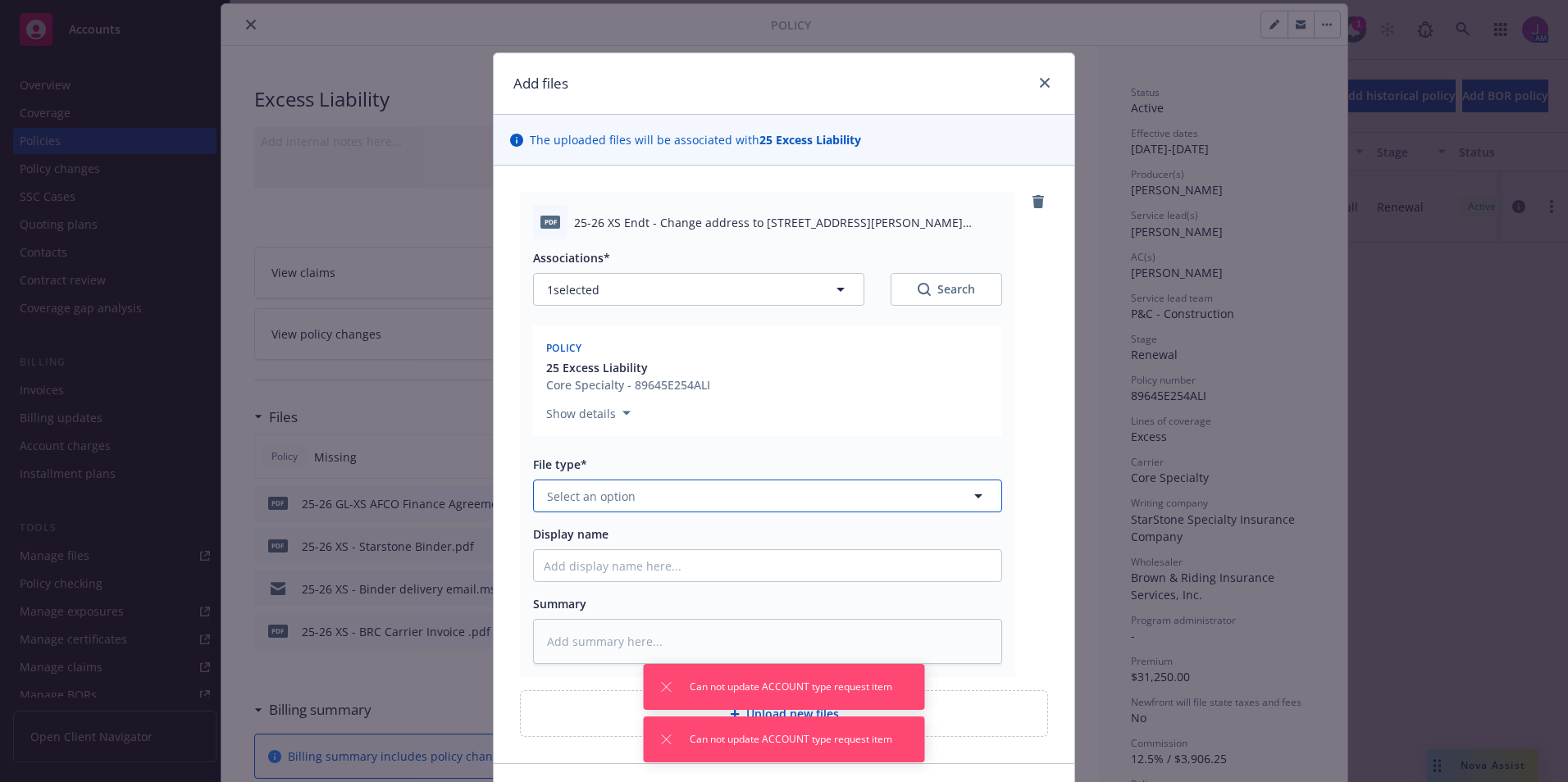
click at [627, 491] on button "Select an option" at bounding box center [767, 496] width 469 height 33
type input "END"
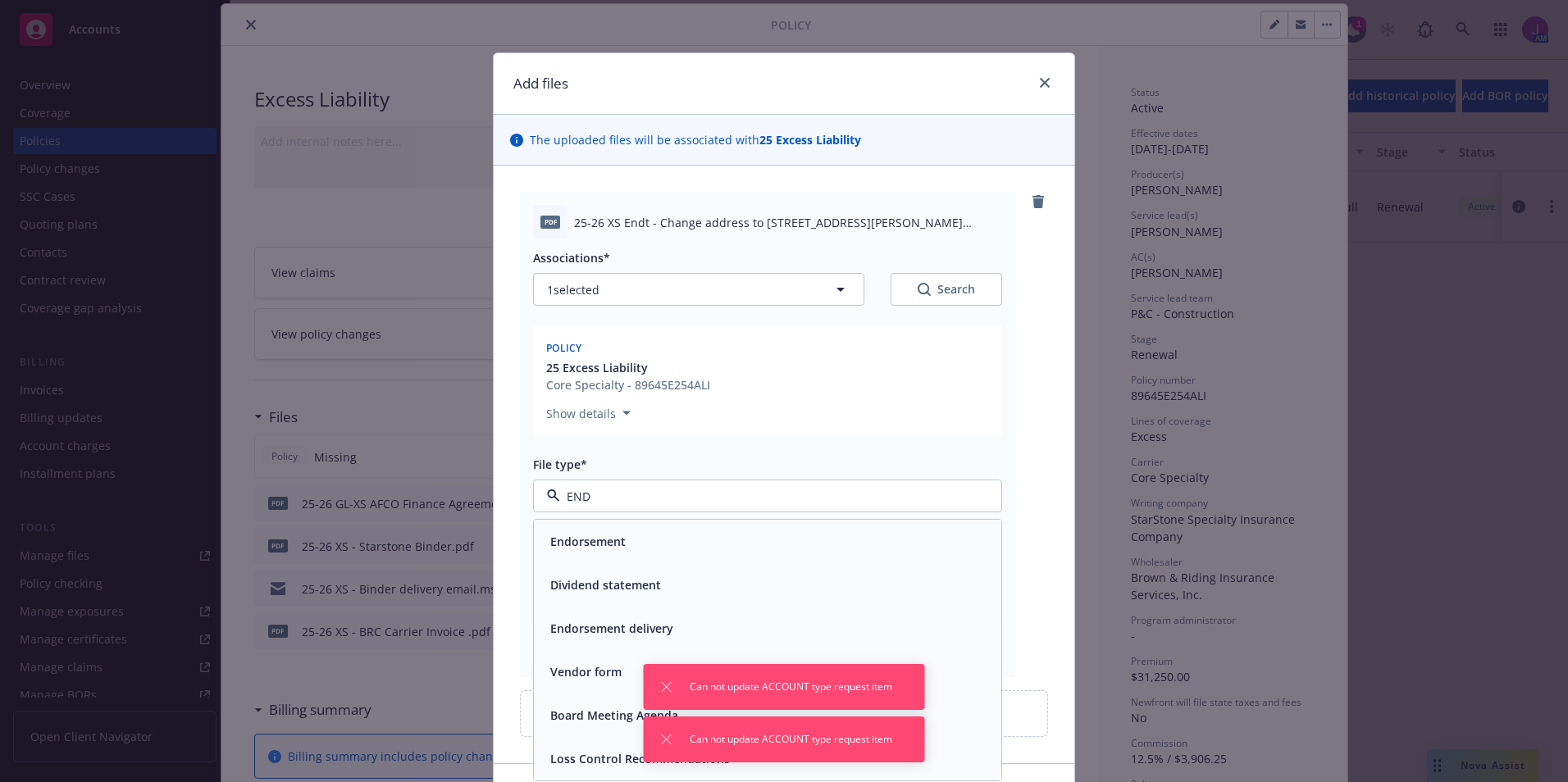
click at [602, 543] on span "Endorsement" at bounding box center [587, 542] width 76 height 17
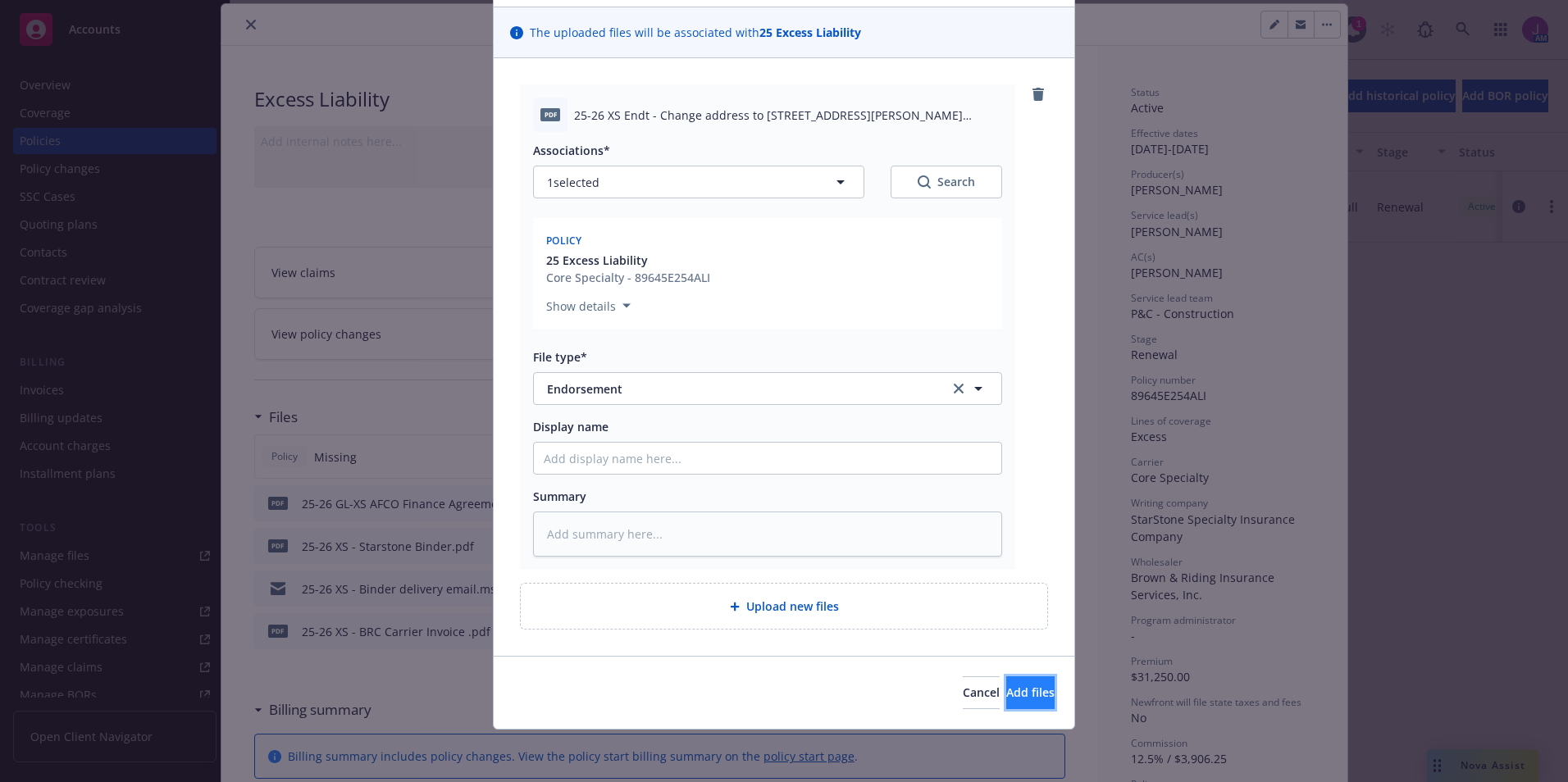
click at [1006, 703] on button "Add files" at bounding box center [1030, 692] width 49 height 33
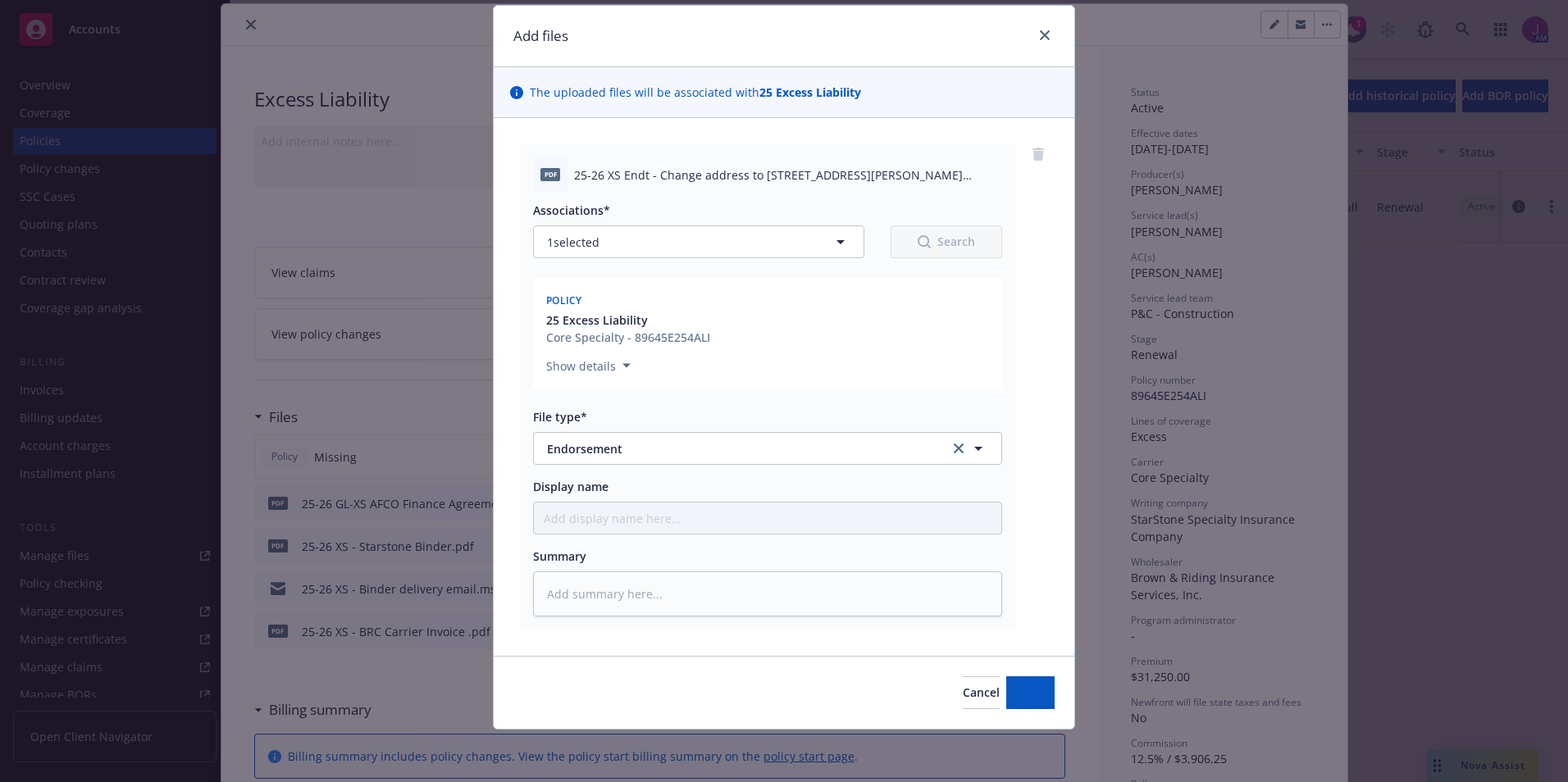
scroll to position [48, 0]
type textarea "x"
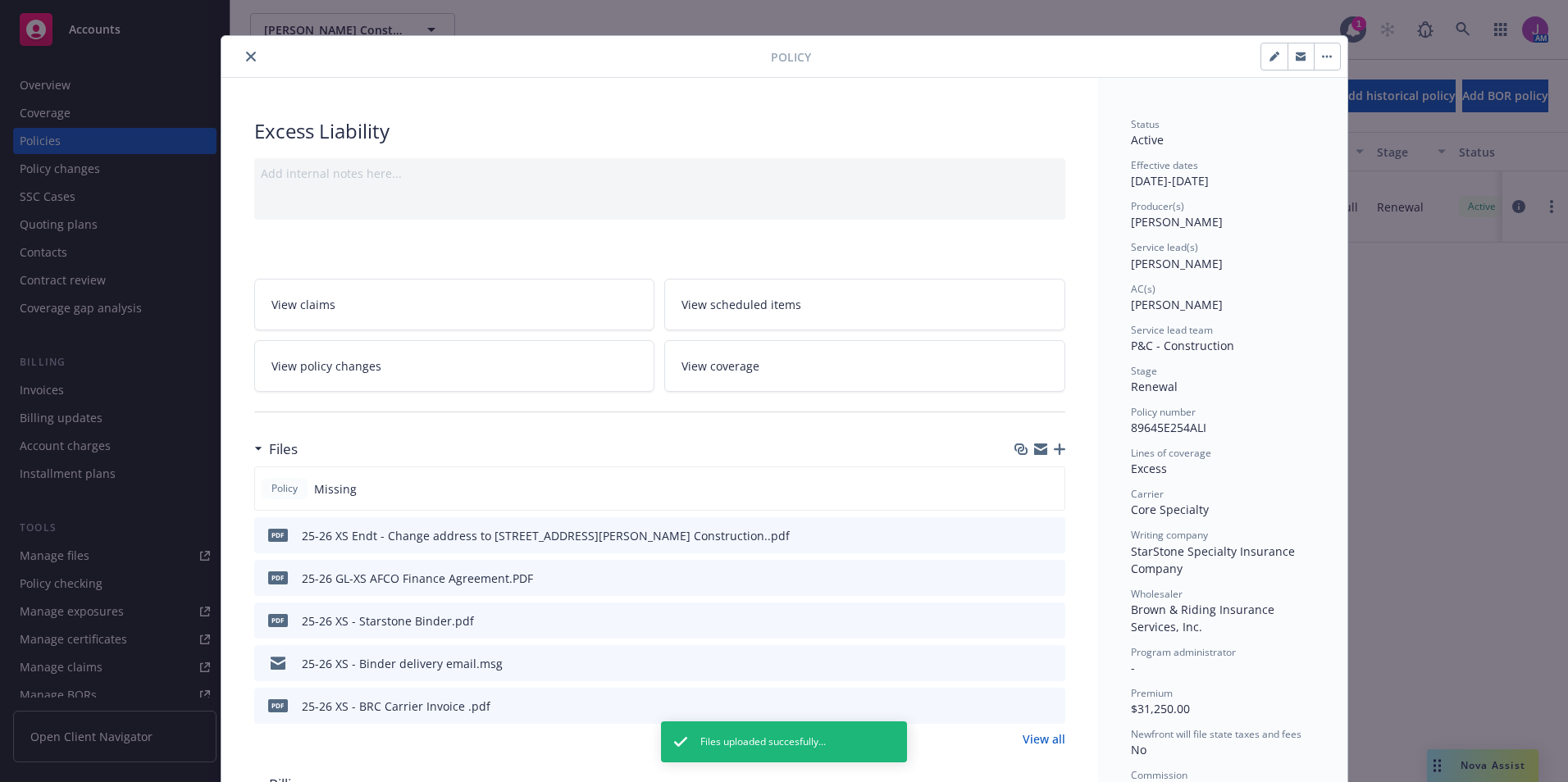
scroll to position [0, 0]
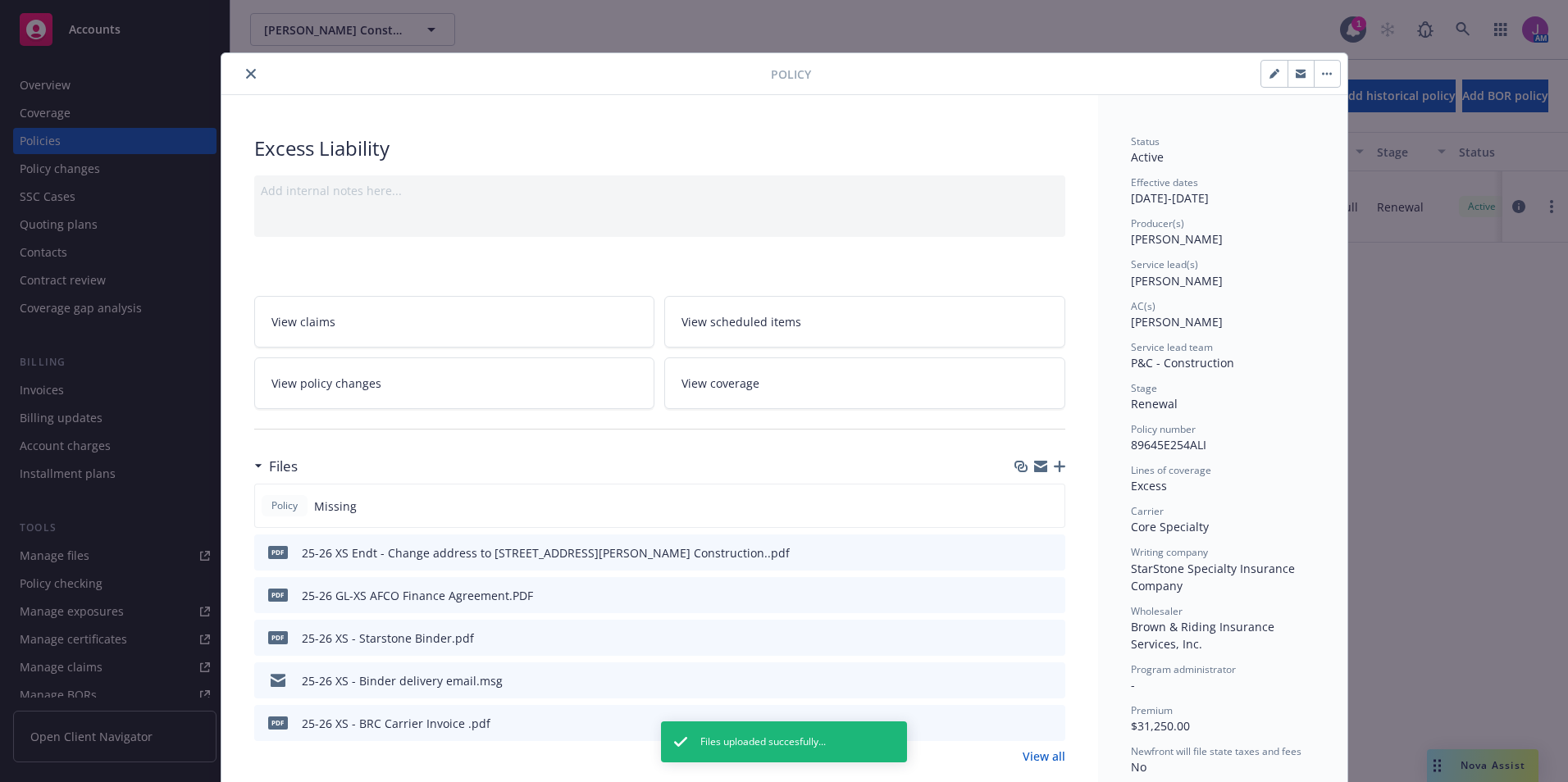
click at [250, 71] on button "close" at bounding box center [251, 74] width 20 height 20
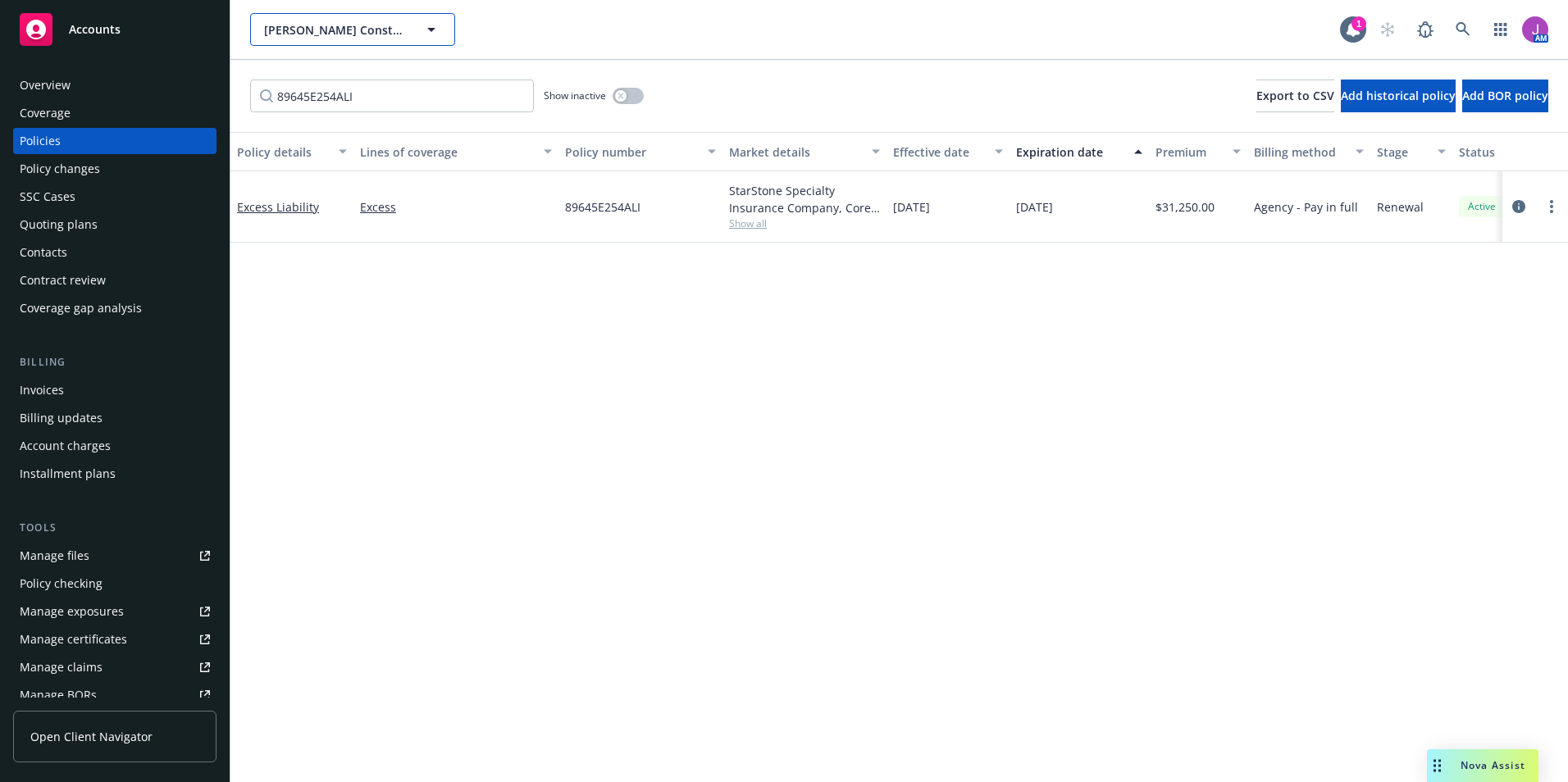
click at [301, 22] on button "[PERSON_NAME] Construction Company" at bounding box center [352, 30] width 205 height 33
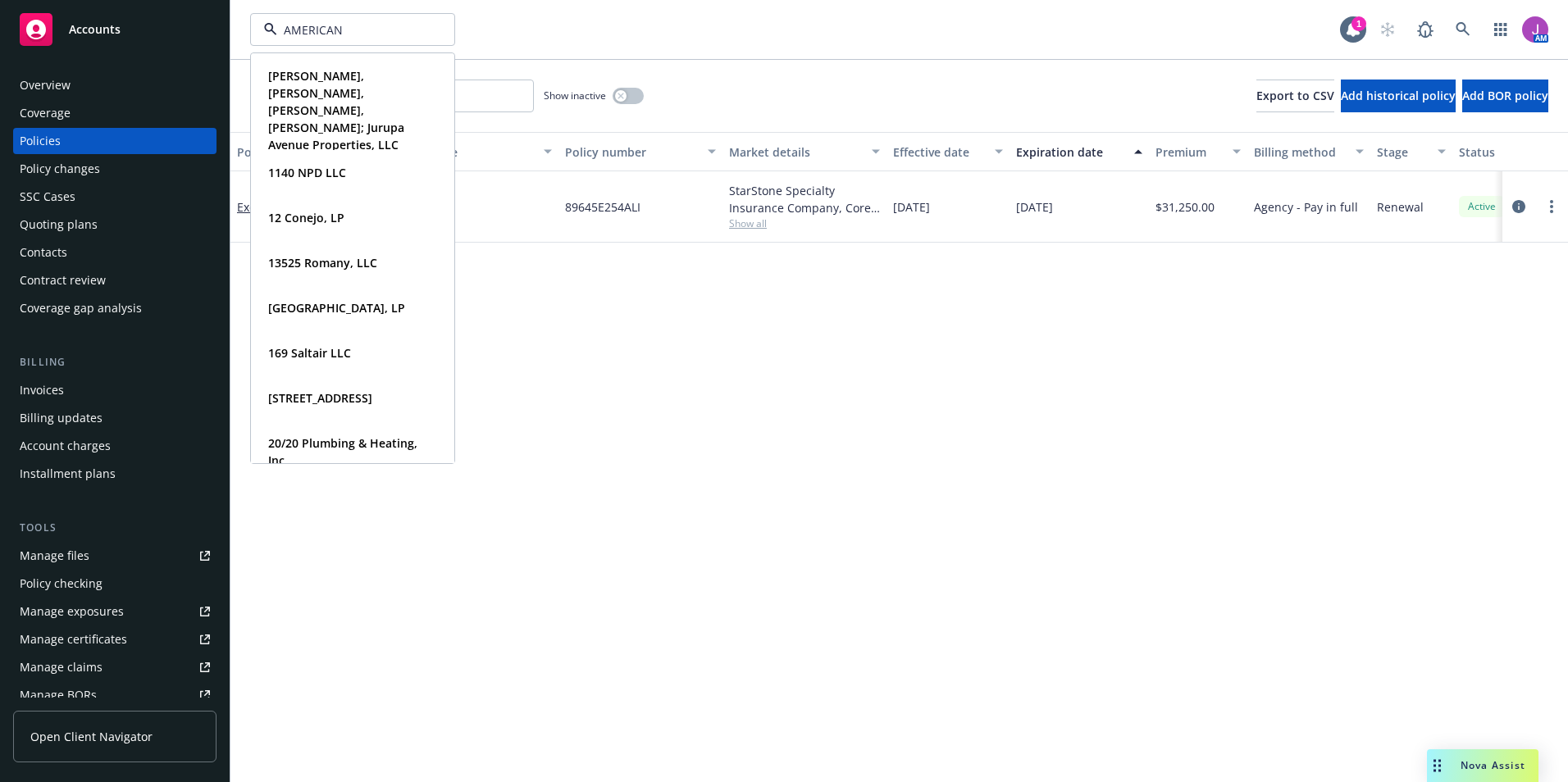
type input "AMERICAN"
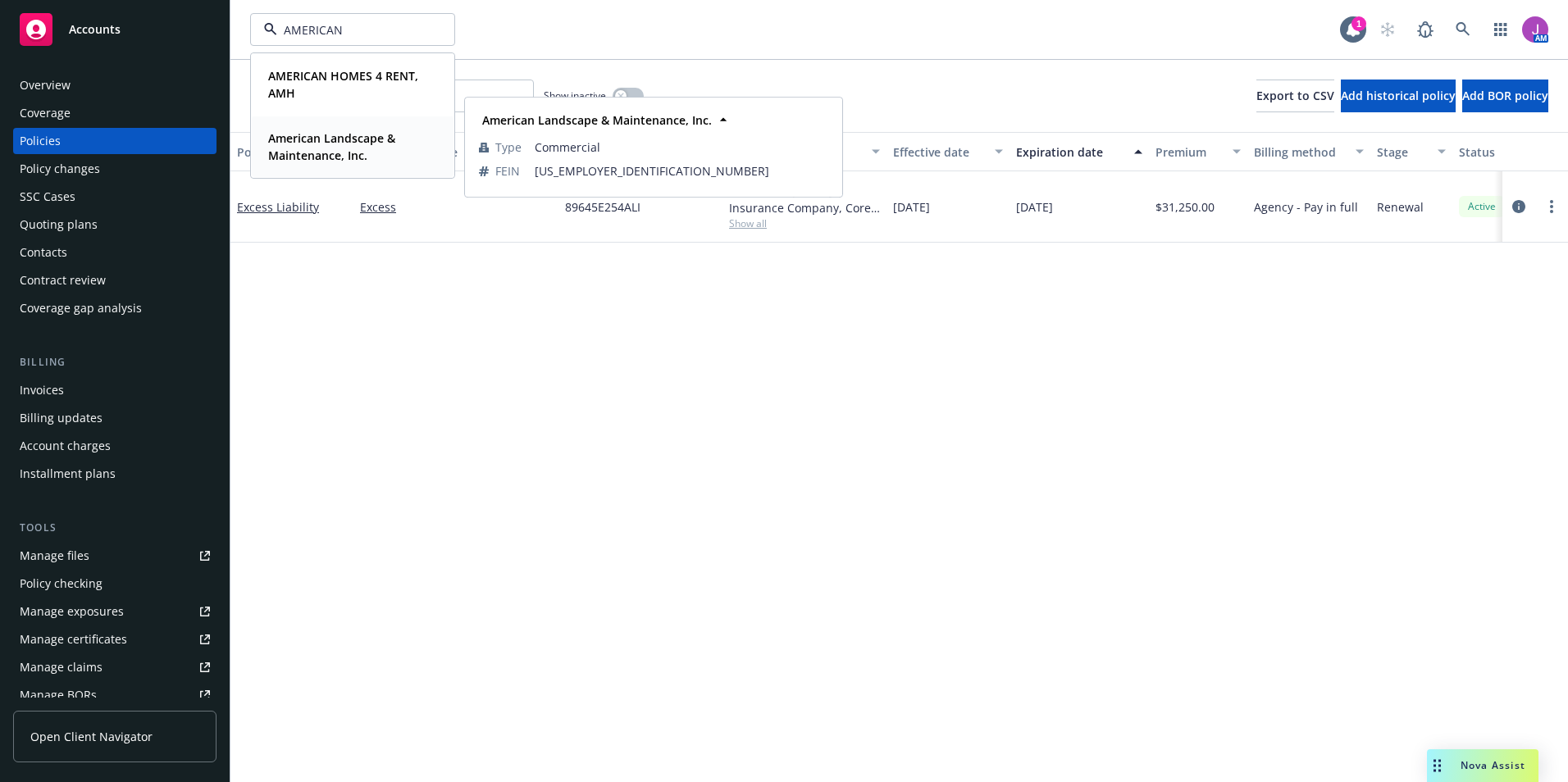
click at [322, 132] on strong "American Landscape & Maintenance, Inc." at bounding box center [332, 147] width 127 height 33
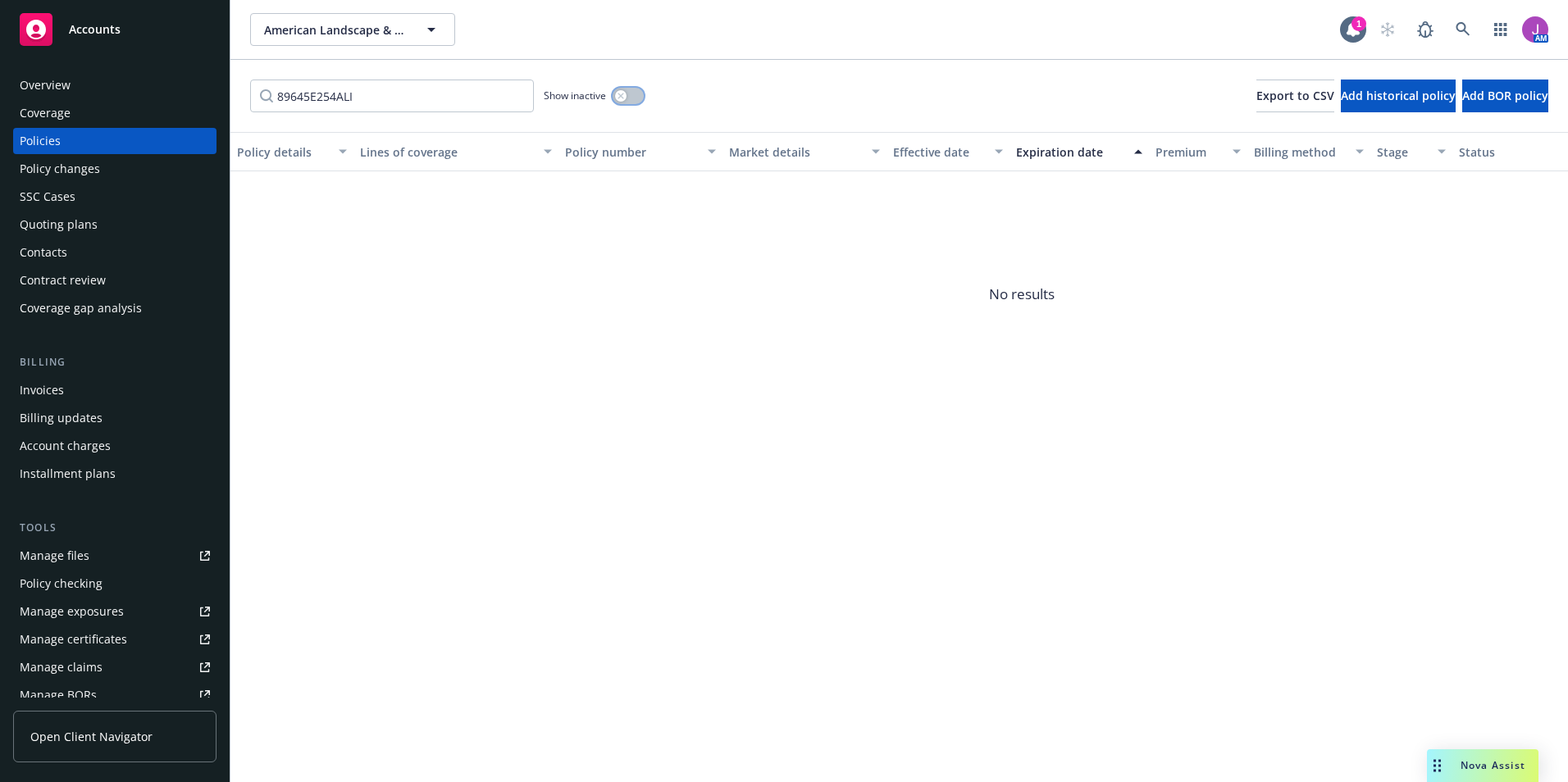
click at [625, 99] on div "button" at bounding box center [620, 96] width 11 height 11
click at [326, 94] on input "89645E254ALI" at bounding box center [392, 96] width 284 height 33
drag, startPoint x: 235, startPoint y: 92, endPoint x: 1, endPoint y: 50, distance: 237.7
click at [95, 92] on div "Accounts Overview Coverage Policies Policy changes SSC Cases Quoting plans Cont…" at bounding box center [784, 391] width 1568 height 782
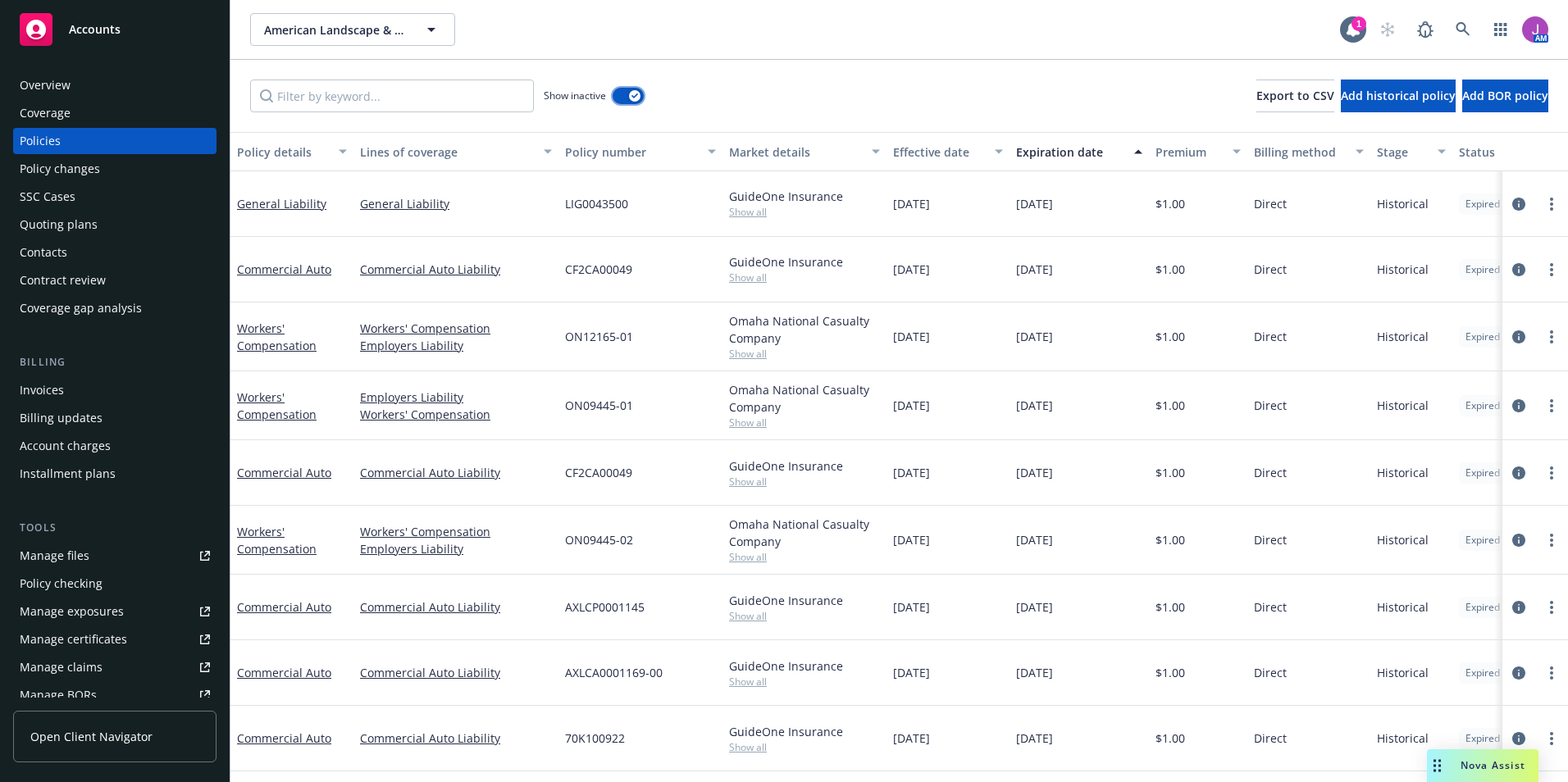
click at [627, 96] on button "button" at bounding box center [628, 96] width 31 height 17
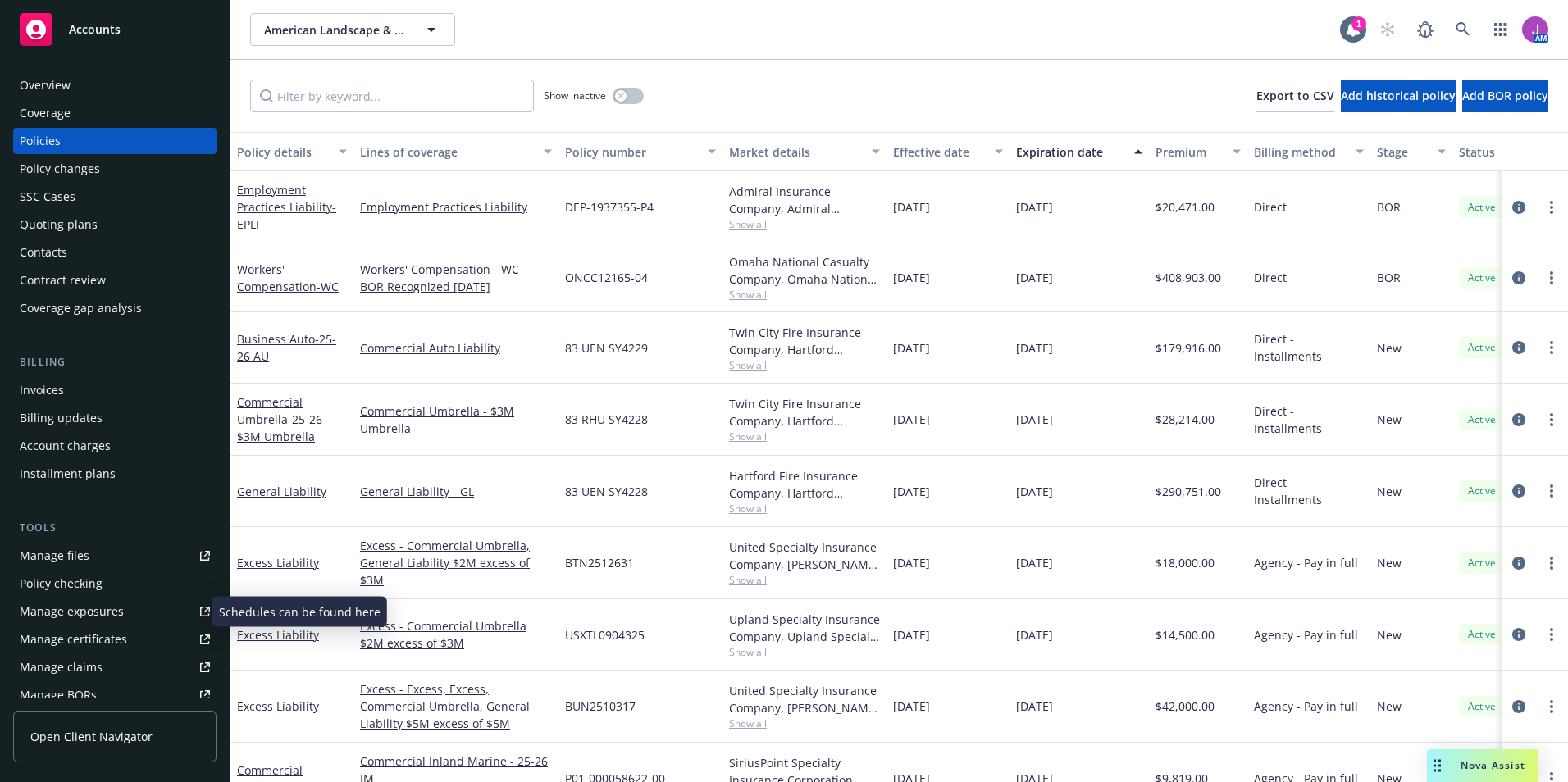
click at [73, 612] on div "Manage exposures" at bounding box center [72, 612] width 104 height 26
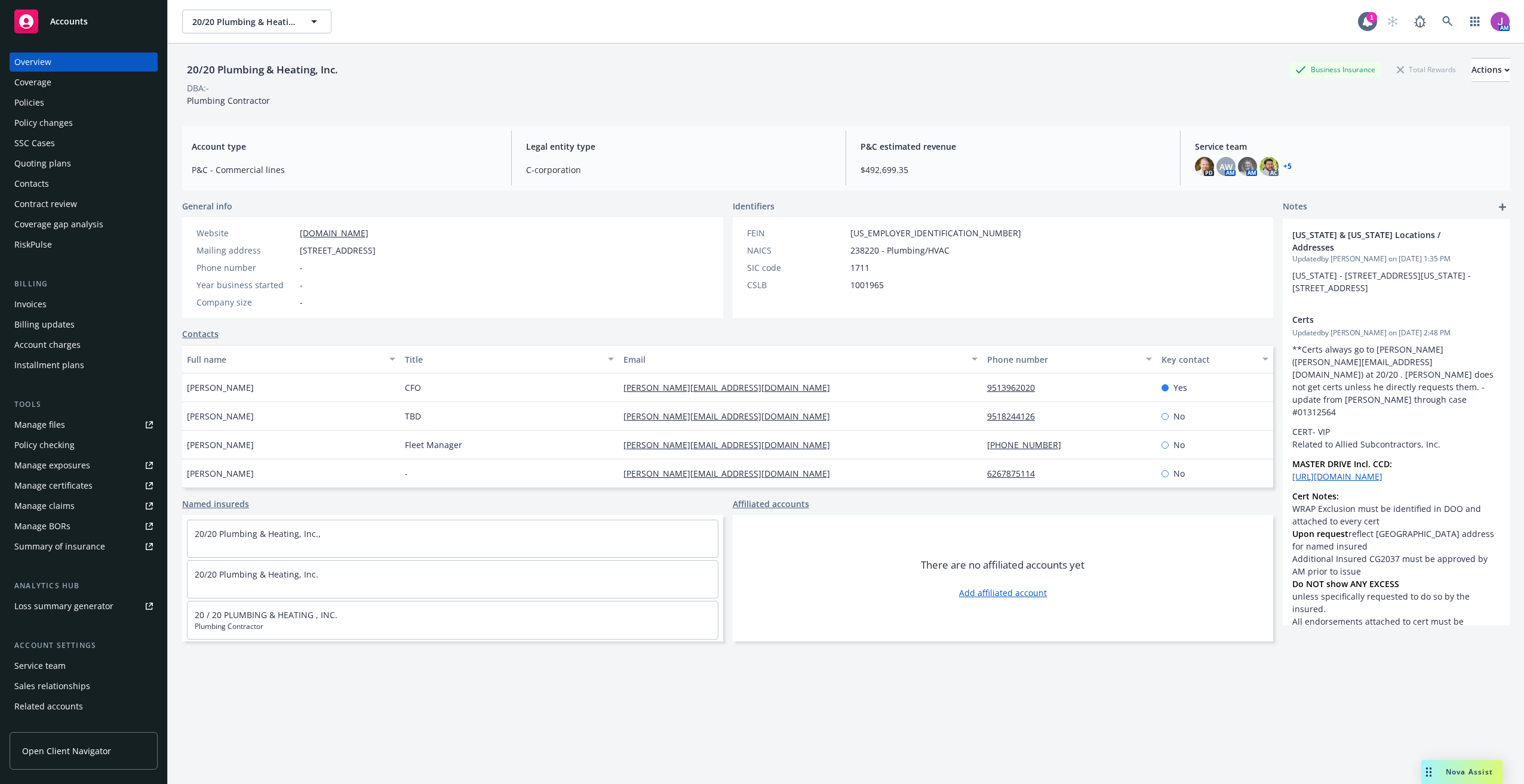
click at [245, 24] on span "20/20 Plumbing & Heating, Inc." at bounding box center [243, 22] width 103 height 13
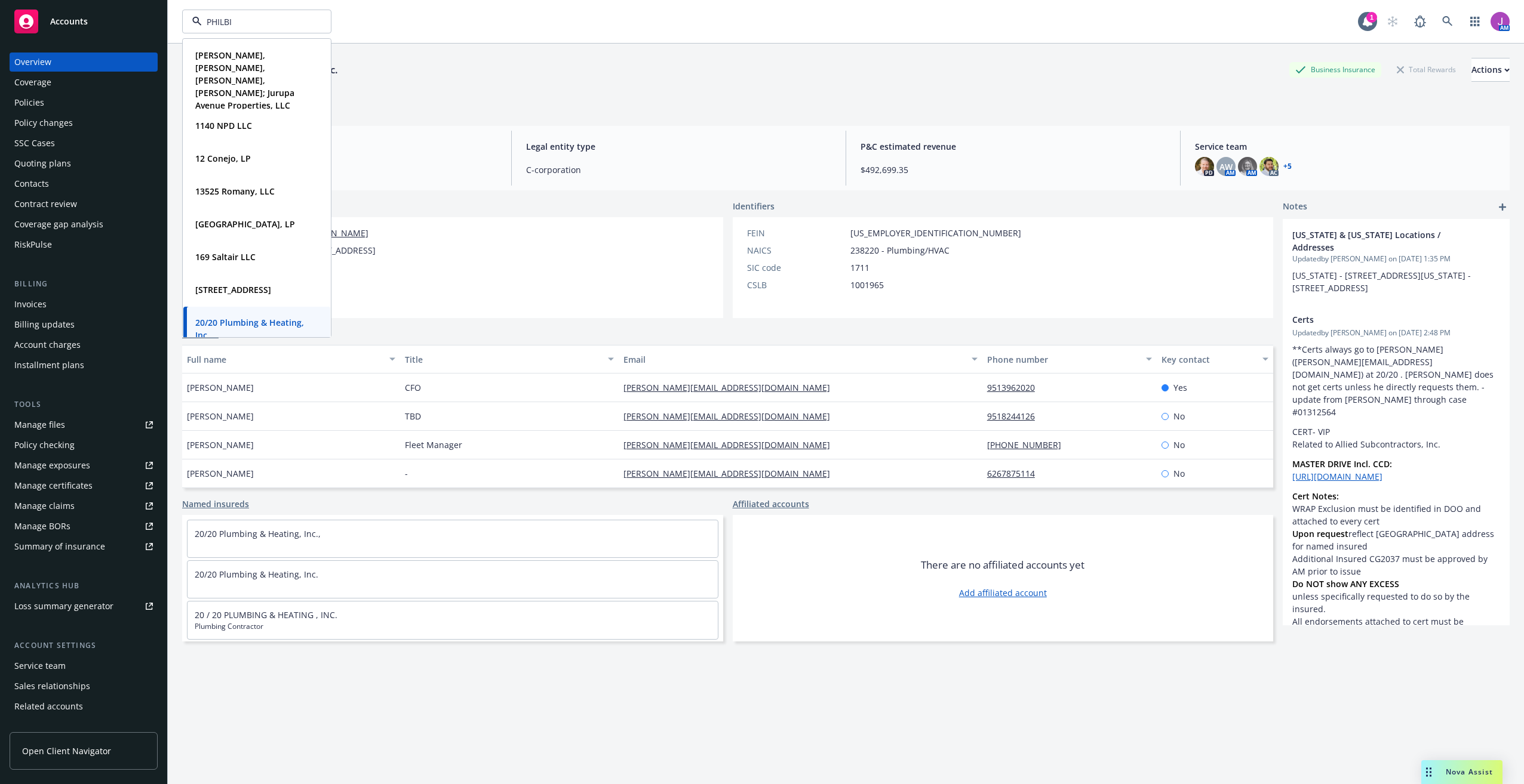
type input "PHILBIN"
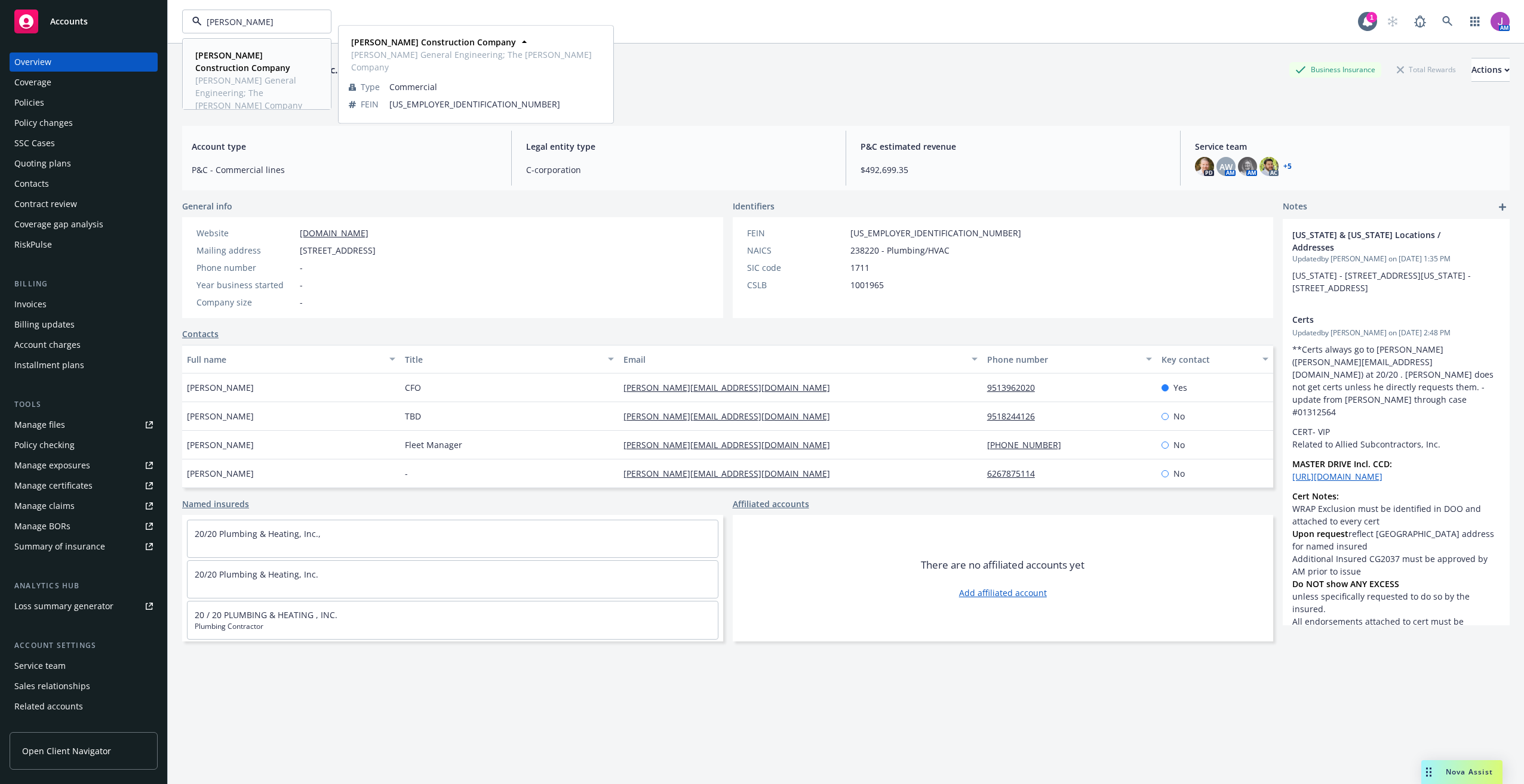
click at [227, 73] on span "[PERSON_NAME] Construction Company" at bounding box center [255, 61] width 120 height 25
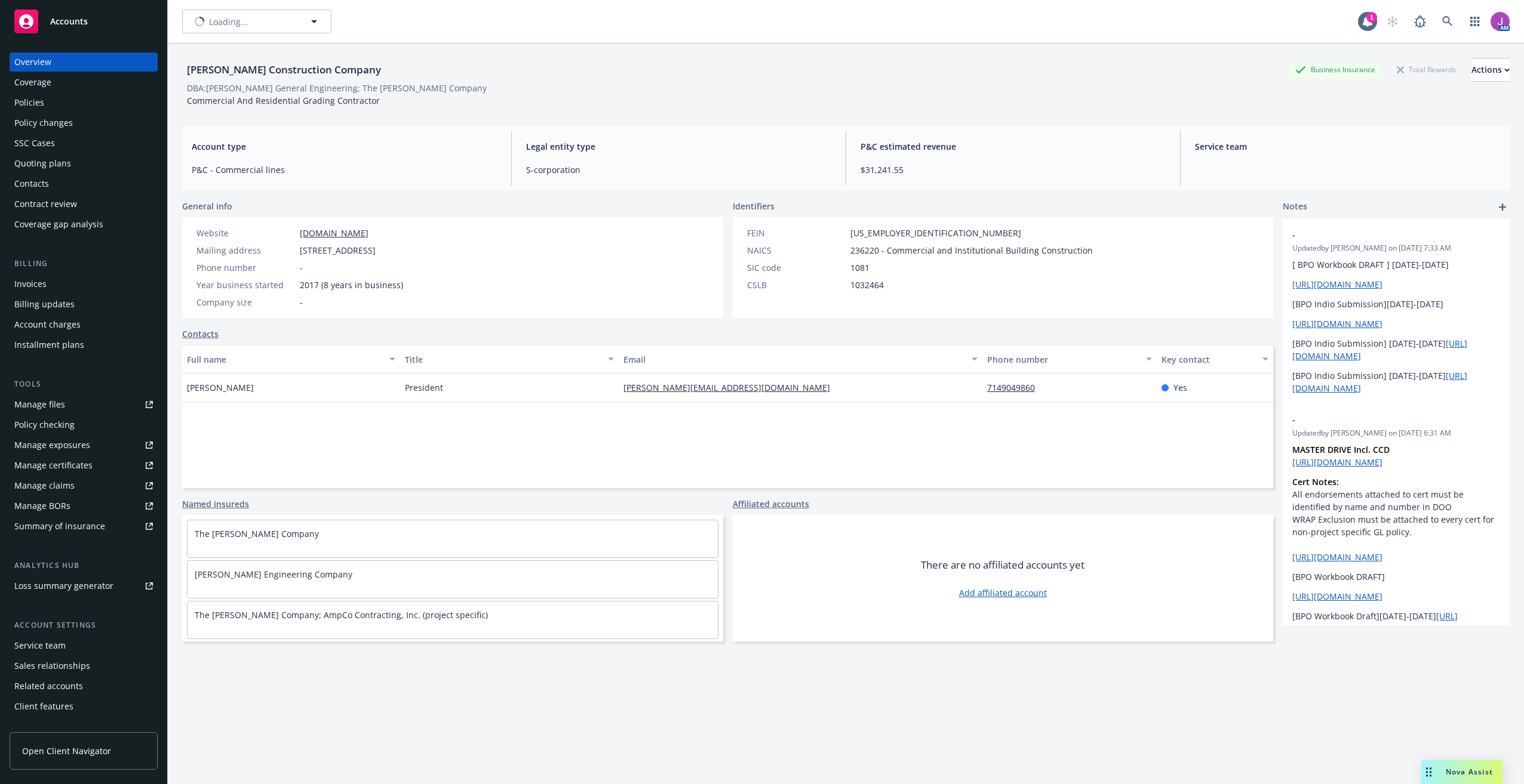
click at [57, 101] on div "Policies" at bounding box center [84, 103] width 139 height 19
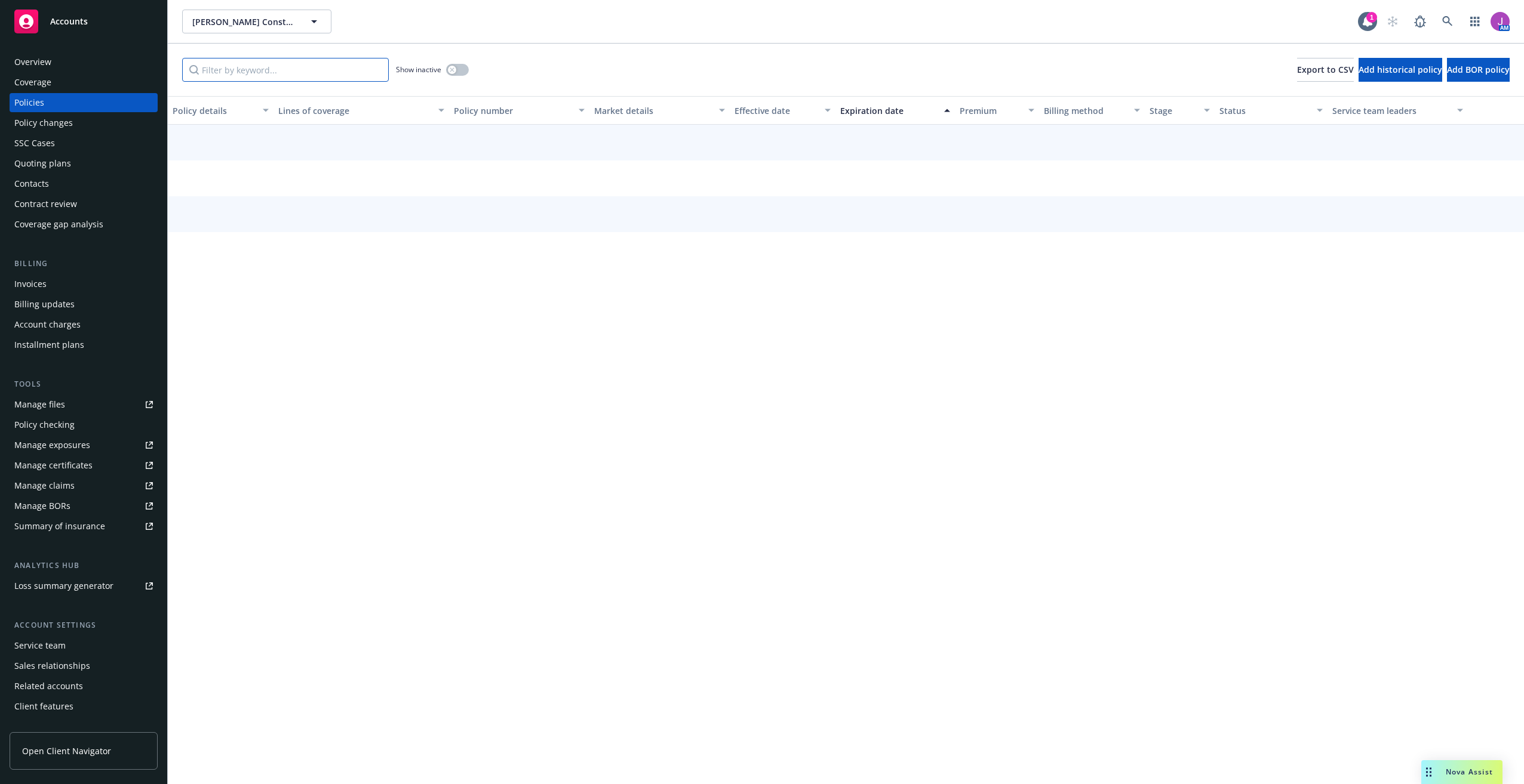
click at [260, 70] on input "Filter by keyword..." at bounding box center [285, 70] width 207 height 24
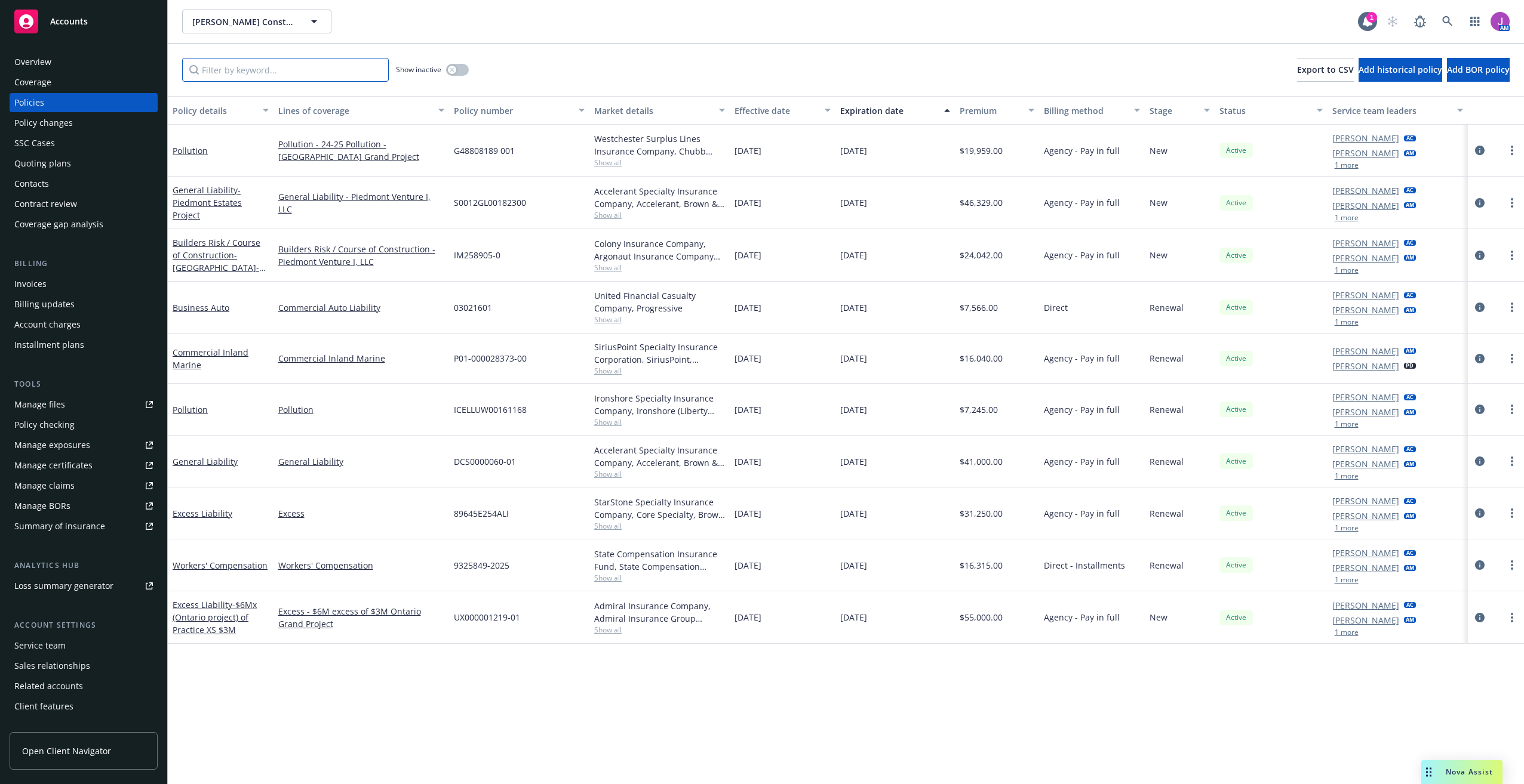
paste input "89645E254ALI"
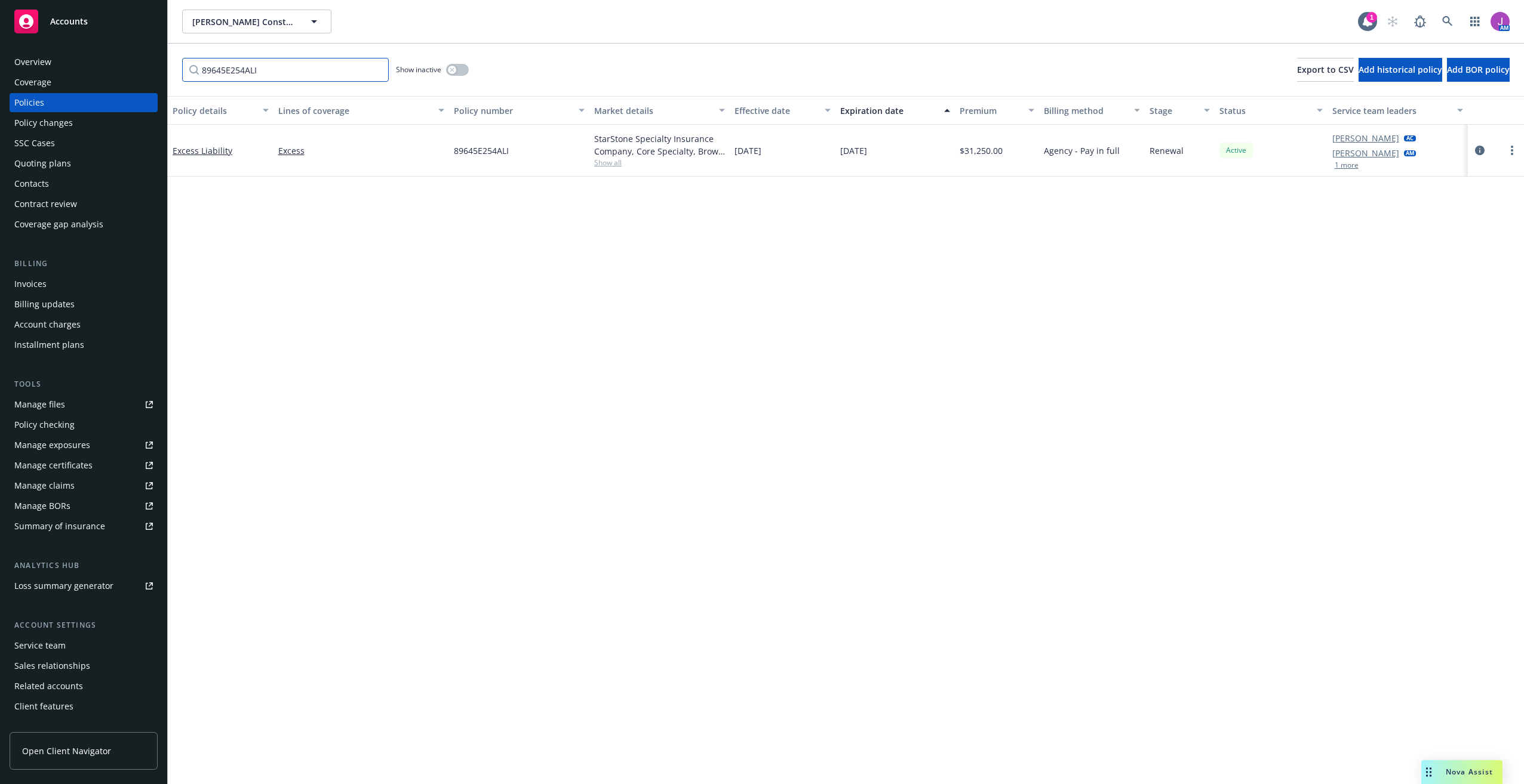
type input "89645E254ALI"
click at [194, 153] on link "Excess Liability" at bounding box center [202, 151] width 60 height 11
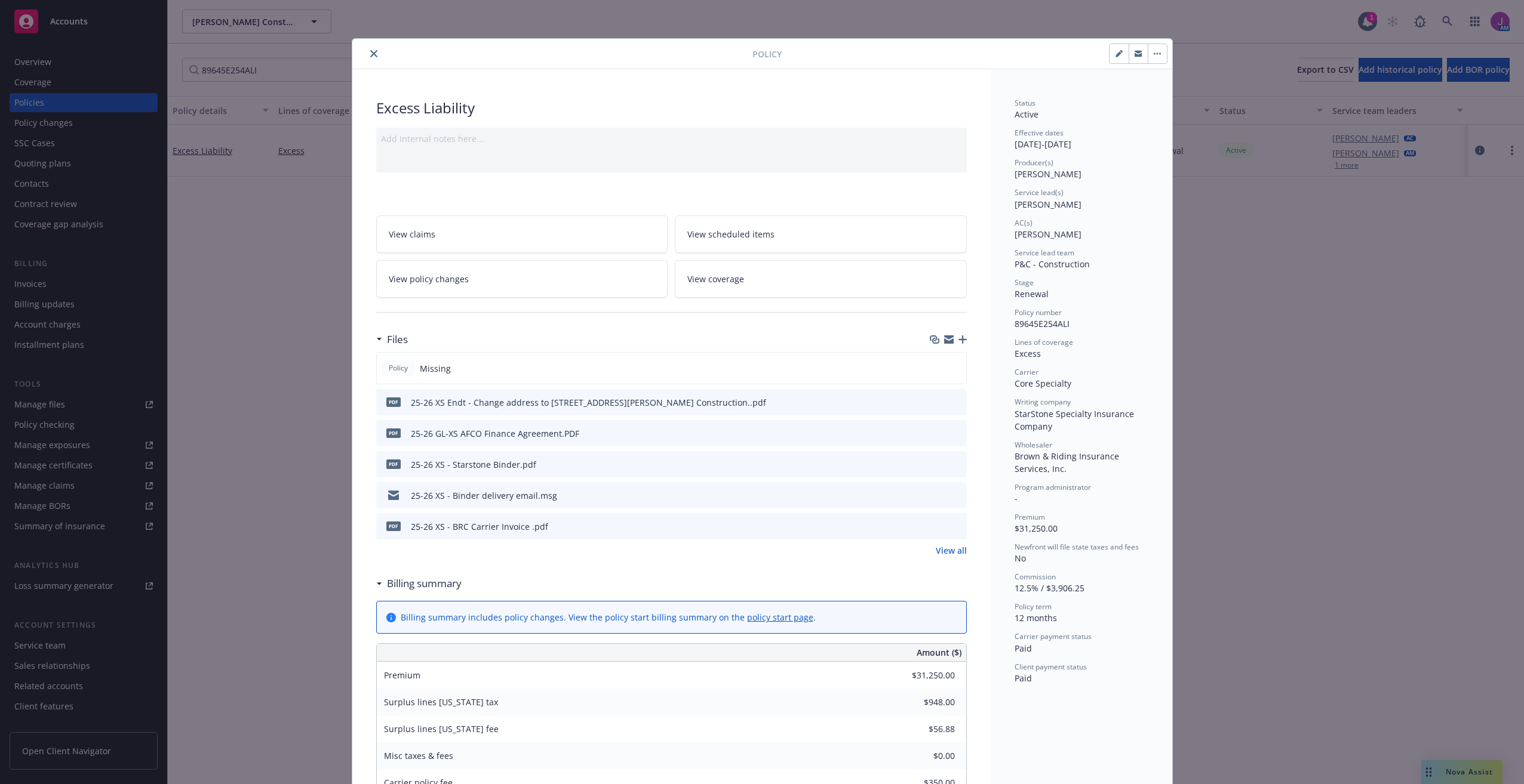
click at [367, 56] on button "close" at bounding box center [374, 54] width 15 height 15
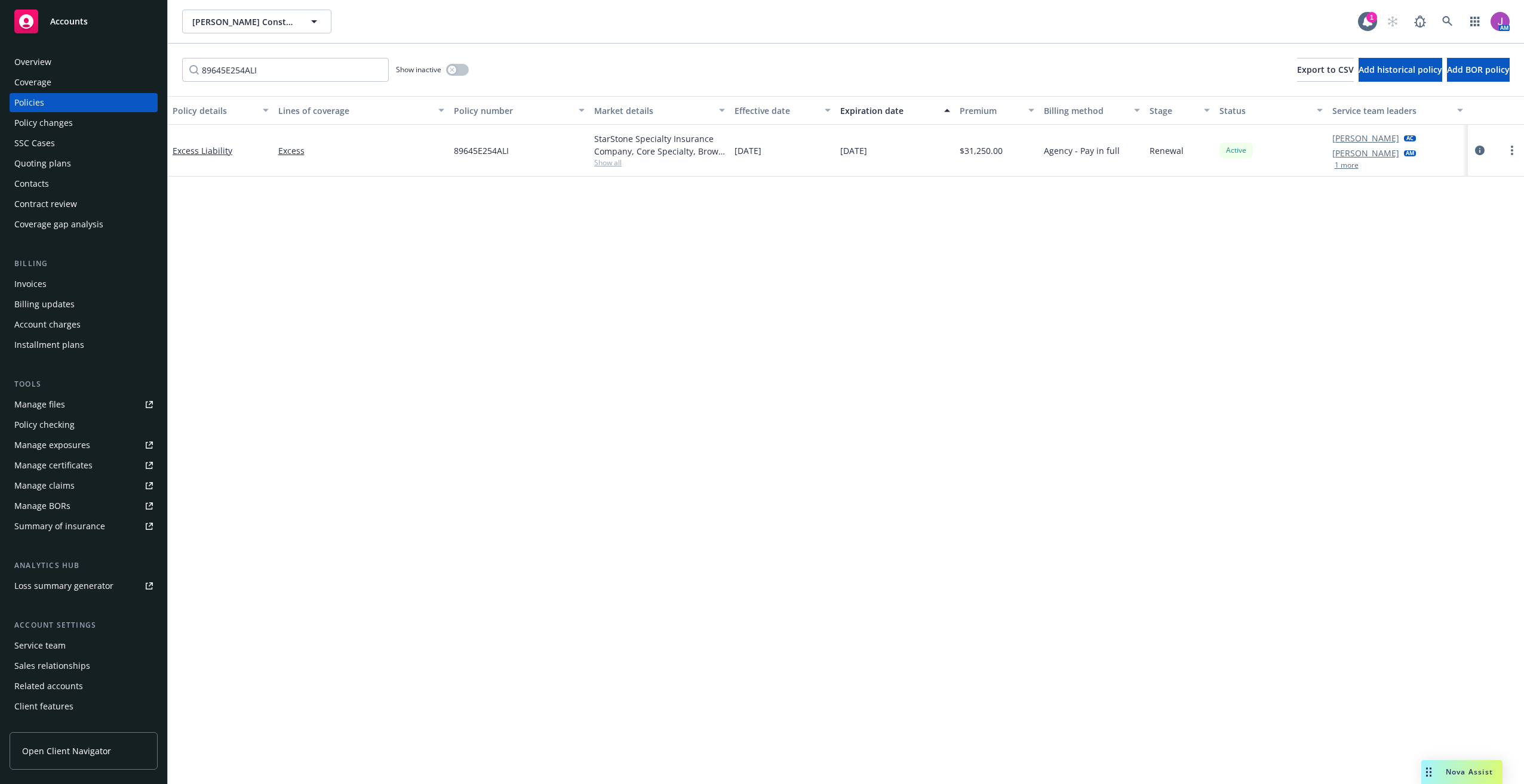
drag, startPoint x: 616, startPoint y: 289, endPoint x: 201, endPoint y: 19, distance: 495.1
click at [613, 287] on div "Policy details Lines of coverage Policy number Market details Effective date Ex…" at bounding box center [846, 440] width 1356 height 688
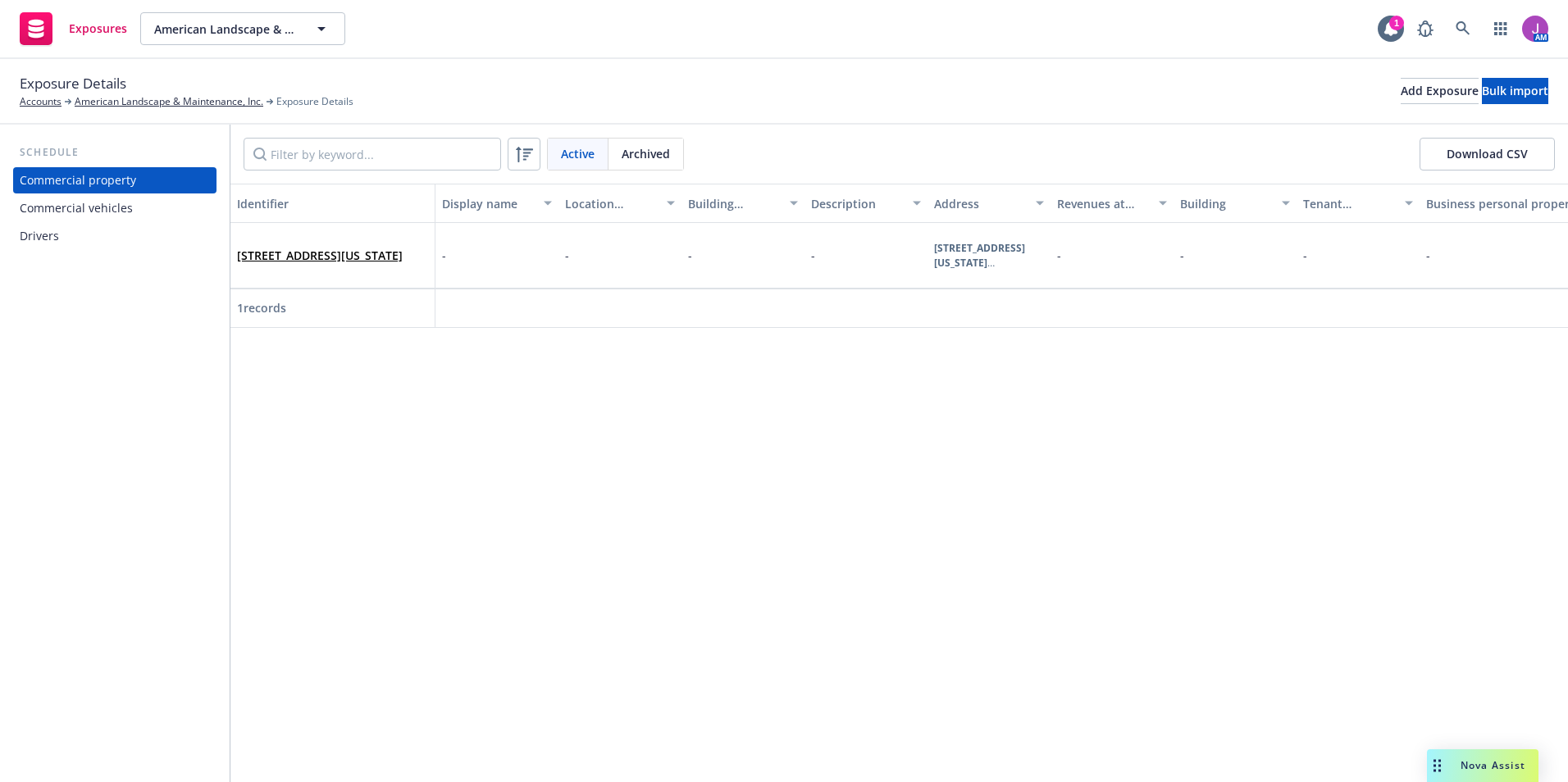
click at [57, 235] on div "Drivers" at bounding box center [39, 236] width 39 height 26
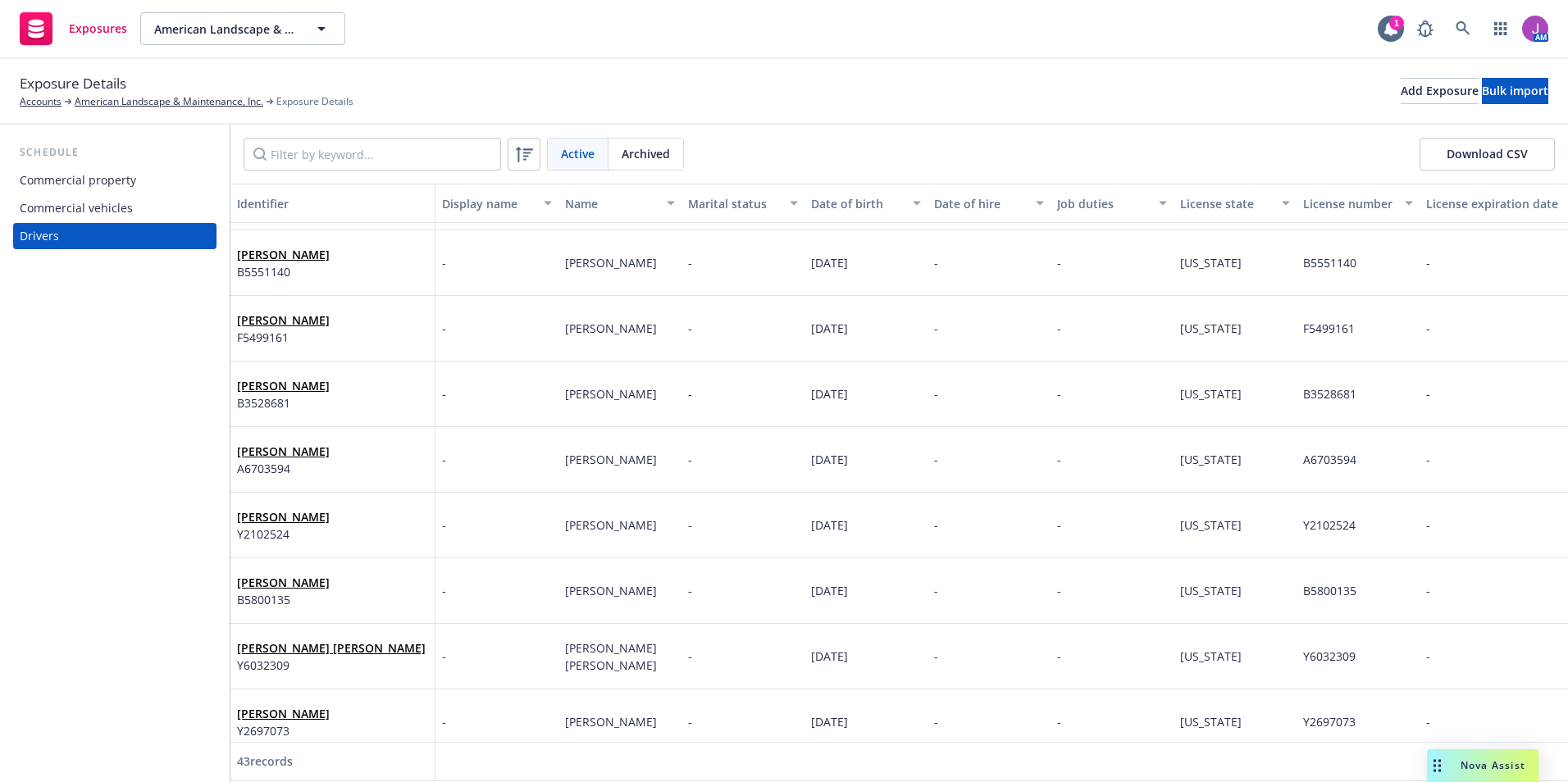
scroll to position [2314, 0]
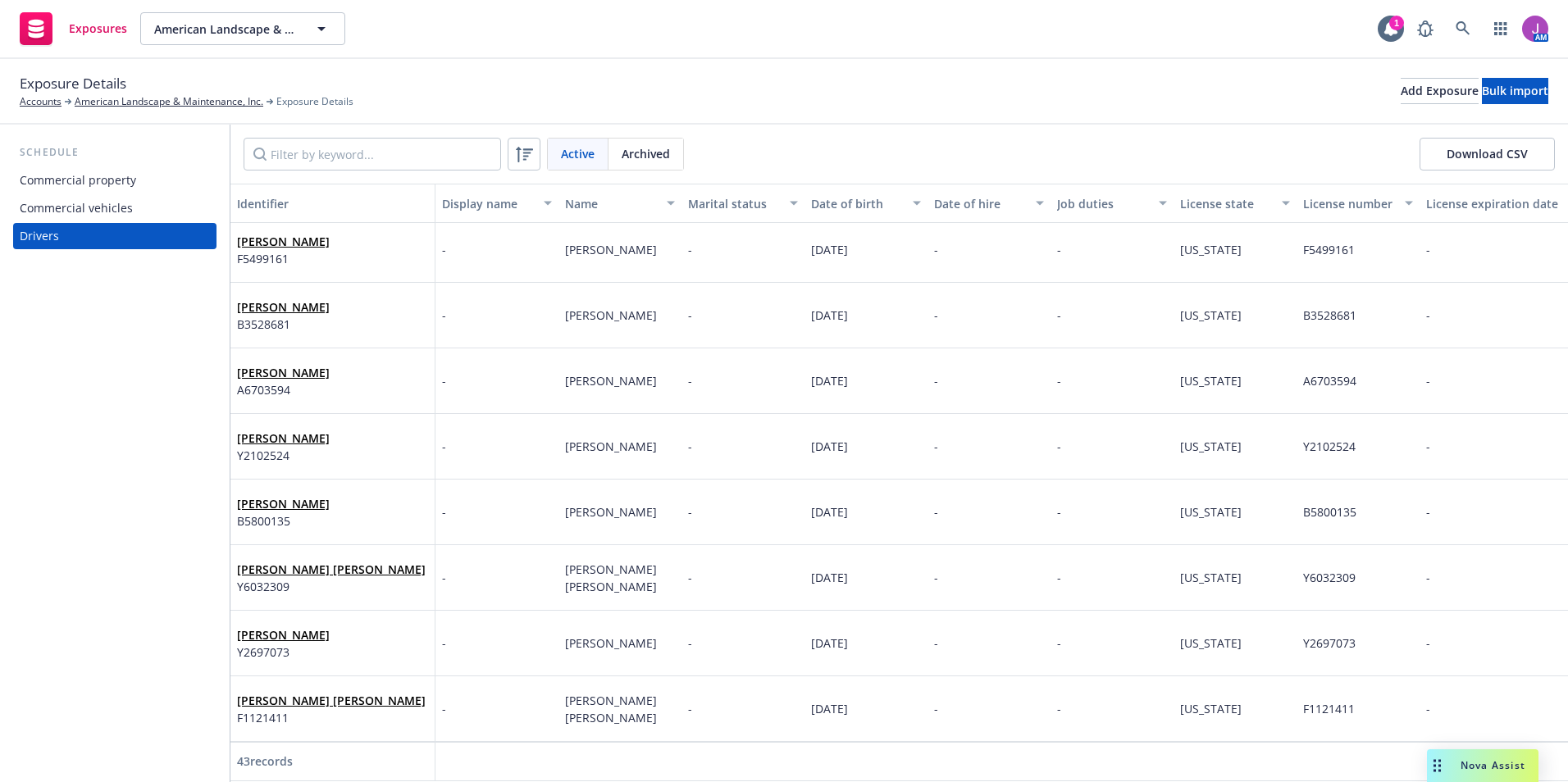
click at [1484, 159] on button "Download CSV" at bounding box center [1486, 154] width 135 height 33
click at [175, 110] on div "Exposure Details Accounts American Landscape & Maintenance, Inc. Exposure Detai…" at bounding box center [784, 91] width 1568 height 65
click at [171, 97] on link "American Landscape & Maintenance, Inc." at bounding box center [169, 101] width 189 height 15
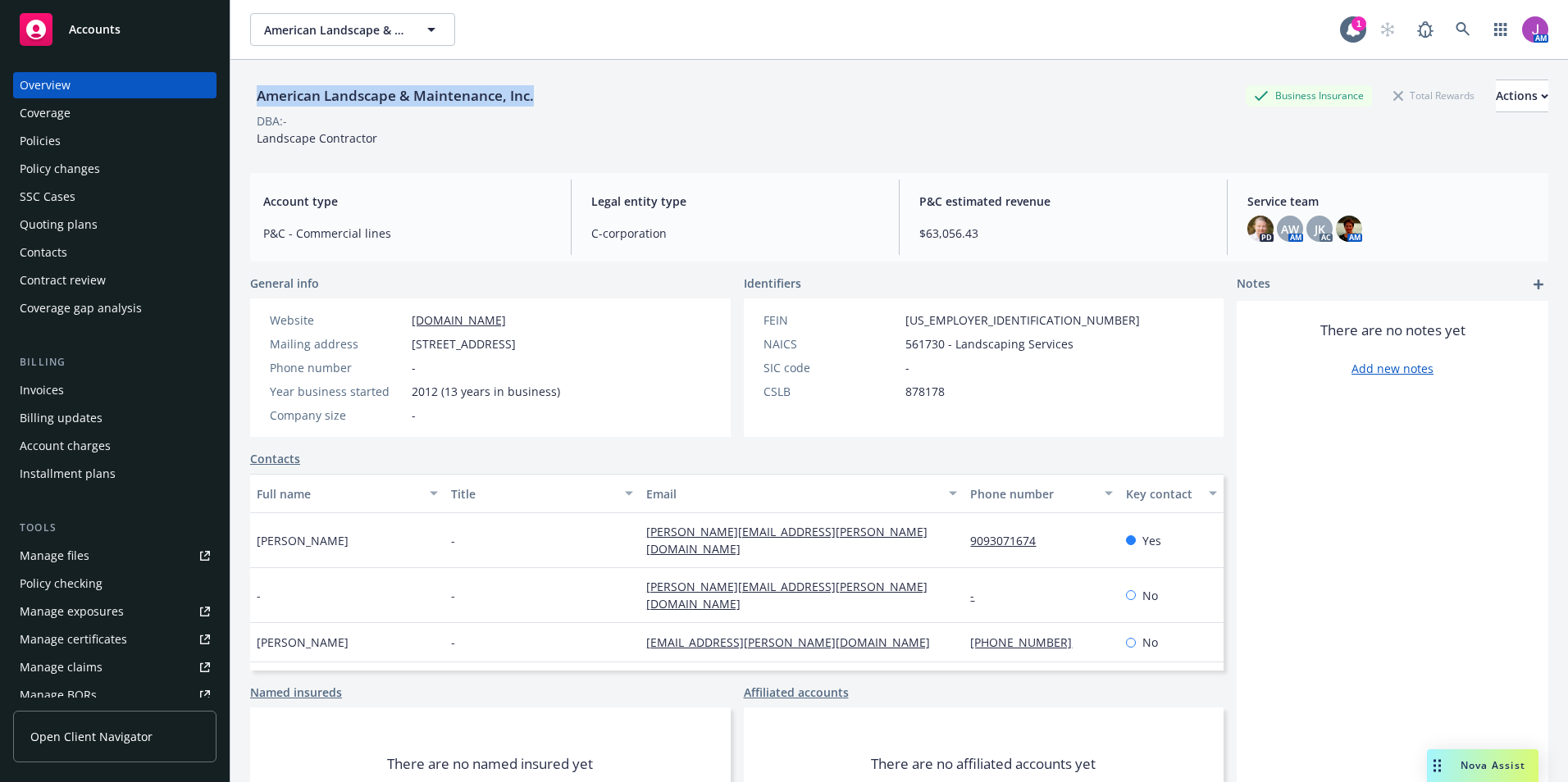
drag, startPoint x: 258, startPoint y: 94, endPoint x: 562, endPoint y: 95, distance: 304.0
click at [562, 95] on div "American Landscape & Maintenance, Inc. Business Insurance Total Rewards Actions" at bounding box center [899, 96] width 1298 height 33
copy div "American Landscape & Maintenance, Inc."
